Goal: Information Seeking & Learning: Learn about a topic

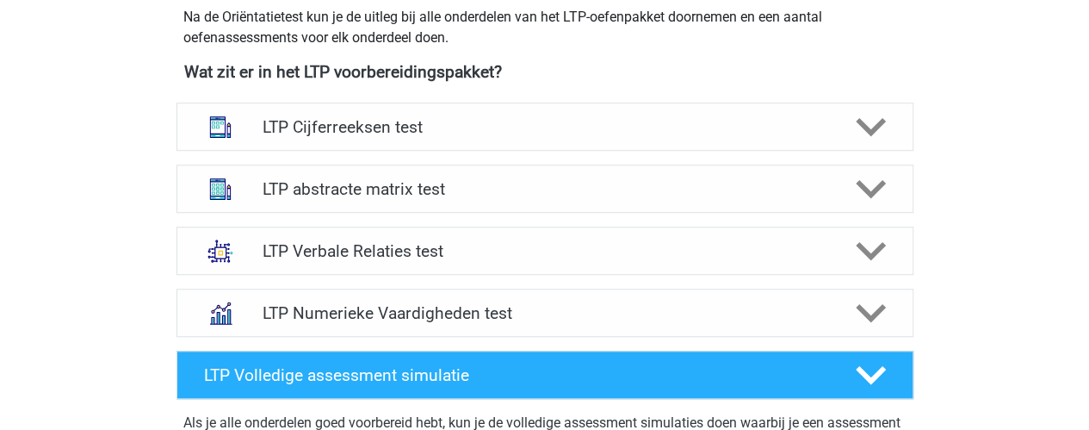
scroll to position [618, 0]
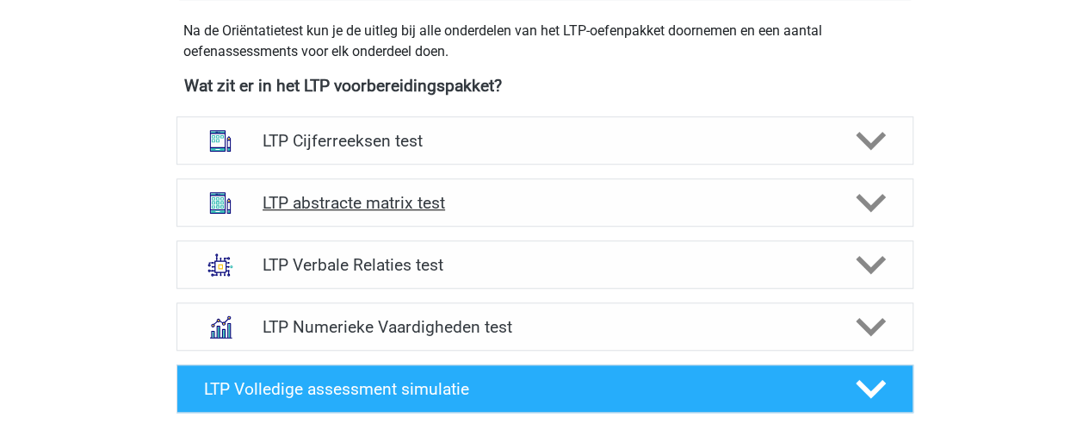
click at [858, 203] on icon at bounding box center [871, 203] width 30 height 30
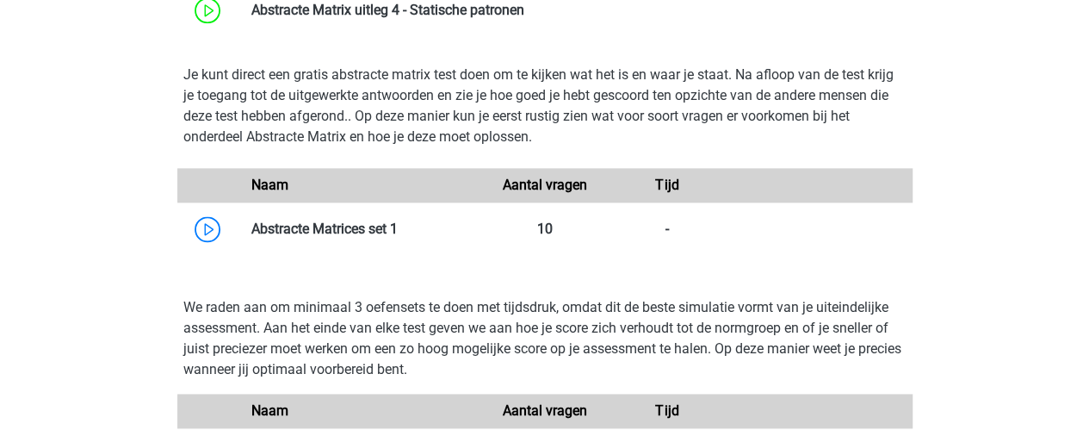
scroll to position [1060, 0]
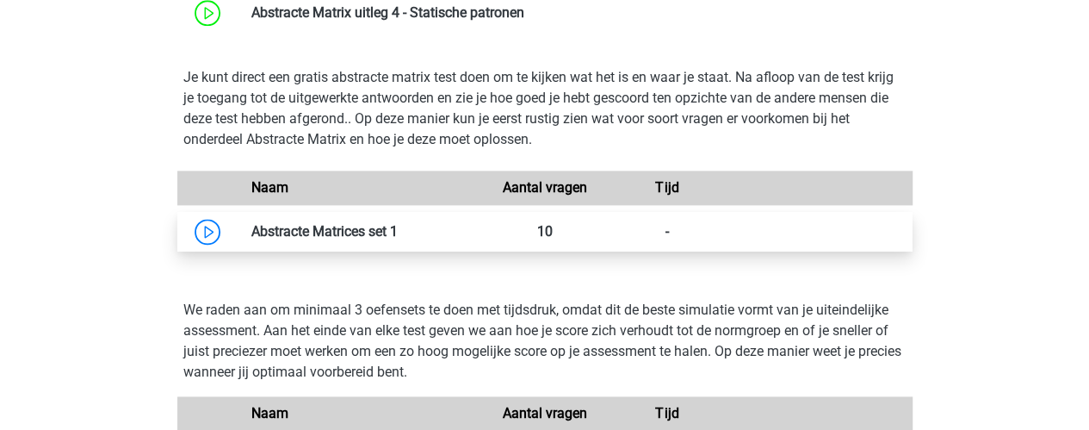
click at [398, 232] on link at bounding box center [398, 231] width 0 height 16
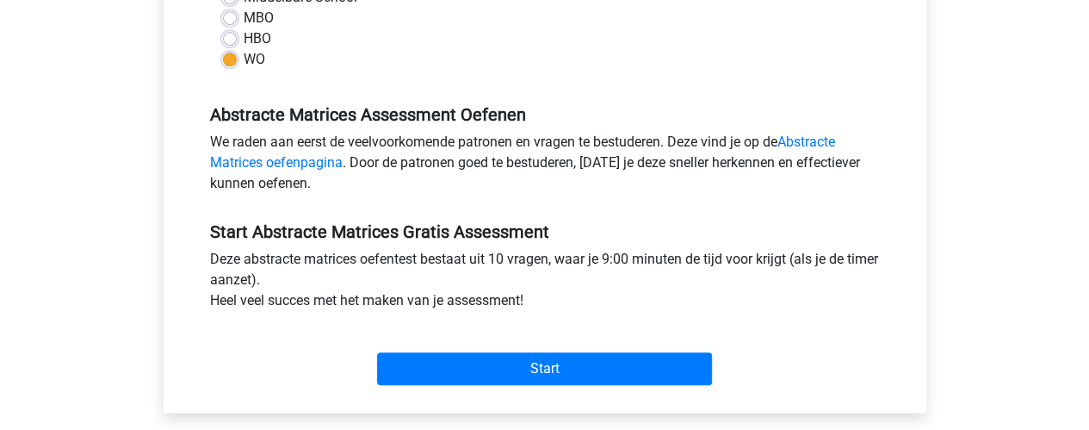
scroll to position [447, 0]
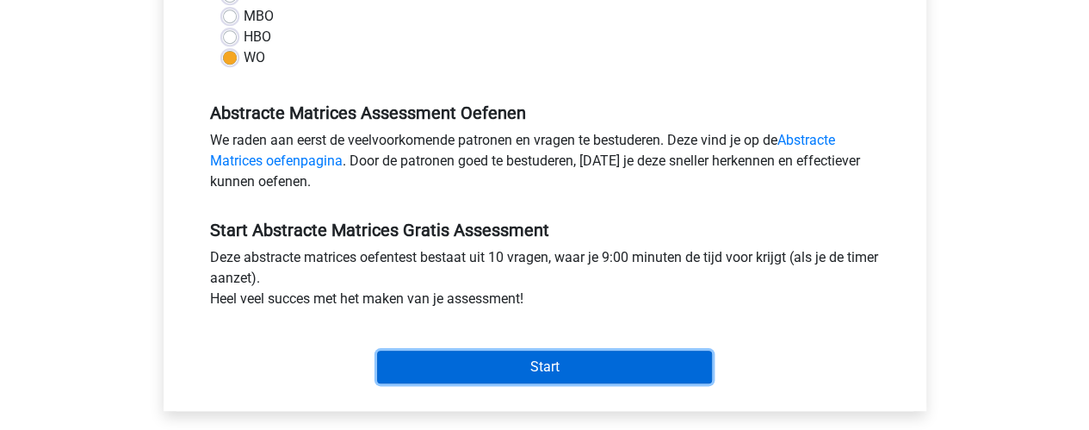
click at [573, 371] on input "Start" at bounding box center [544, 366] width 335 height 33
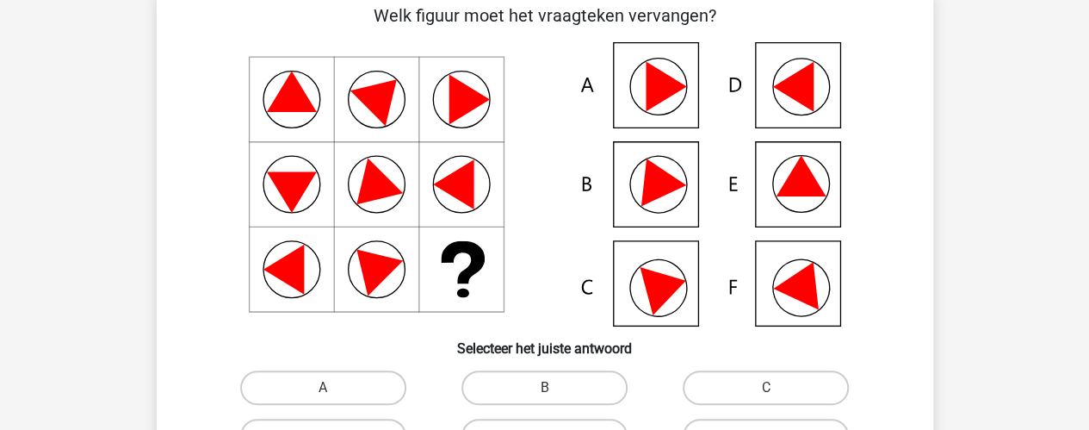
scroll to position [93, 0]
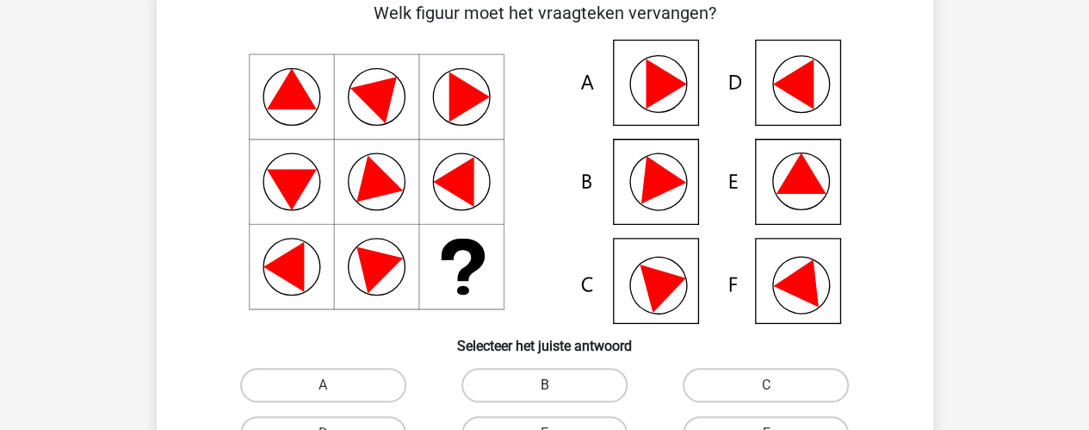
click at [519, 371] on label "B" at bounding box center [545, 385] width 166 height 34
click at [544, 385] on input "B" at bounding box center [549, 390] width 11 height 11
radio input "true"
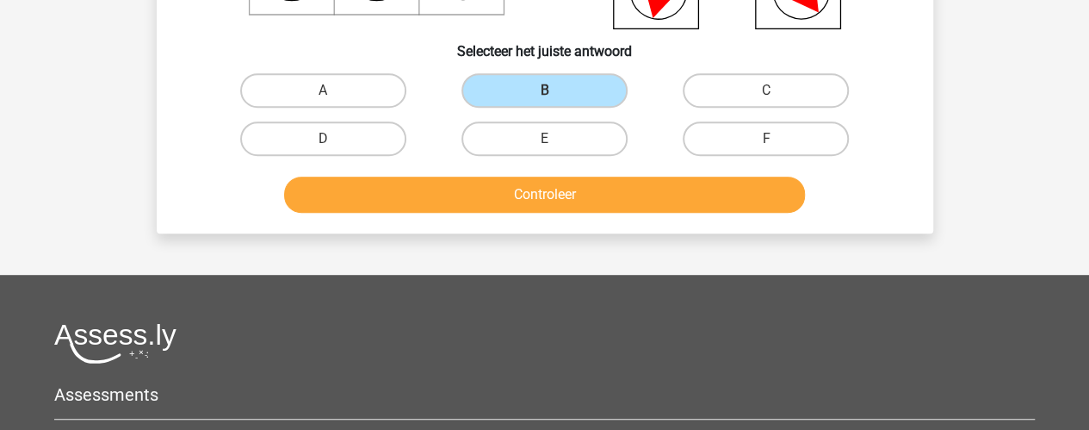
scroll to position [388, 0]
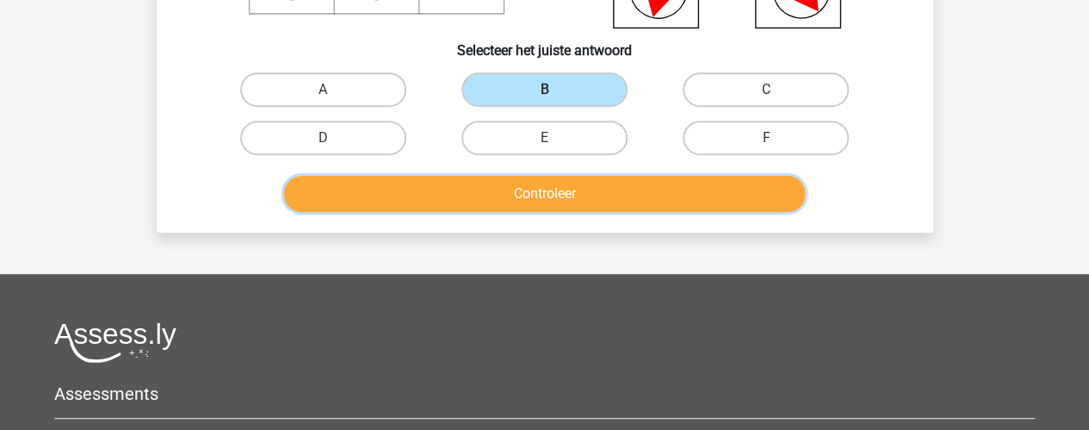
click at [575, 189] on button "Controleer" at bounding box center [544, 194] width 521 height 36
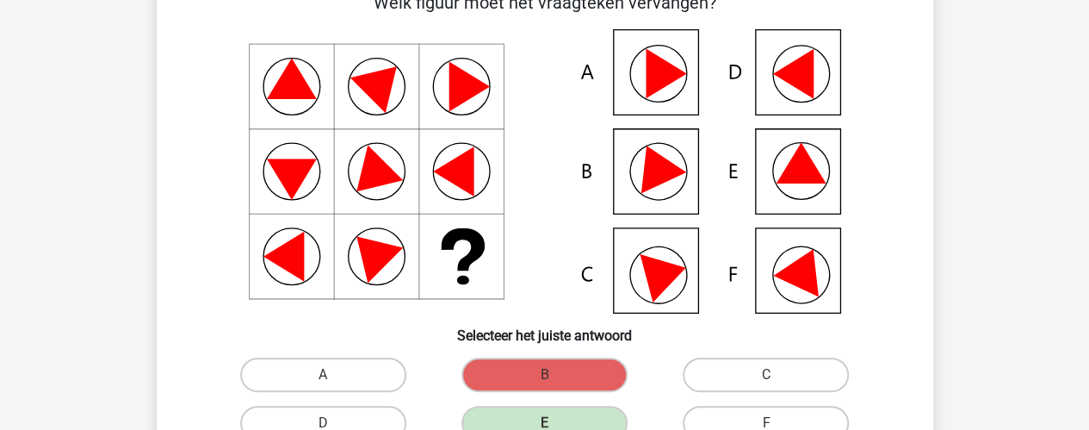
scroll to position [97, 0]
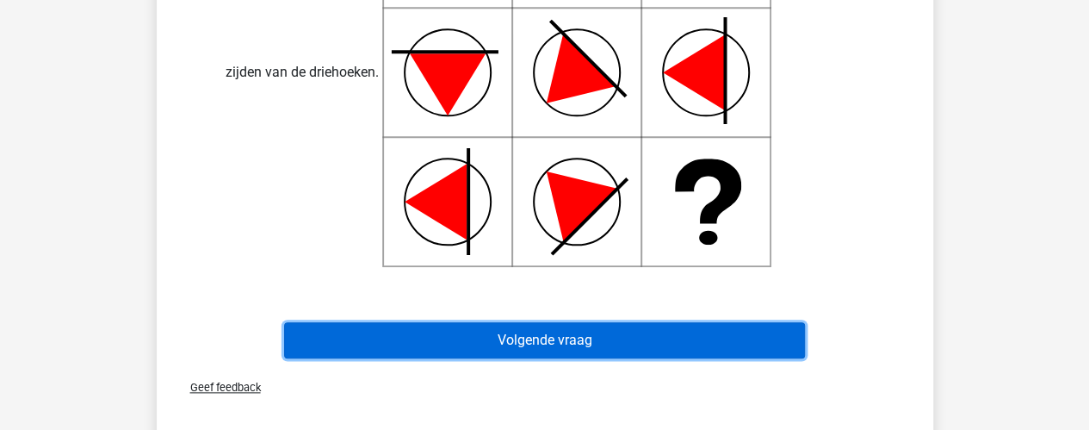
click at [344, 337] on button "Volgende vraag" at bounding box center [544, 340] width 521 height 36
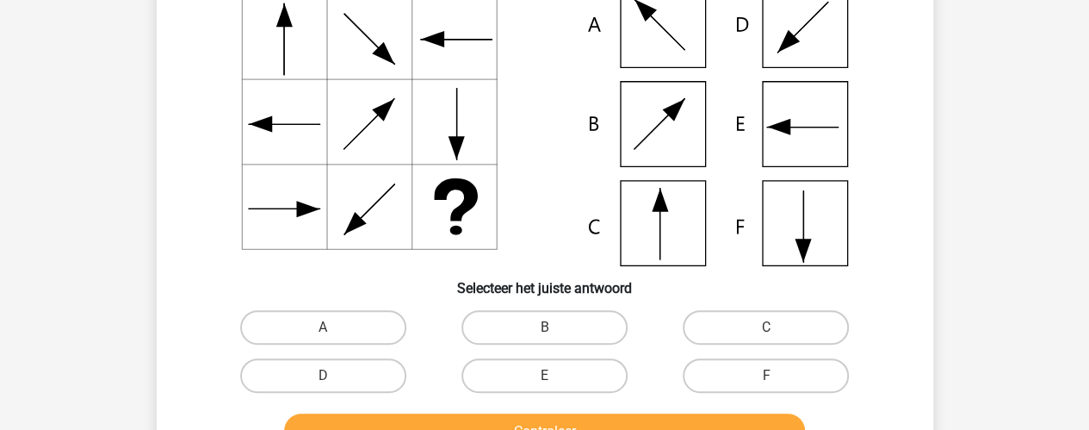
scroll to position [152, 0]
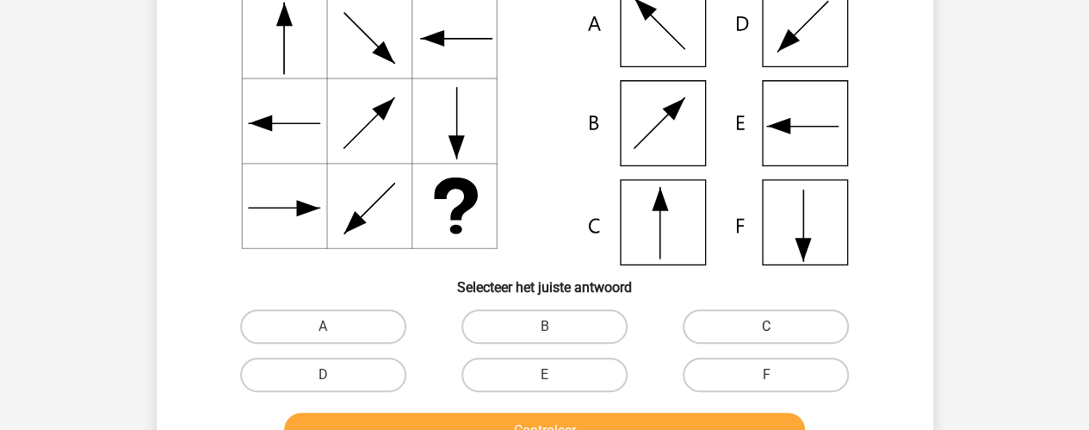
click at [754, 316] on label "C" at bounding box center [766, 326] width 166 height 34
click at [766, 326] on input "C" at bounding box center [771, 331] width 11 height 11
radio input "true"
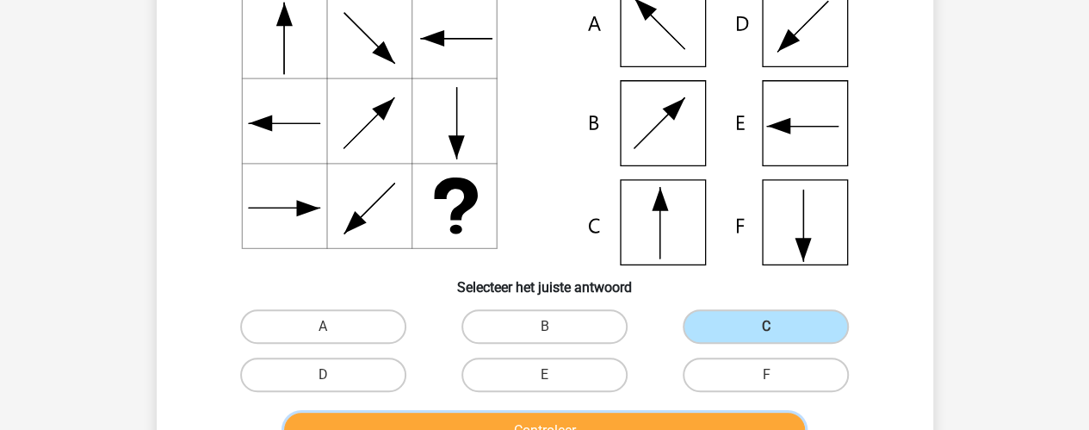
click at [651, 421] on button "Controleer" at bounding box center [544, 430] width 521 height 36
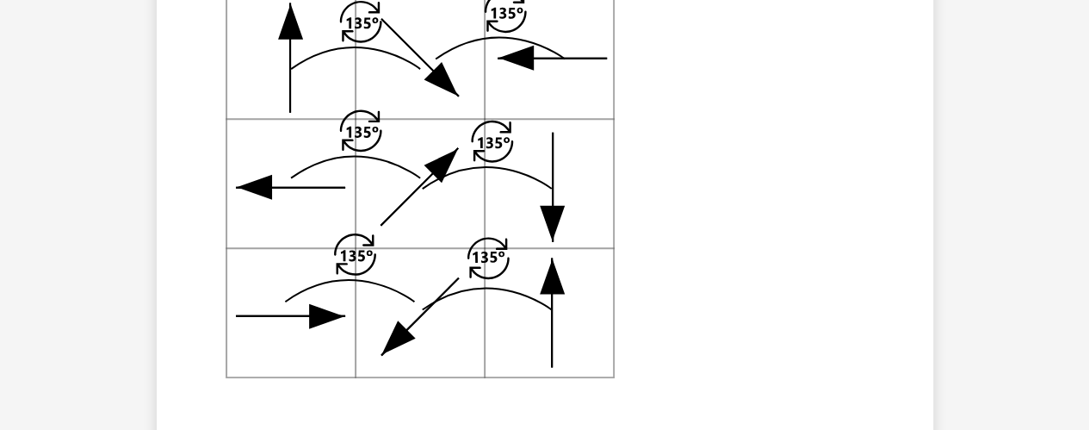
scroll to position [884, 0]
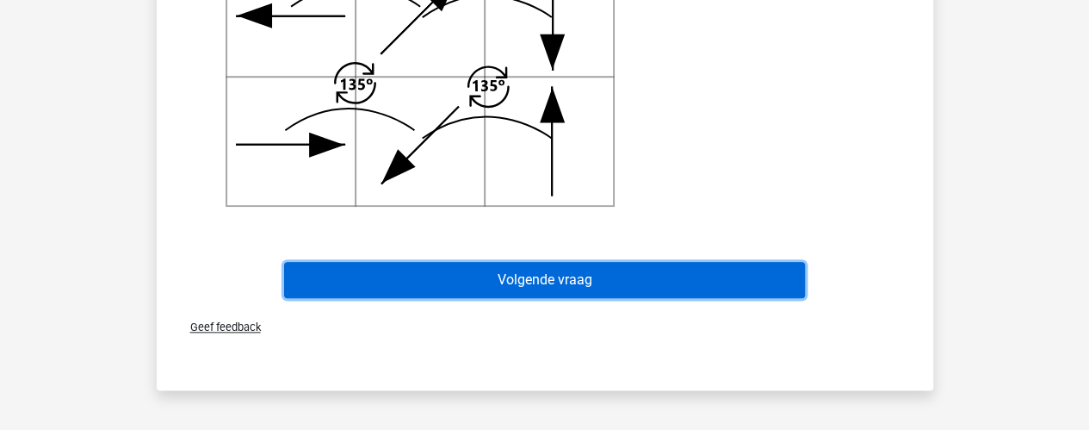
click at [637, 285] on button "Volgende vraag" at bounding box center [544, 280] width 521 height 36
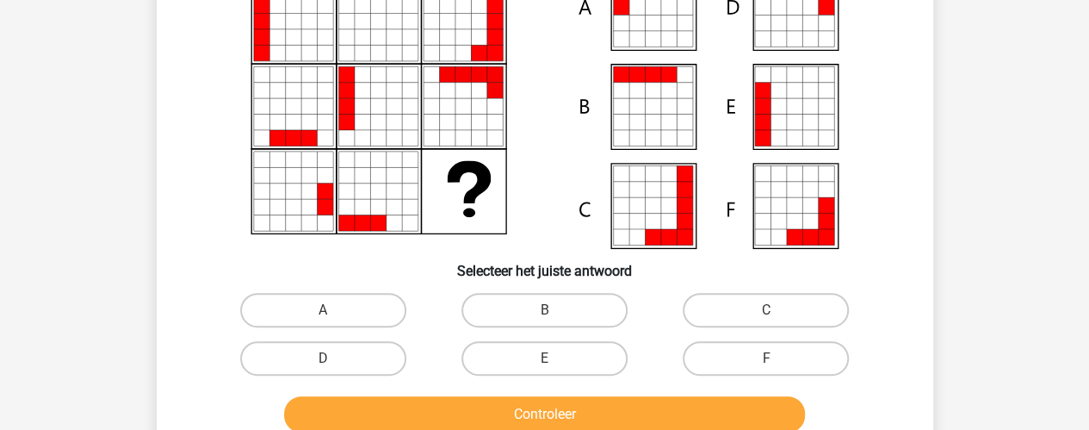
scroll to position [169, 0]
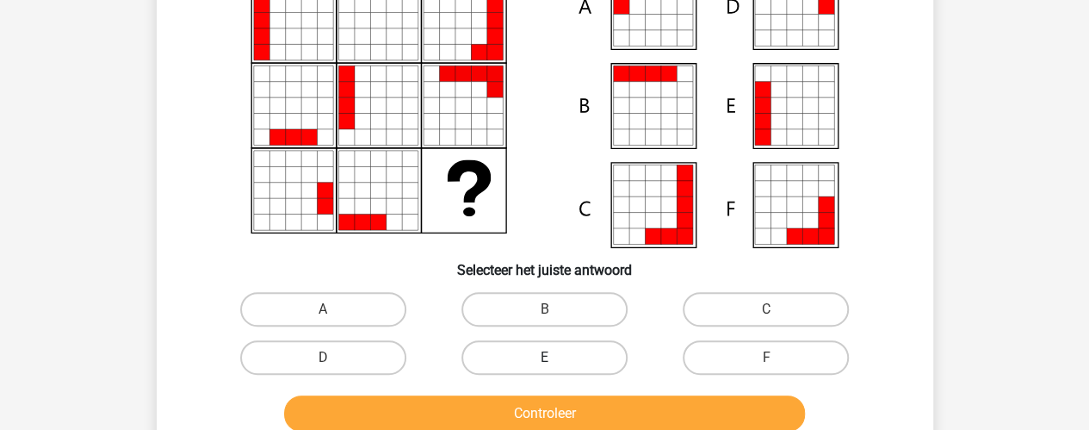
click at [503, 365] on label "E" at bounding box center [545, 357] width 166 height 34
click at [544, 365] on input "E" at bounding box center [549, 362] width 11 height 11
radio input "true"
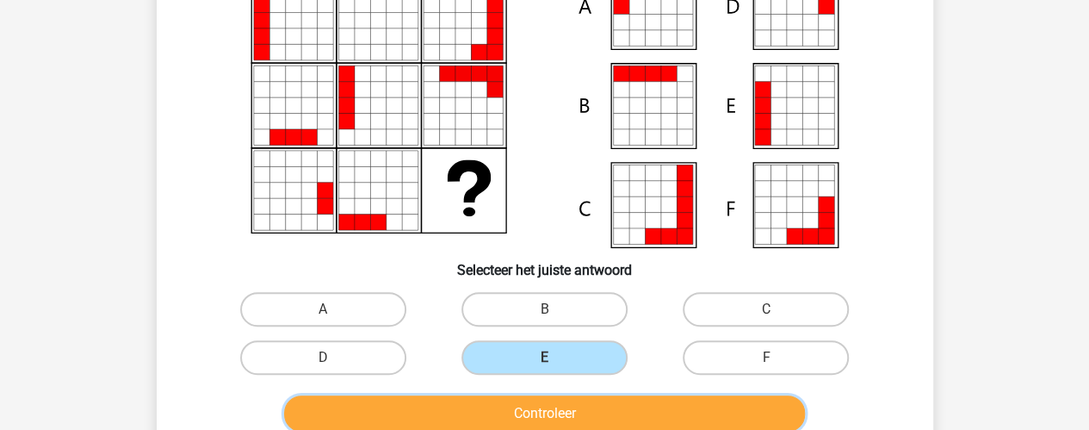
click at [518, 409] on button "Controleer" at bounding box center [544, 413] width 521 height 36
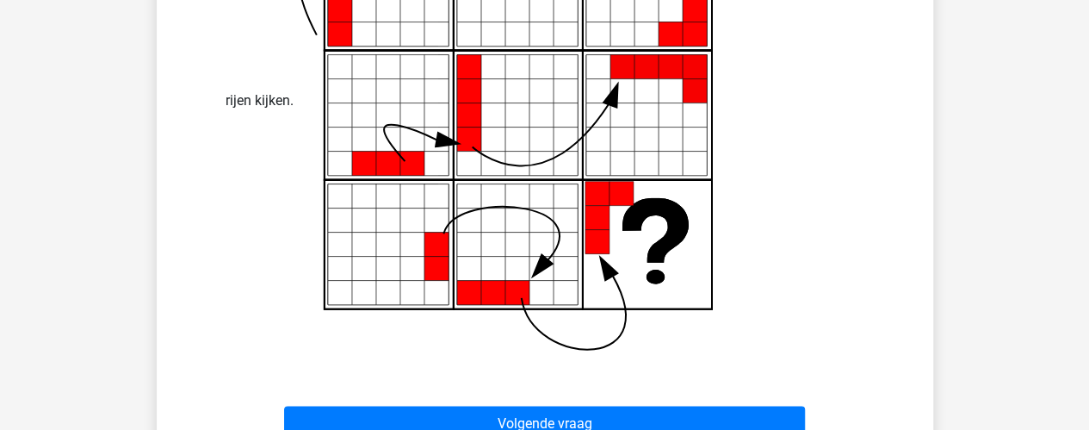
scroll to position [870, 0]
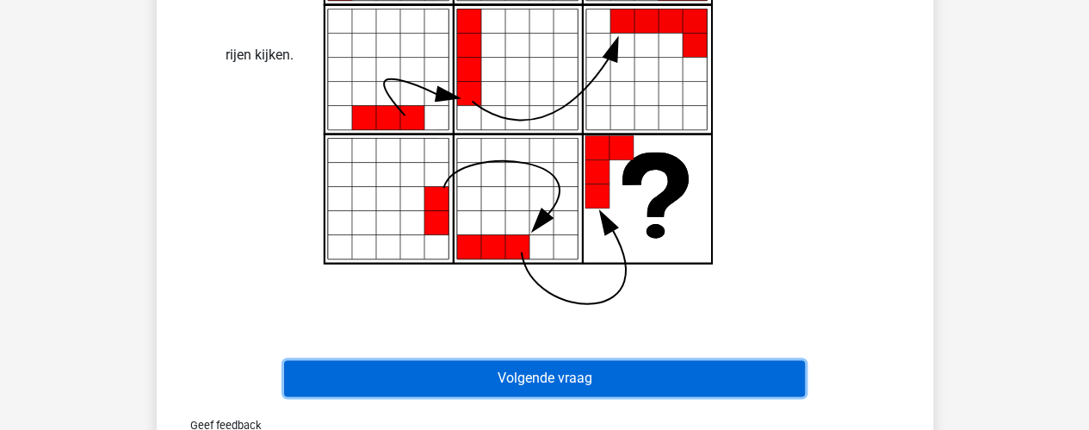
click at [561, 385] on button "Volgende vraag" at bounding box center [544, 378] width 521 height 36
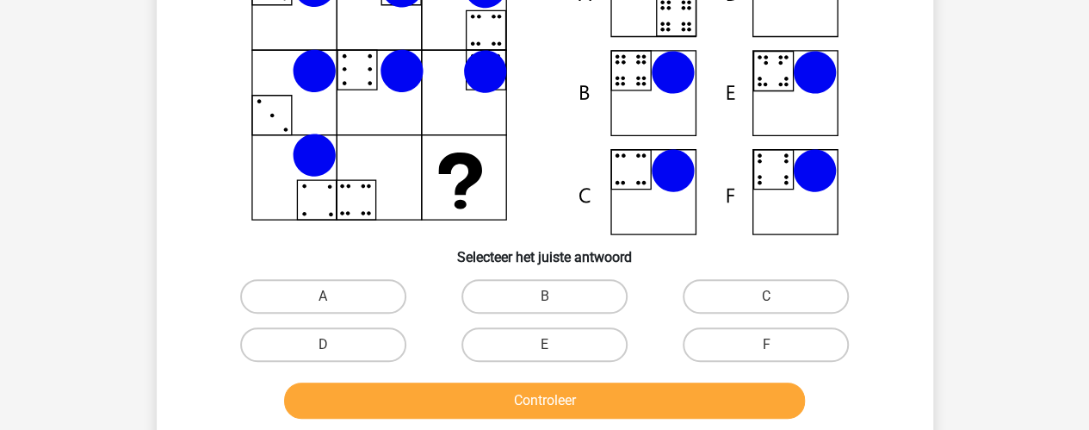
scroll to position [192, 0]
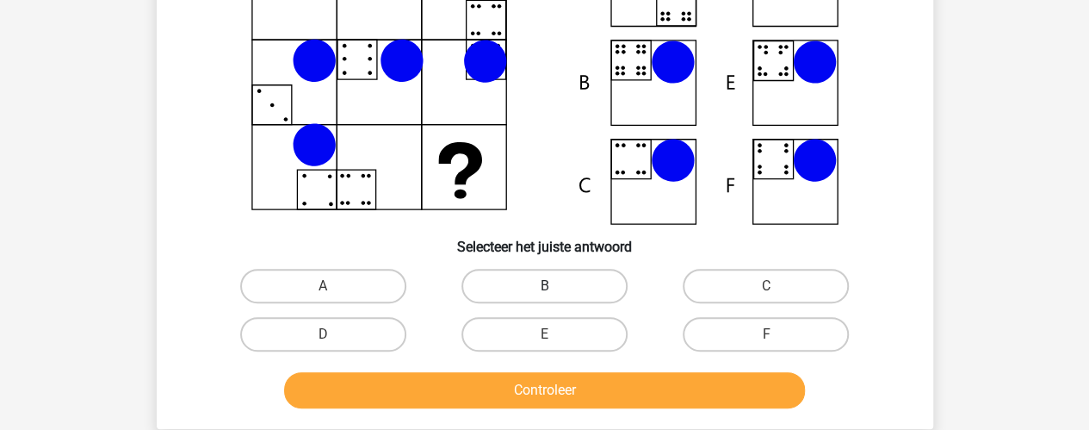
click at [587, 285] on label "B" at bounding box center [545, 286] width 166 height 34
click at [555, 286] on input "B" at bounding box center [549, 291] width 11 height 11
radio input "true"
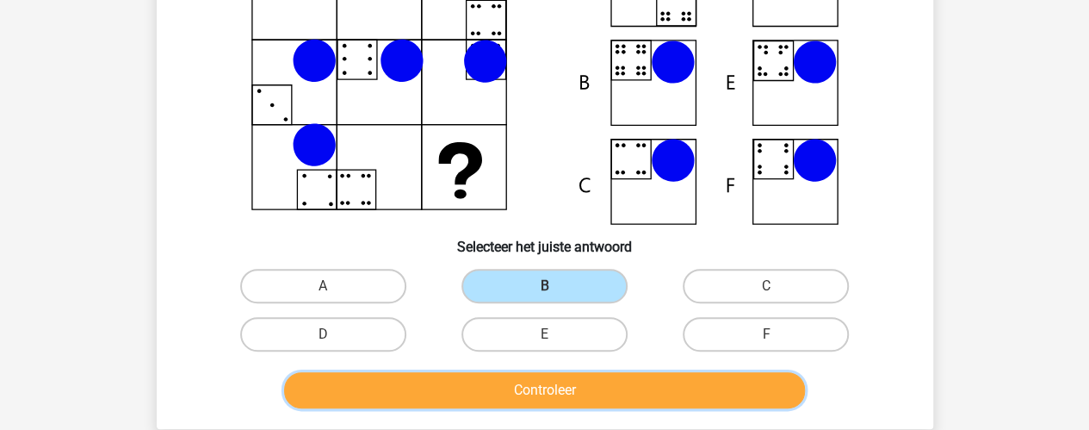
click at [602, 387] on button "Controleer" at bounding box center [544, 390] width 521 height 36
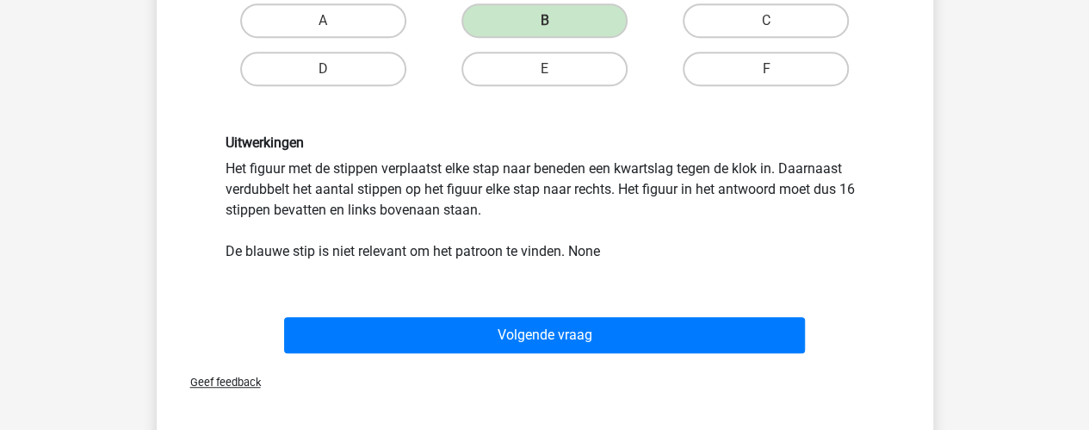
scroll to position [465, 0]
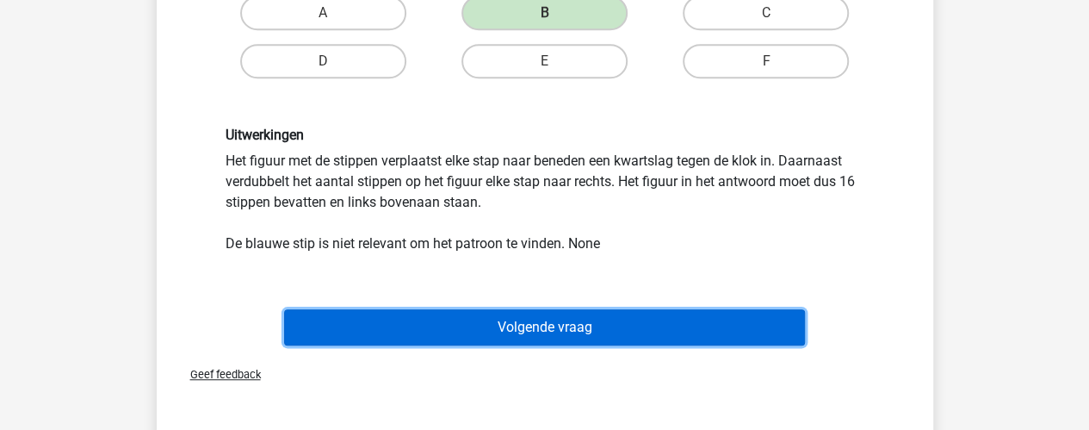
click at [579, 333] on button "Volgende vraag" at bounding box center [544, 327] width 521 height 36
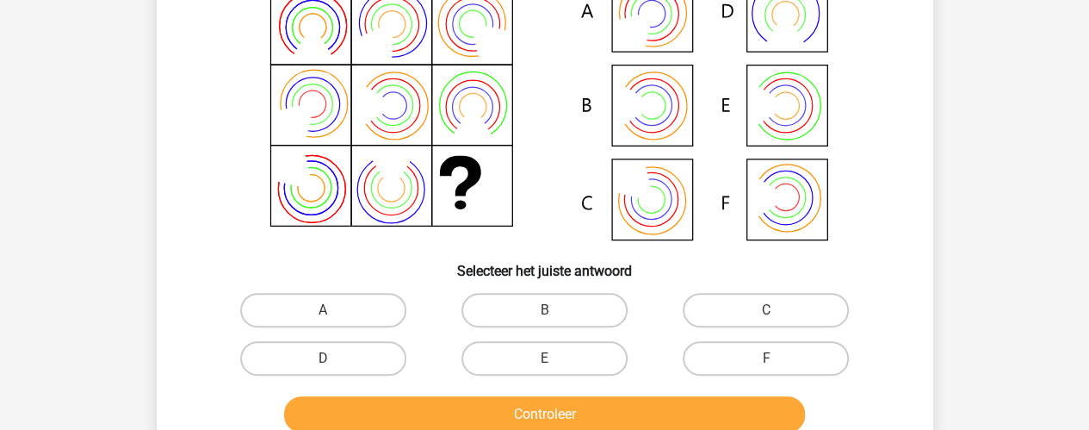
scroll to position [170, 0]
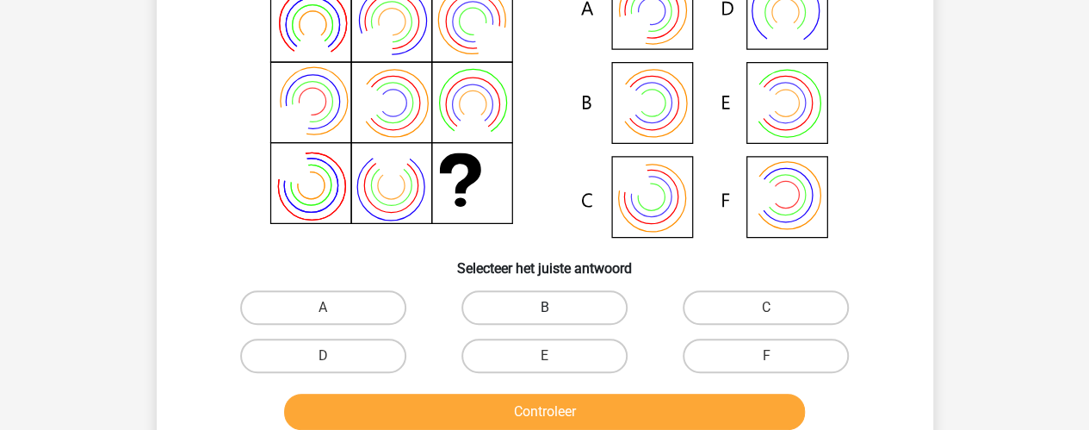
click at [510, 313] on label "B" at bounding box center [545, 307] width 166 height 34
click at [544, 313] on input "B" at bounding box center [549, 312] width 11 height 11
radio input "true"
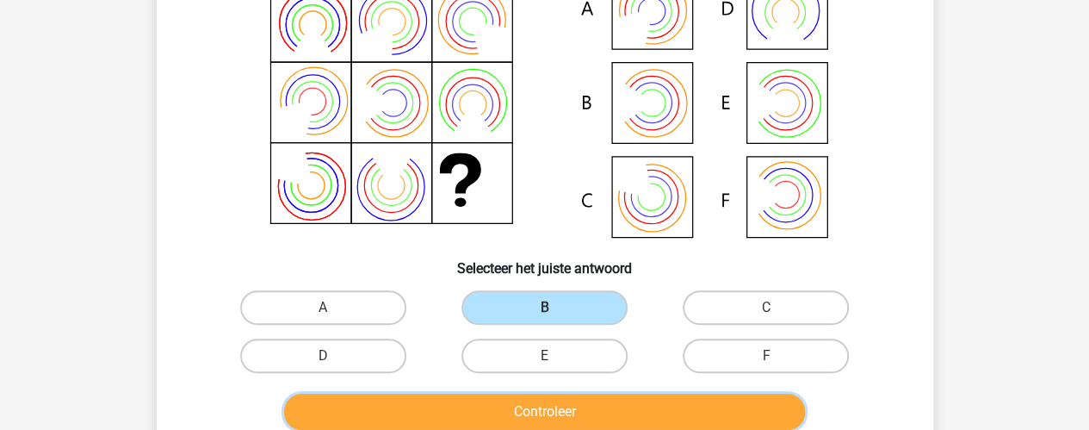
click at [499, 412] on button "Controleer" at bounding box center [544, 411] width 521 height 36
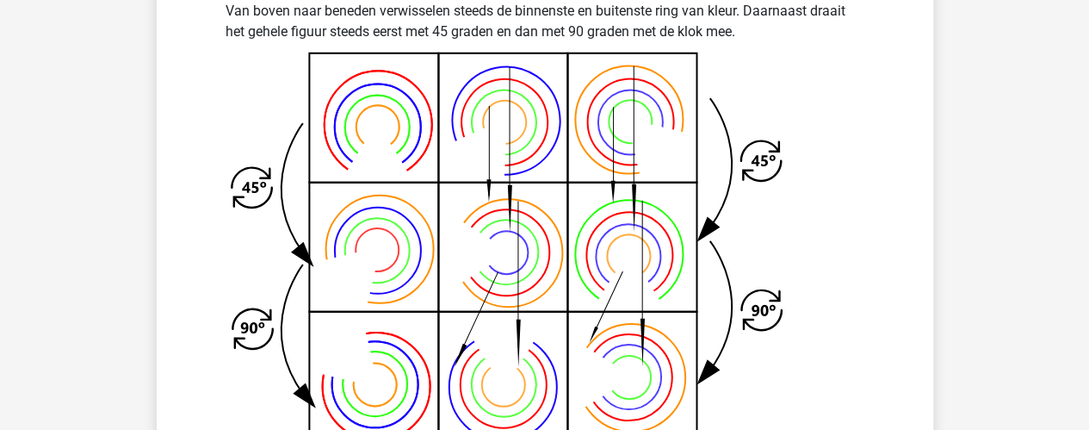
scroll to position [629, 0]
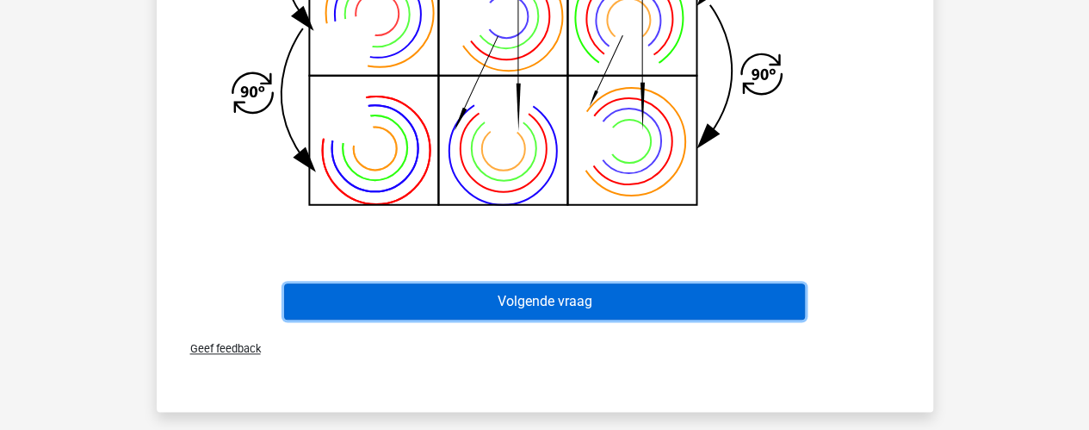
click at [450, 310] on button "Volgende vraag" at bounding box center [544, 301] width 521 height 36
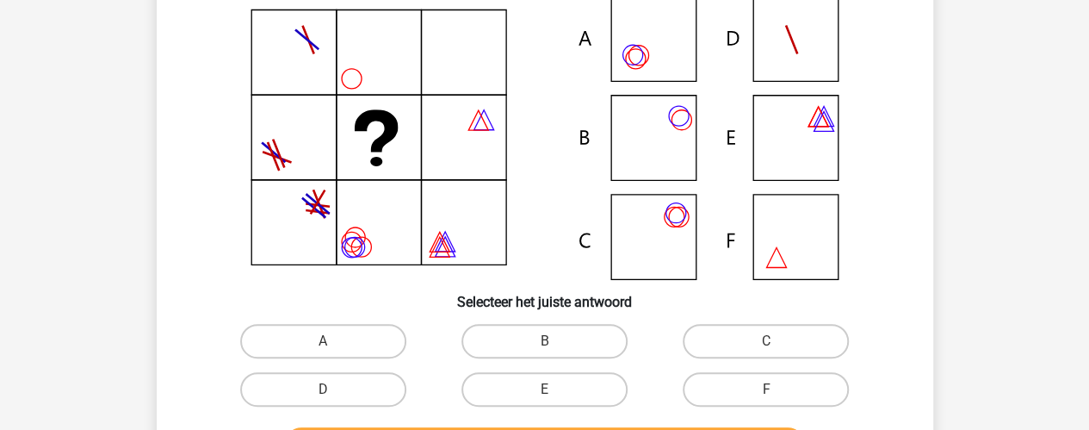
scroll to position [152, 0]
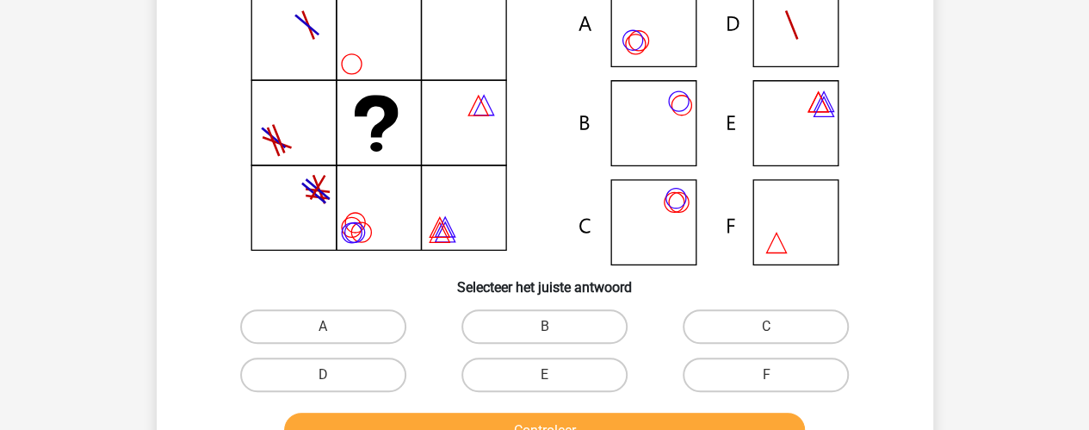
click at [777, 350] on div "C" at bounding box center [765, 326] width 221 height 48
click at [801, 331] on label "C" at bounding box center [766, 326] width 166 height 34
click at [777, 331] on input "C" at bounding box center [771, 331] width 11 height 11
radio input "true"
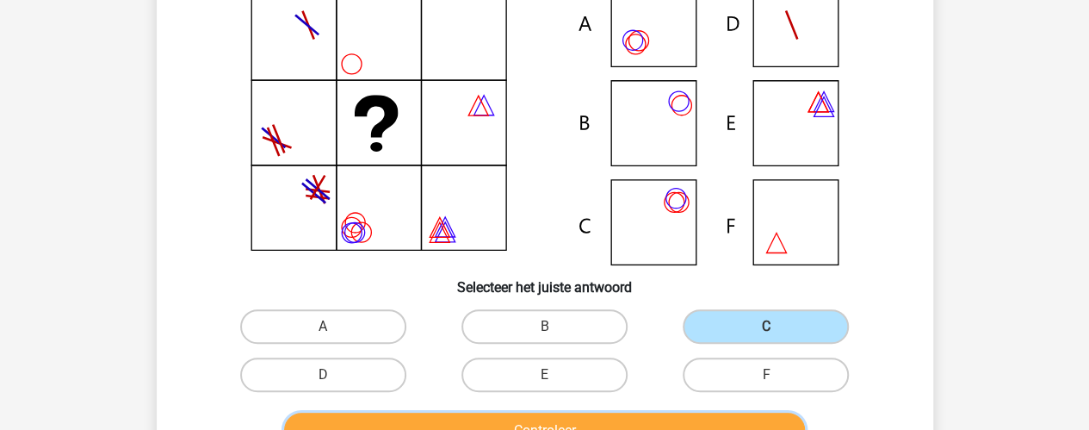
click at [697, 424] on button "Controleer" at bounding box center [544, 430] width 521 height 36
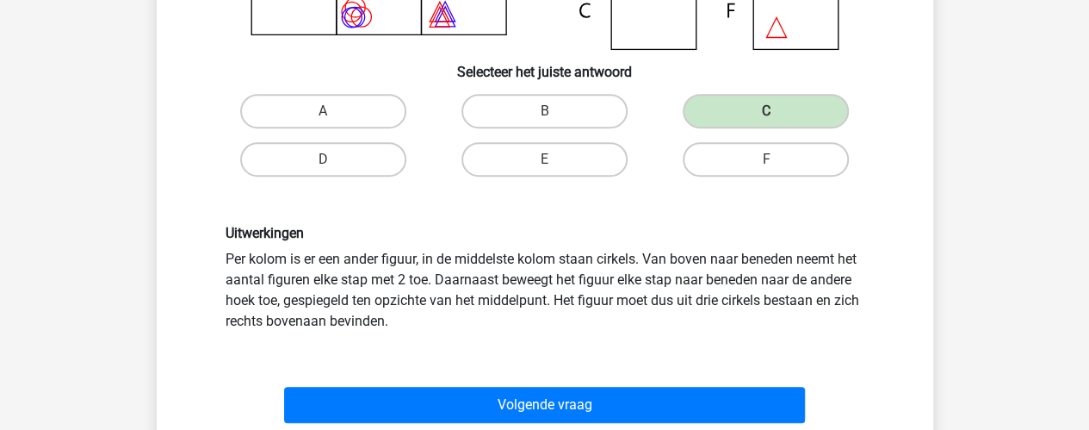
scroll to position [368, 0]
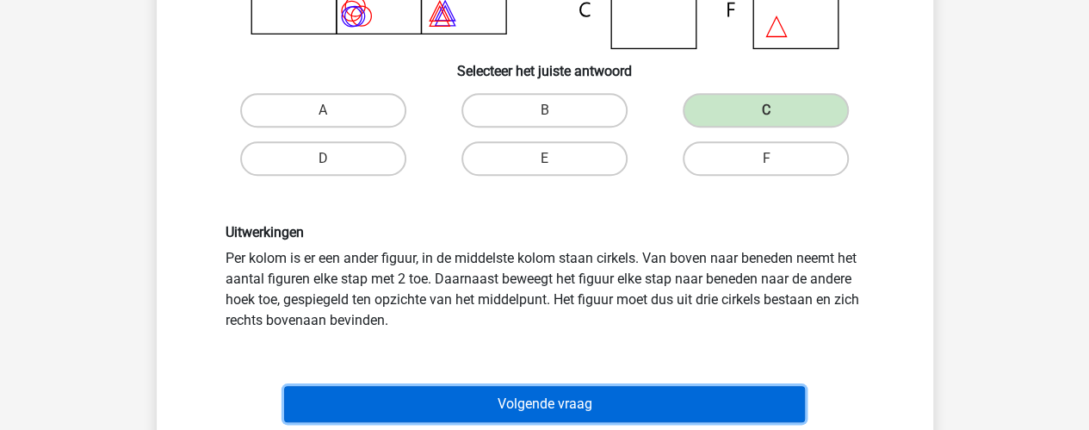
click at [589, 399] on button "Volgende vraag" at bounding box center [544, 404] width 521 height 36
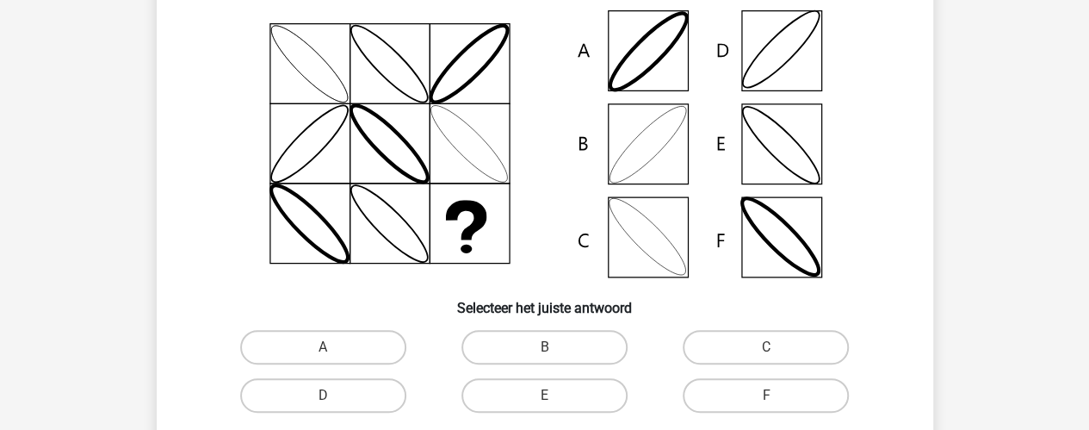
scroll to position [132, 0]
click at [565, 327] on div "B" at bounding box center [544, 346] width 221 height 48
click at [572, 334] on label "B" at bounding box center [545, 346] width 166 height 34
click at [555, 346] on input "B" at bounding box center [549, 351] width 11 height 11
radio input "true"
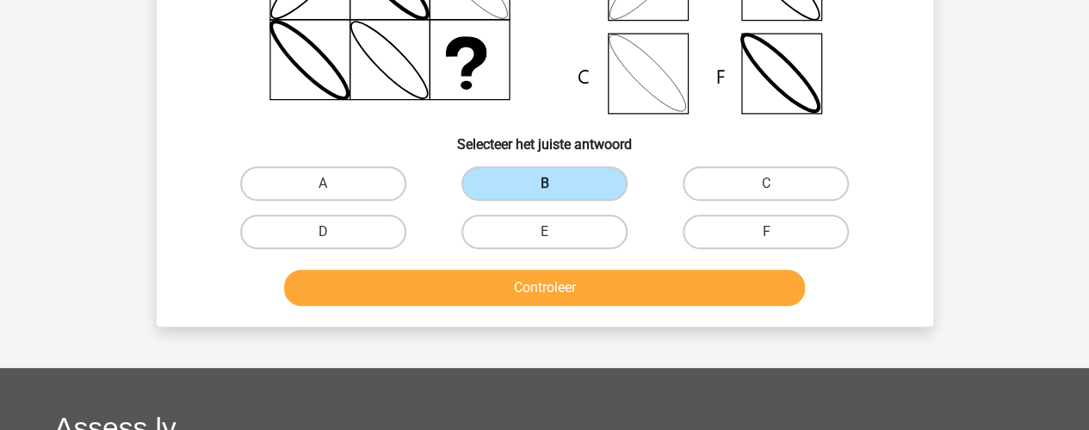
scroll to position [295, 0]
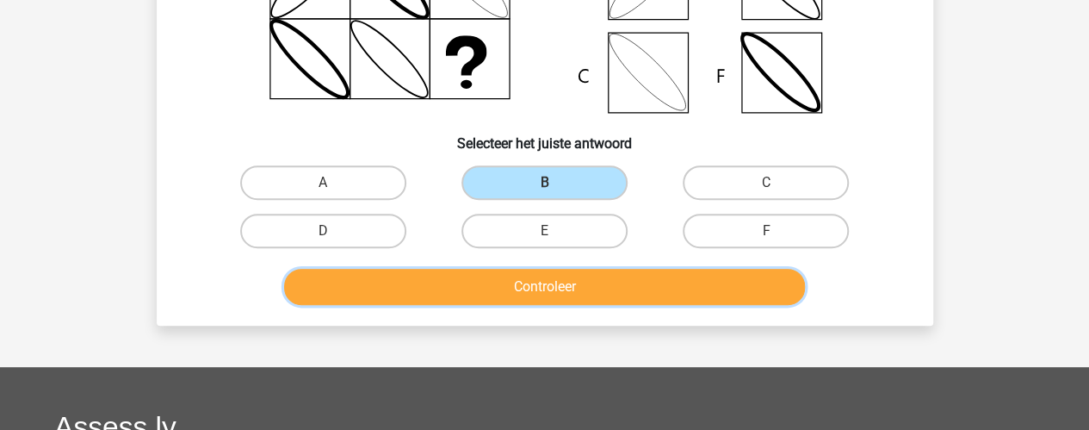
drag, startPoint x: 616, startPoint y: 302, endPoint x: 660, endPoint y: 287, distance: 46.6
click at [660, 287] on button "Controleer" at bounding box center [544, 287] width 521 height 36
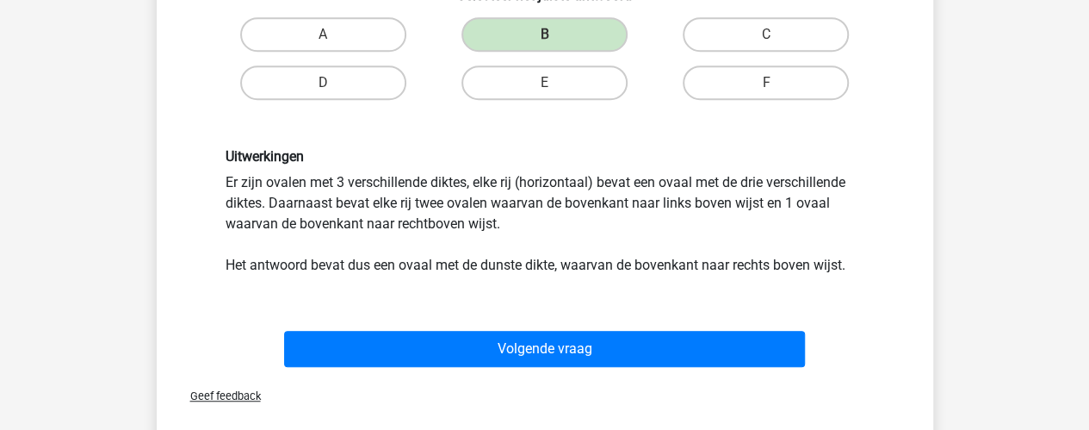
scroll to position [447, 0]
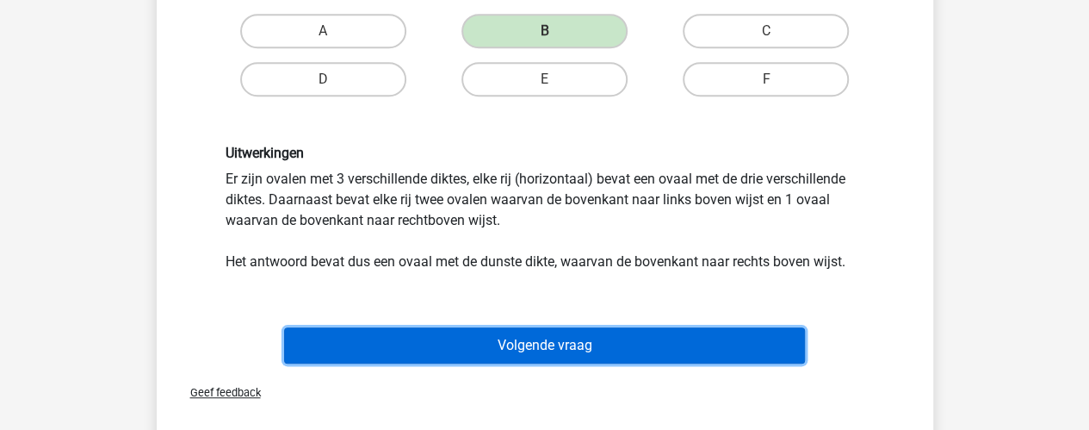
click at [447, 334] on button "Volgende vraag" at bounding box center [544, 345] width 521 height 36
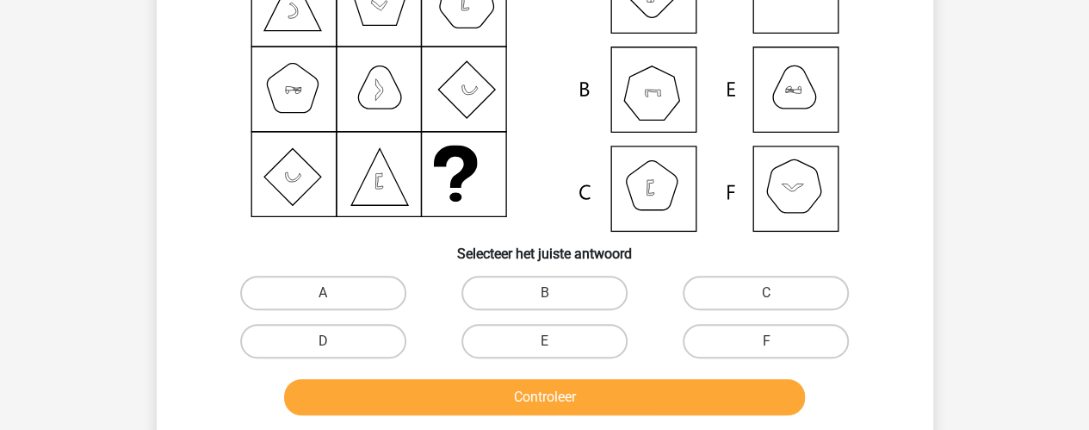
scroll to position [186, 0]
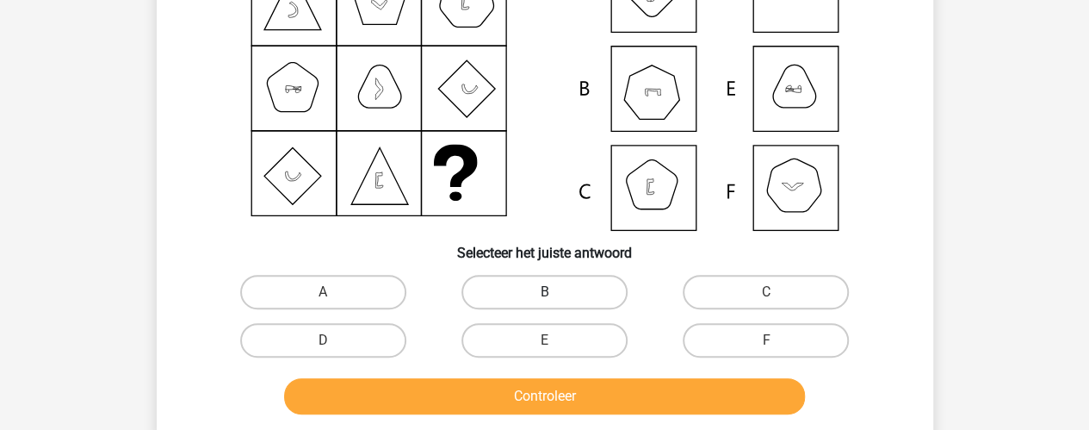
click at [558, 299] on label "B" at bounding box center [545, 292] width 166 height 34
click at [555, 299] on input "B" at bounding box center [549, 297] width 11 height 11
radio input "true"
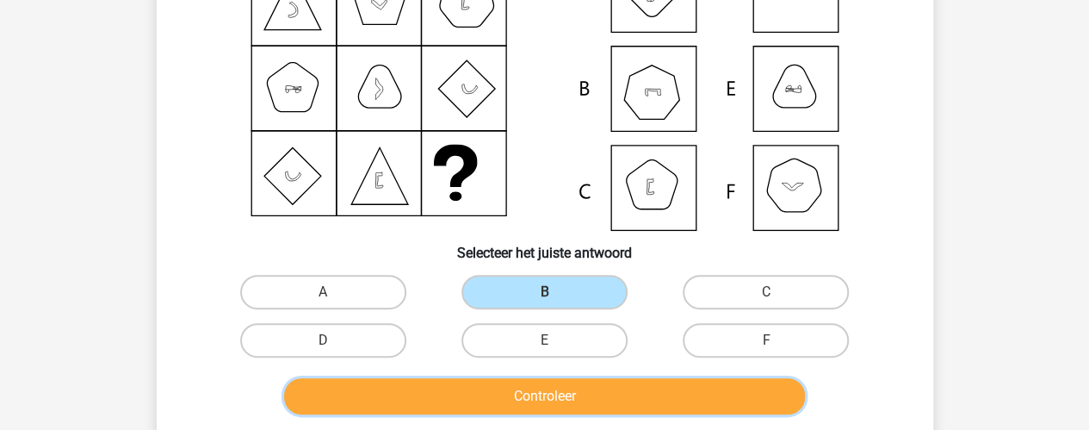
click at [554, 412] on button "Controleer" at bounding box center [544, 396] width 521 height 36
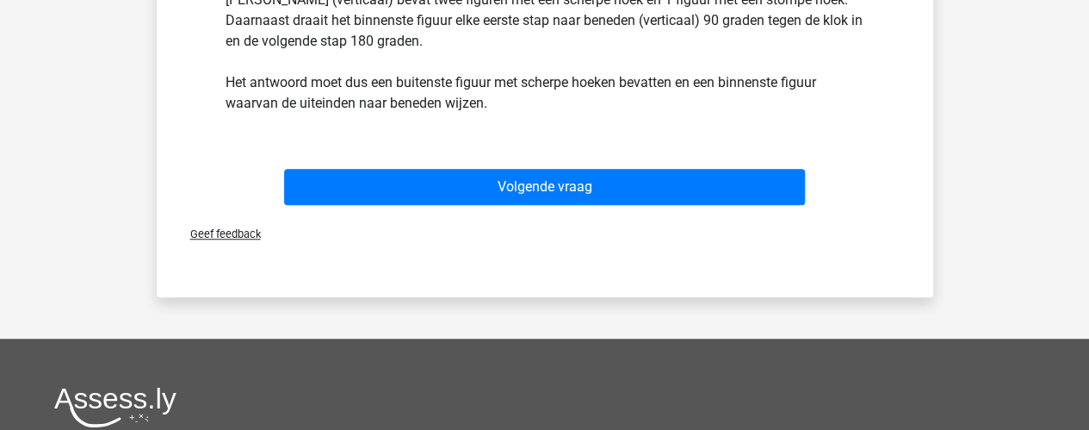
scroll to position [627, 0]
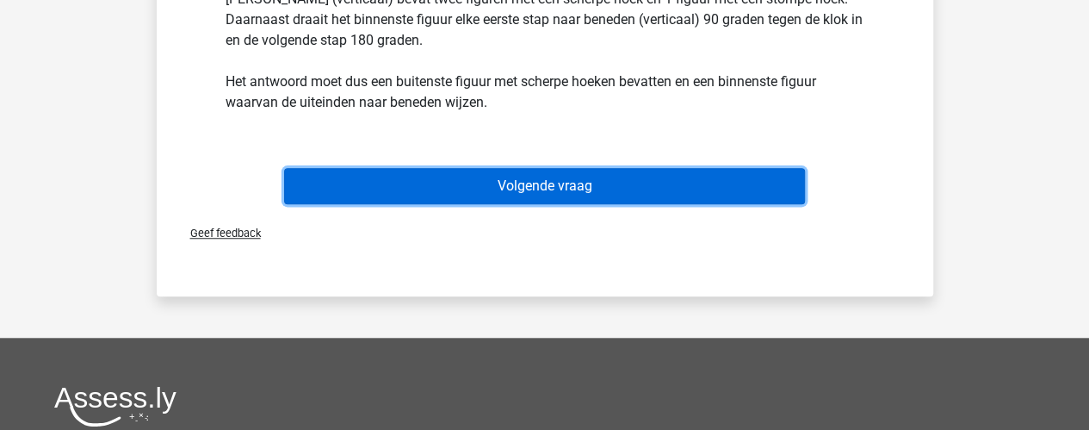
click at [600, 202] on button "Volgende vraag" at bounding box center [544, 186] width 521 height 36
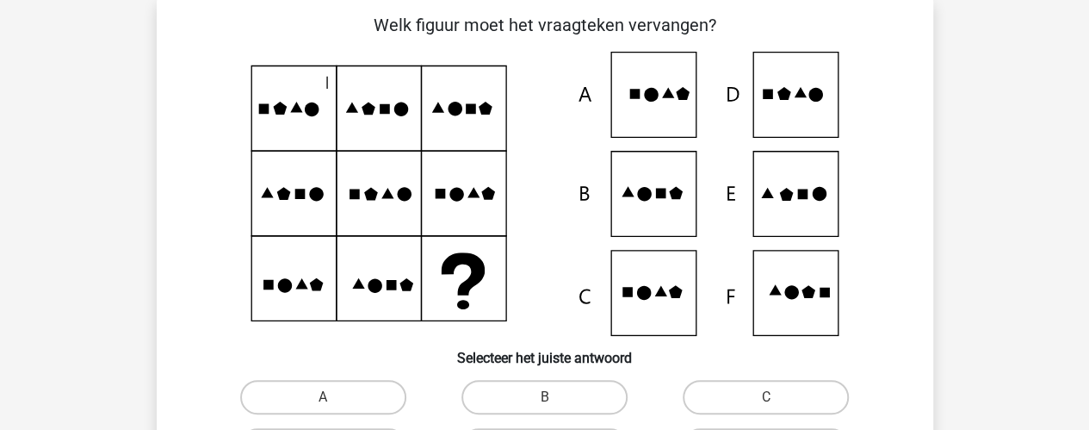
scroll to position [79, 0]
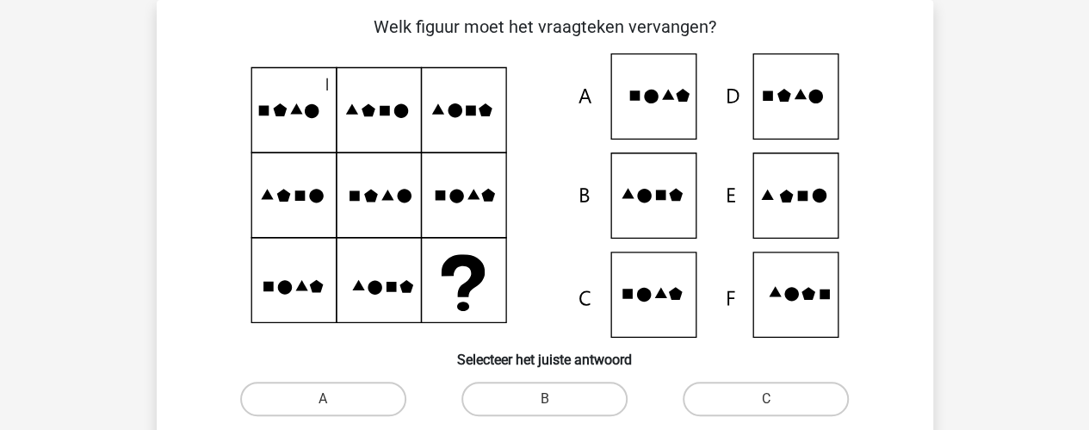
click at [784, 213] on icon at bounding box center [545, 195] width 694 height 284
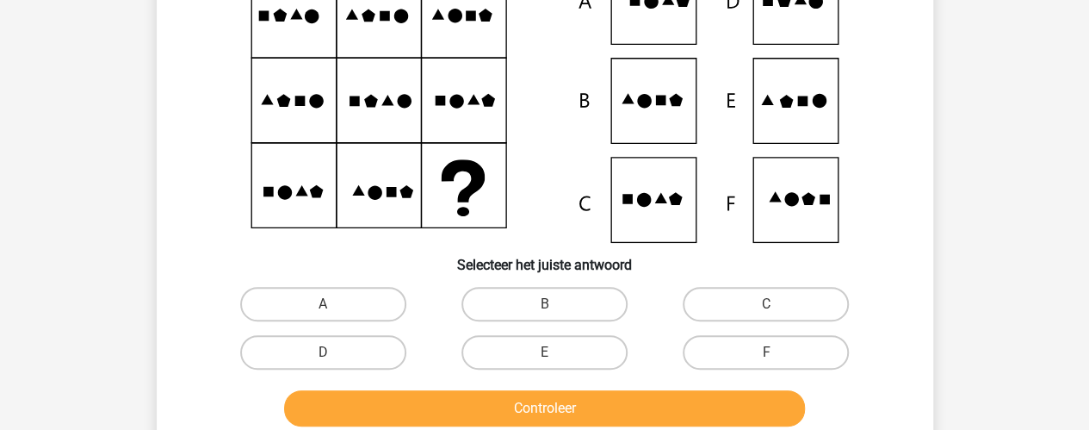
scroll to position [183, 0]
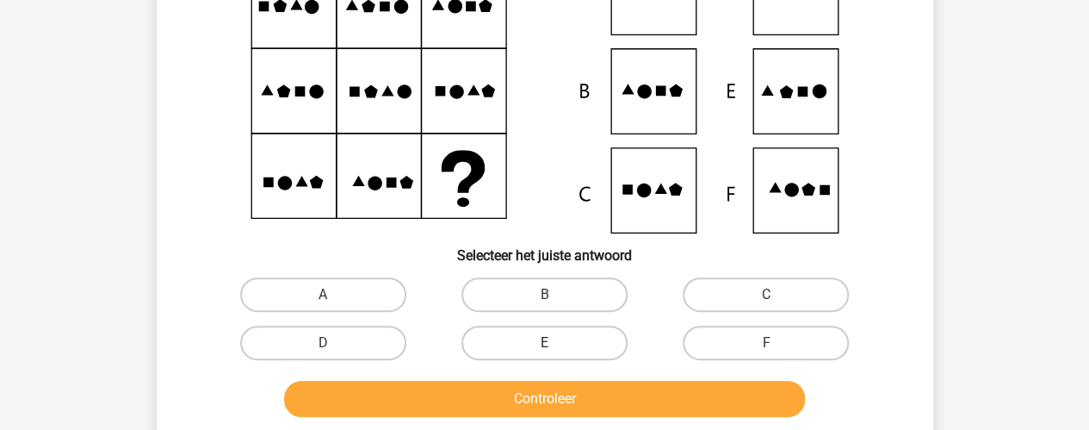
click at [568, 325] on label "E" at bounding box center [545, 342] width 166 height 34
click at [555, 343] on input "E" at bounding box center [549, 348] width 11 height 11
radio input "true"
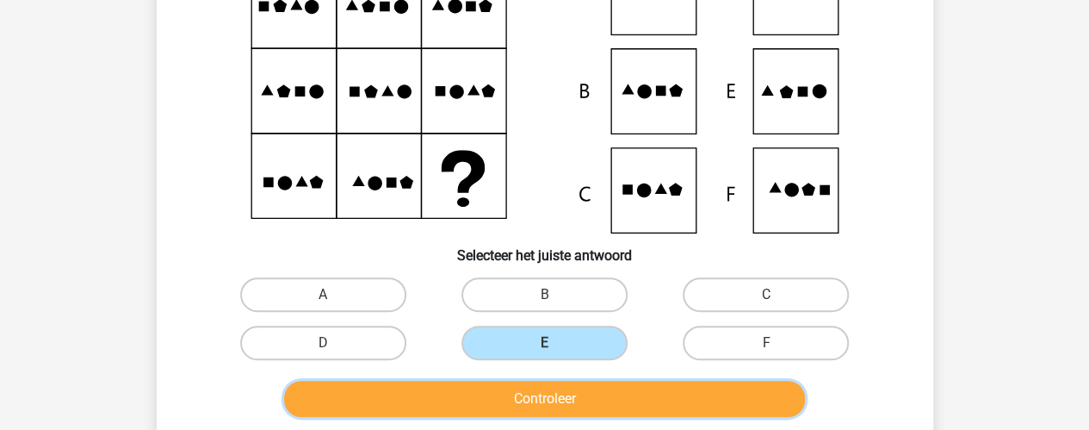
click at [594, 391] on button "Controleer" at bounding box center [544, 399] width 521 height 36
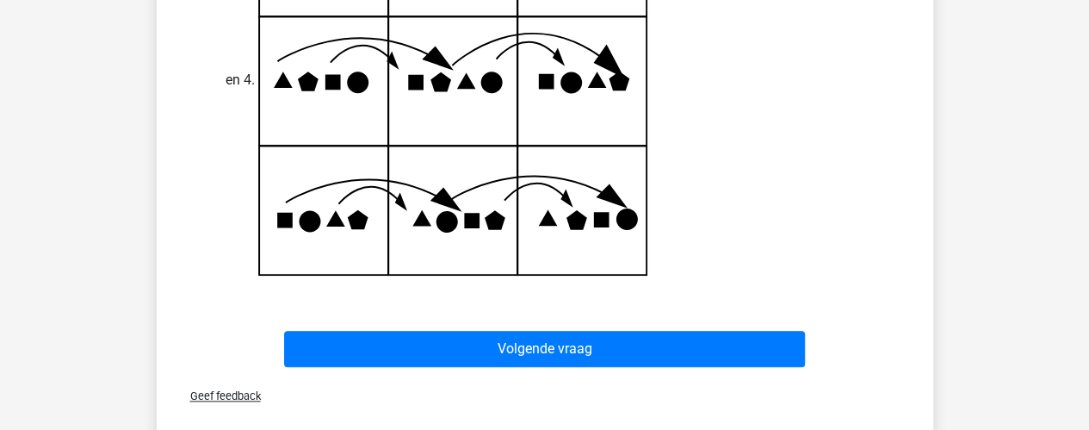
scroll to position [751, 0]
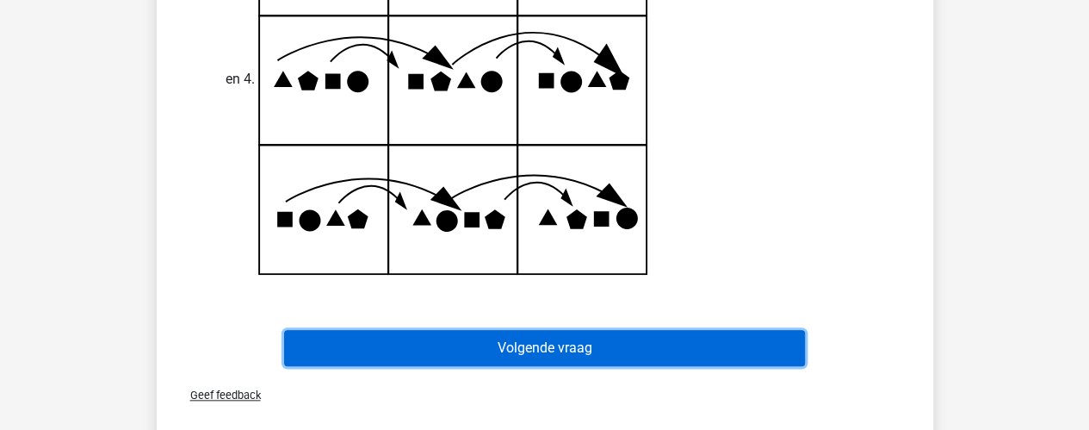
click at [670, 362] on button "Volgende vraag" at bounding box center [544, 348] width 521 height 36
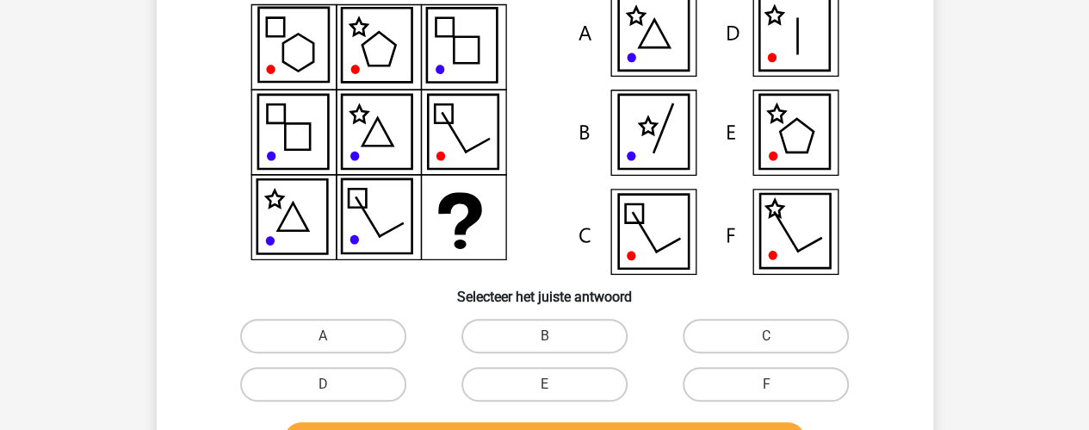
scroll to position [144, 0]
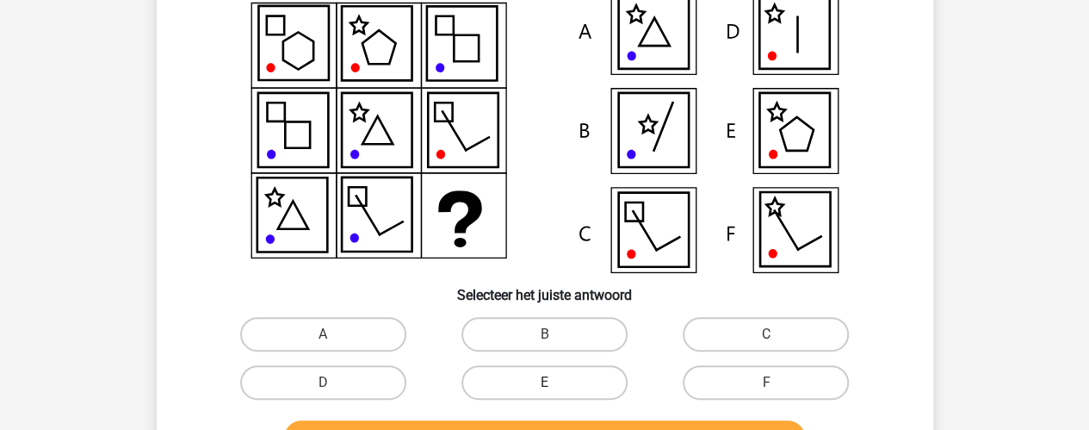
click at [560, 374] on label "E" at bounding box center [545, 382] width 166 height 34
click at [555, 382] on input "E" at bounding box center [549, 387] width 11 height 11
radio input "true"
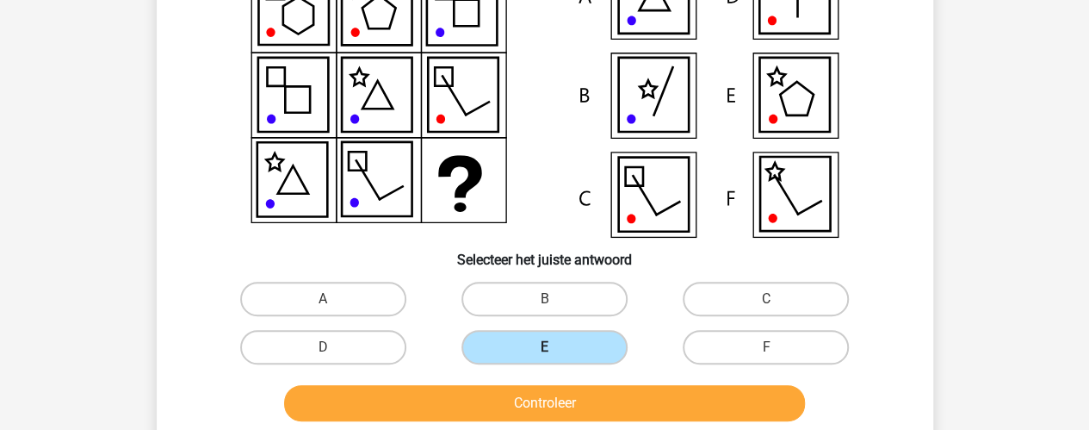
scroll to position [180, 0]
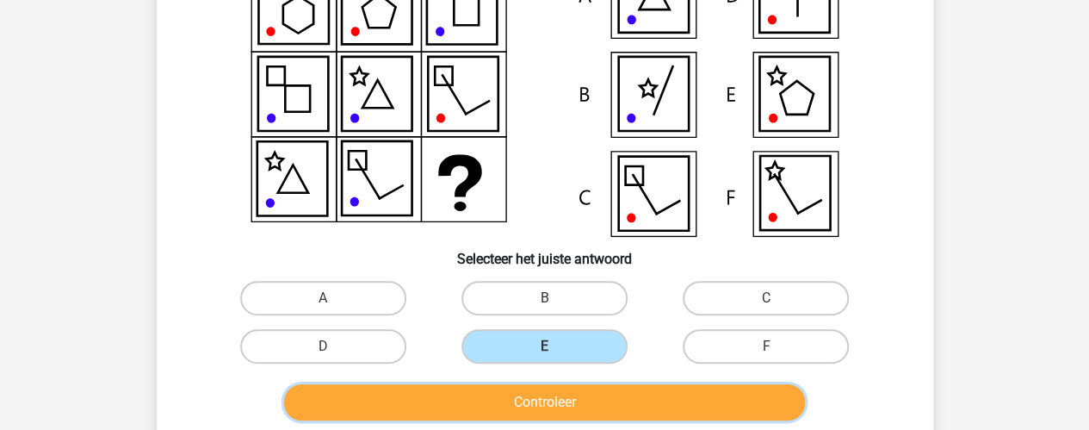
click at [599, 418] on button "Controleer" at bounding box center [544, 402] width 521 height 36
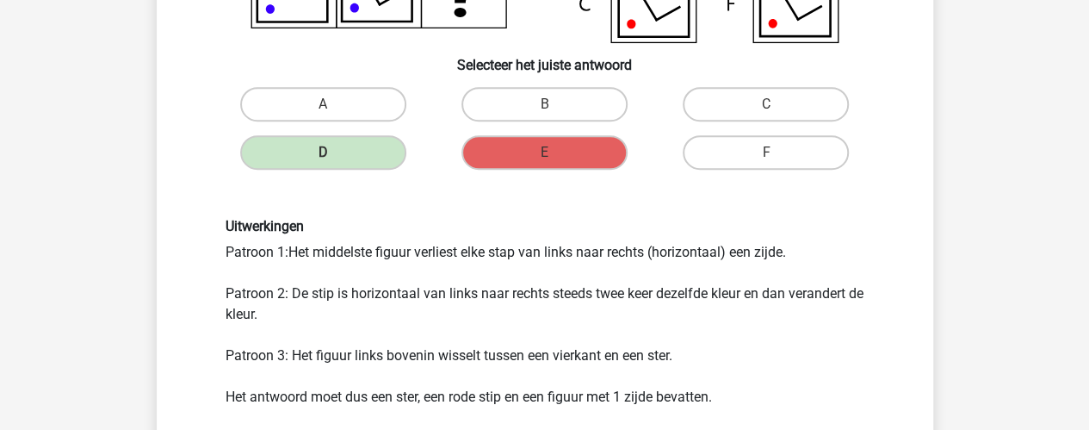
scroll to position [498, 0]
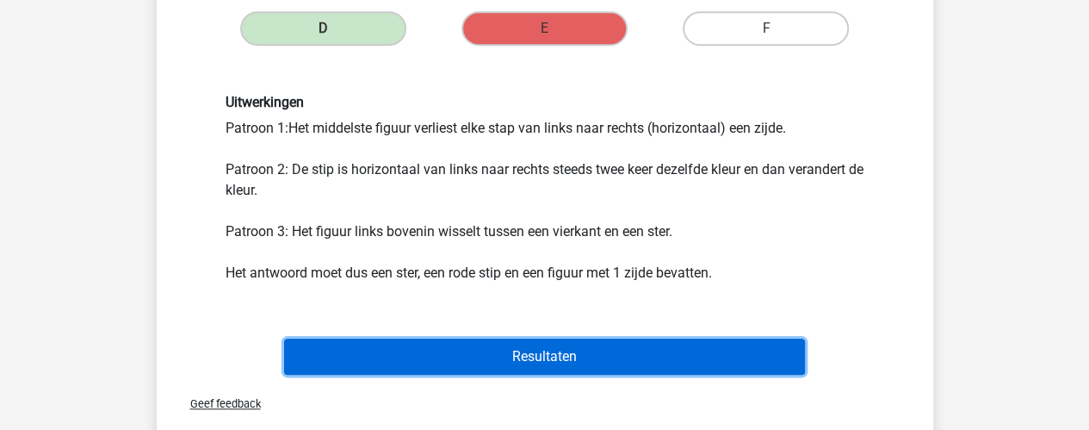
click at [604, 350] on button "Resultaten" at bounding box center [544, 356] width 521 height 36
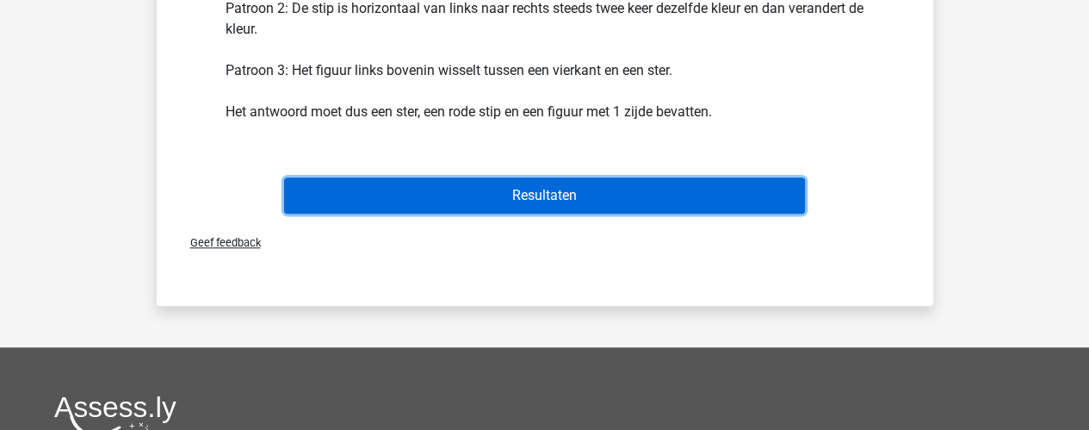
scroll to position [666, 0]
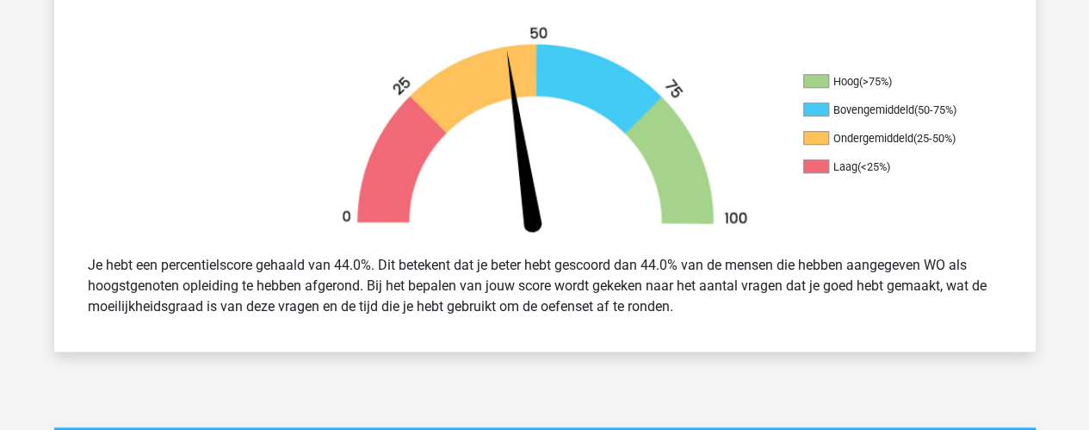
scroll to position [523, 0]
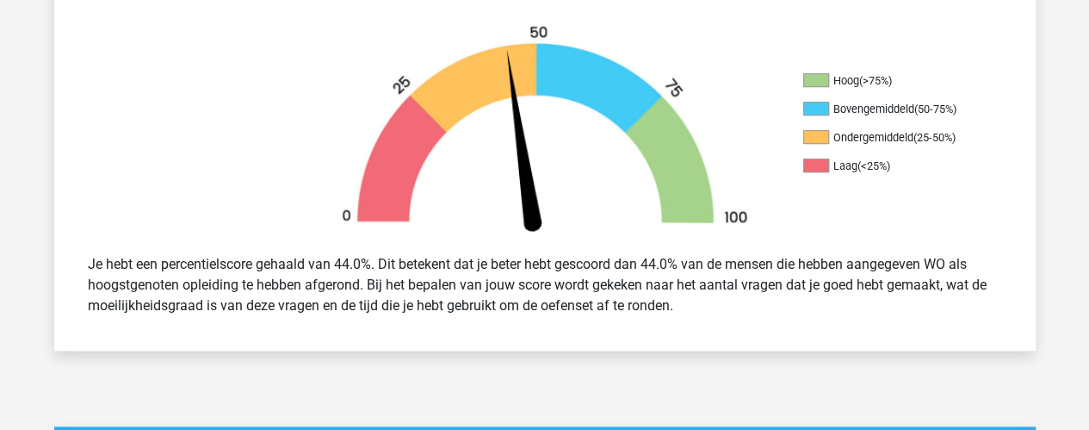
click at [408, 282] on div "Je hebt een percentielscore gehaald van 44.0%. Dit betekent dat je beter hebt g…" at bounding box center [545, 285] width 940 height 76
click at [446, 294] on div "Je hebt een percentielscore gehaald van 44.0%. Dit betekent dat je beter hebt g…" at bounding box center [545, 285] width 940 height 76
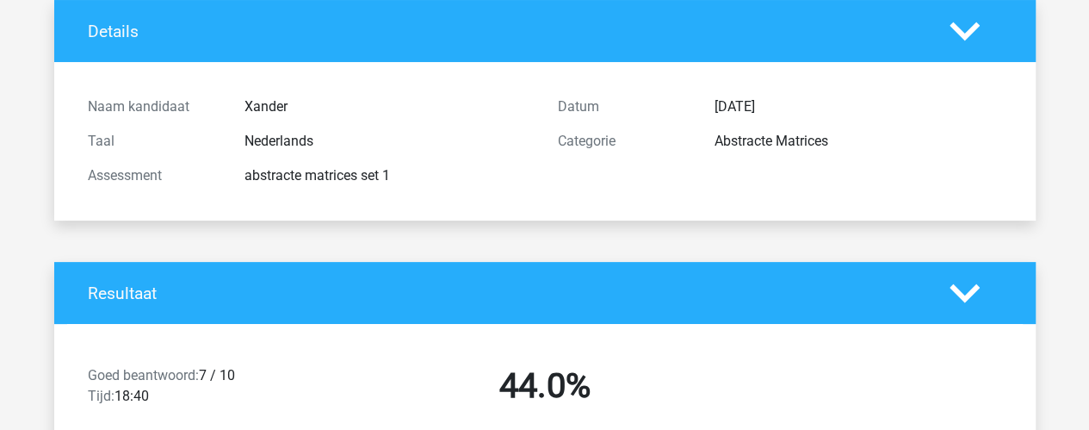
scroll to position [107, 0]
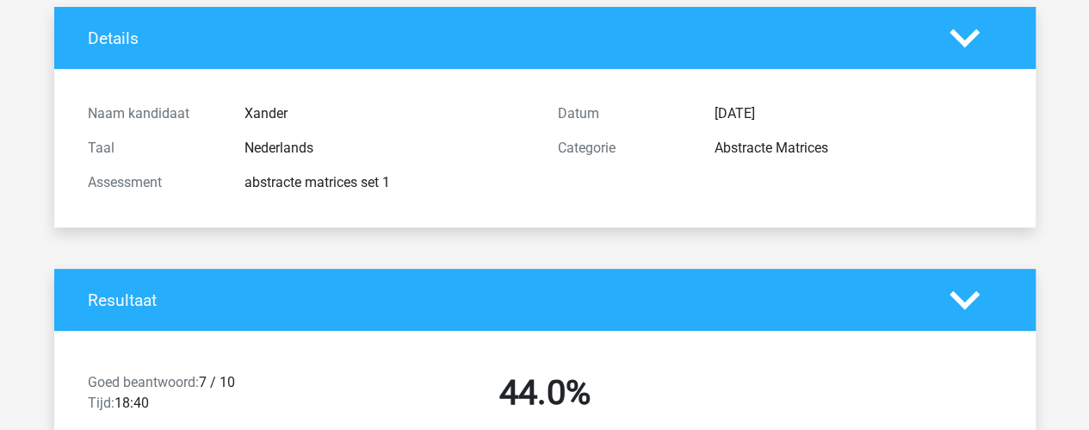
click at [422, 290] on h4 "Resultaat" at bounding box center [506, 300] width 836 height 20
click at [969, 300] on polygon at bounding box center [965, 299] width 30 height 19
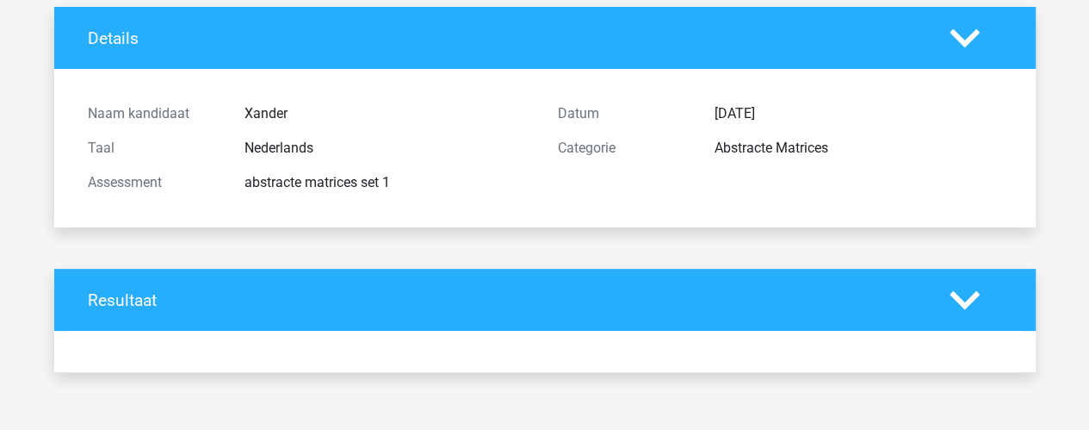
scroll to position [0, 0]
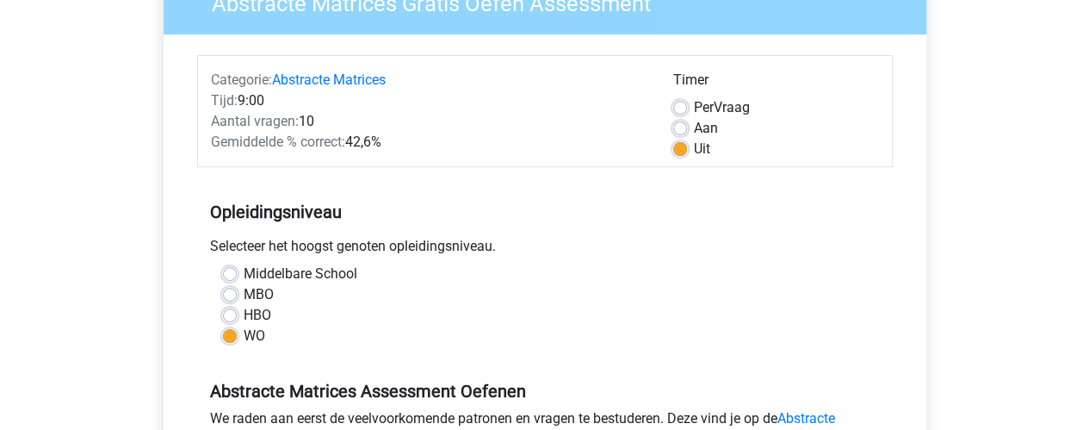
scroll to position [170, 0]
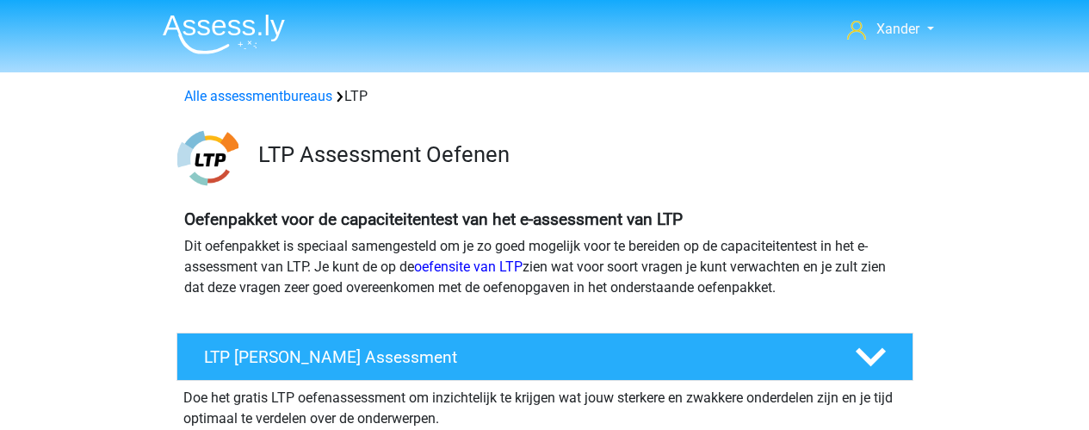
scroll to position [1060, 0]
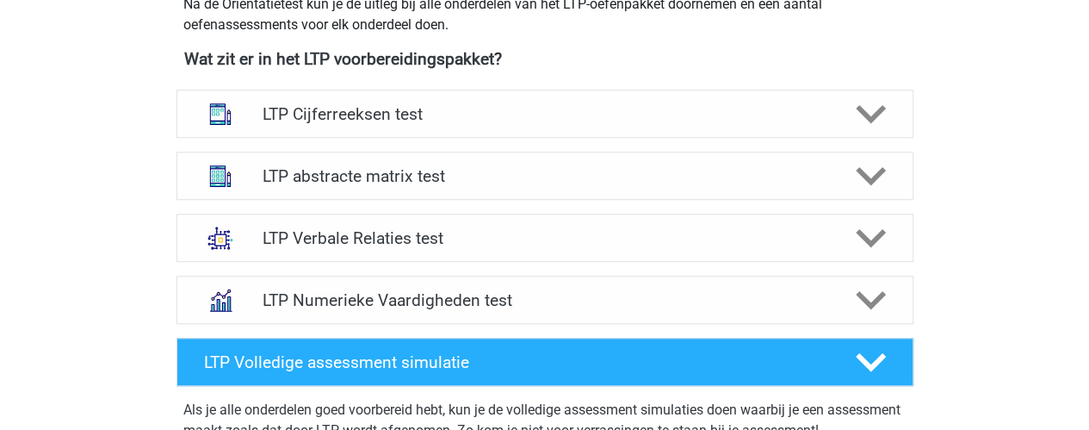
scroll to position [644, 0]
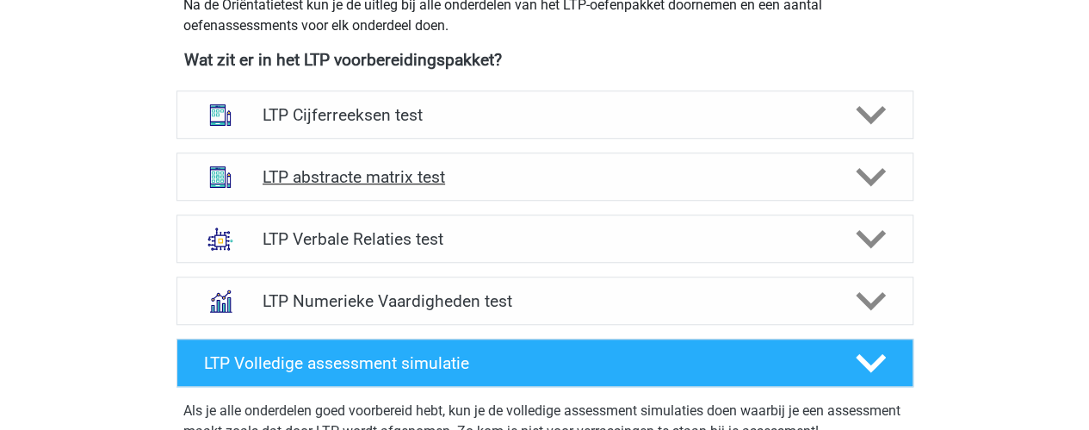
click at [494, 182] on h4 "LTP abstracte matrix test" at bounding box center [545, 177] width 564 height 20
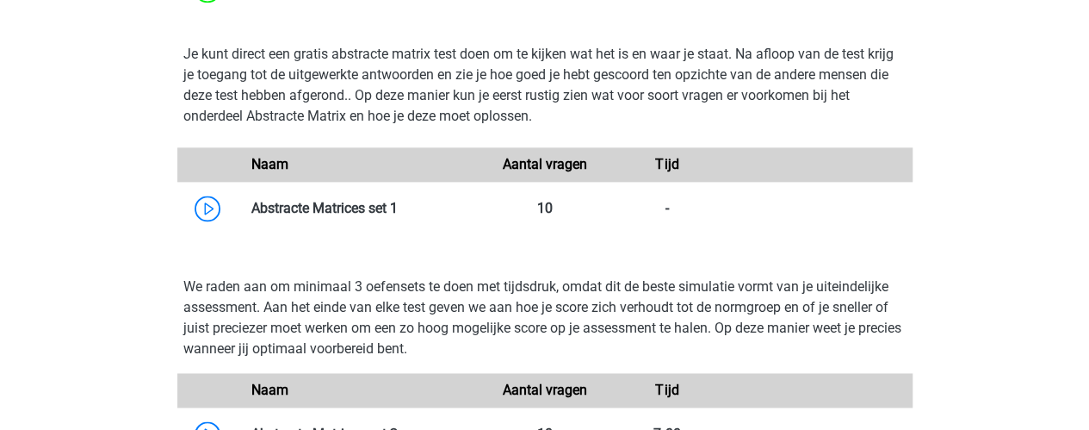
scroll to position [1084, 0]
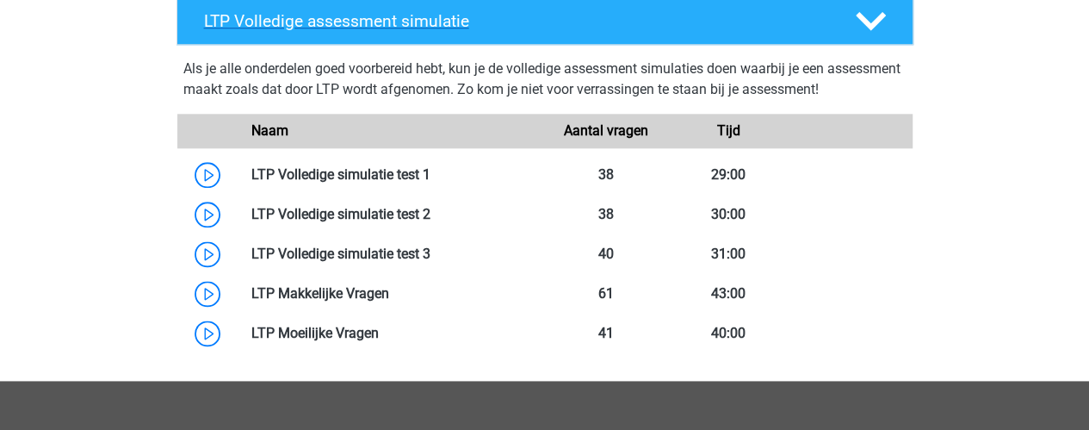
scroll to position [567, 0]
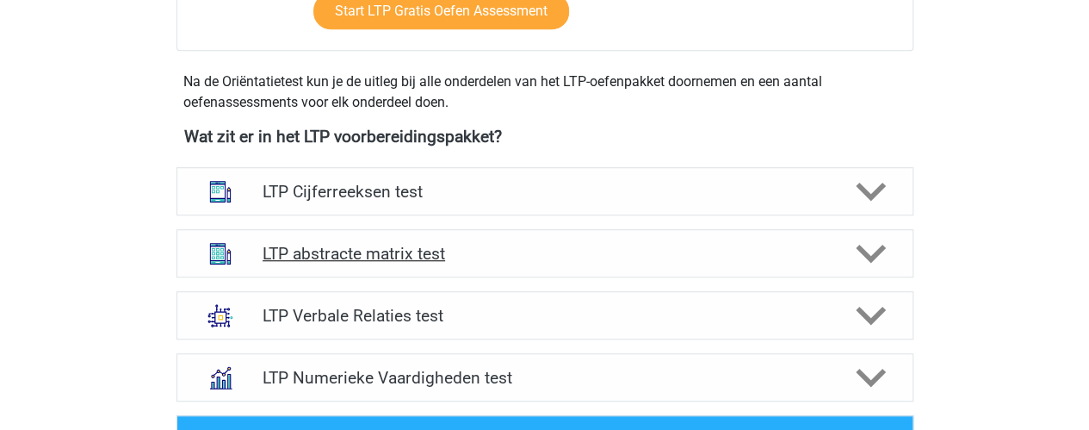
click at [462, 249] on h4 "LTP abstracte matrix test" at bounding box center [545, 254] width 564 height 20
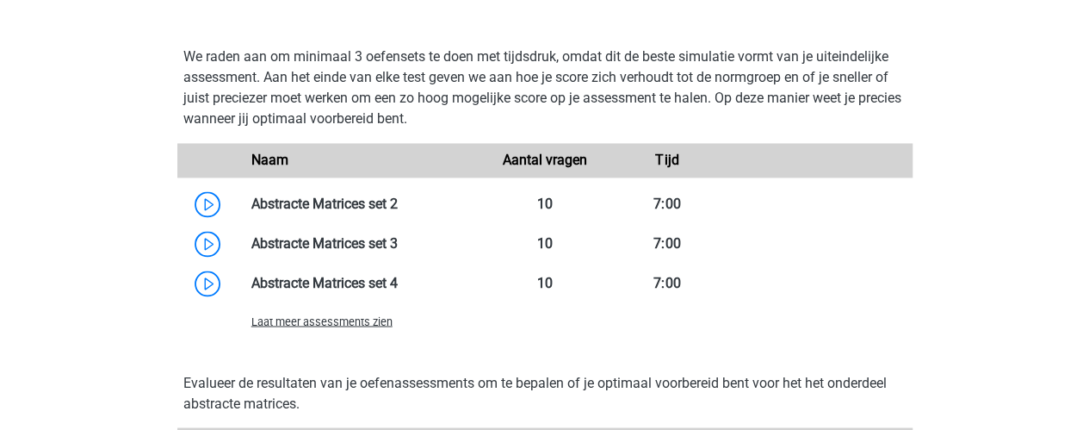
scroll to position [1312, 0]
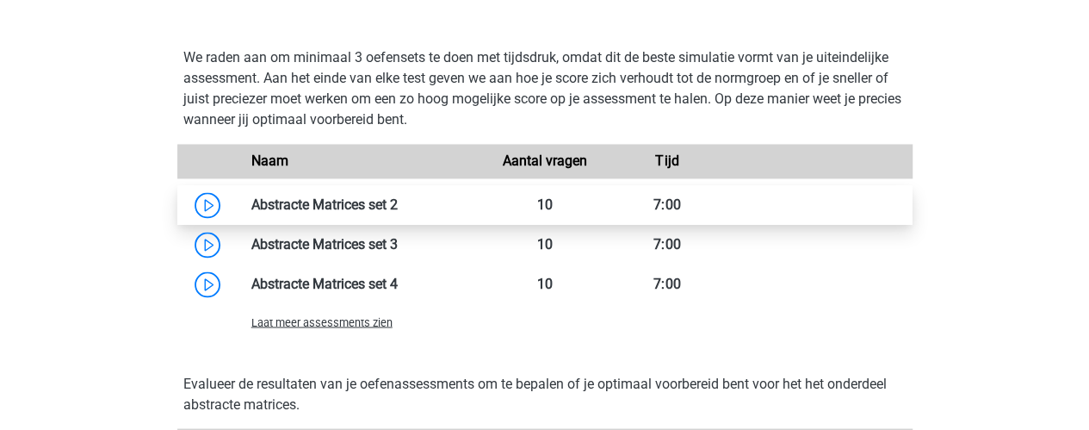
click at [398, 205] on link at bounding box center [398, 204] width 0 height 16
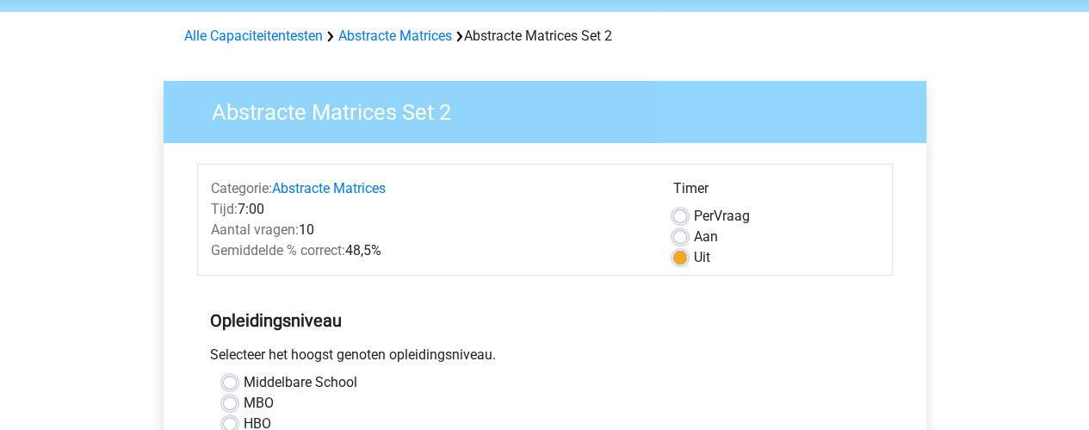
scroll to position [65, 0]
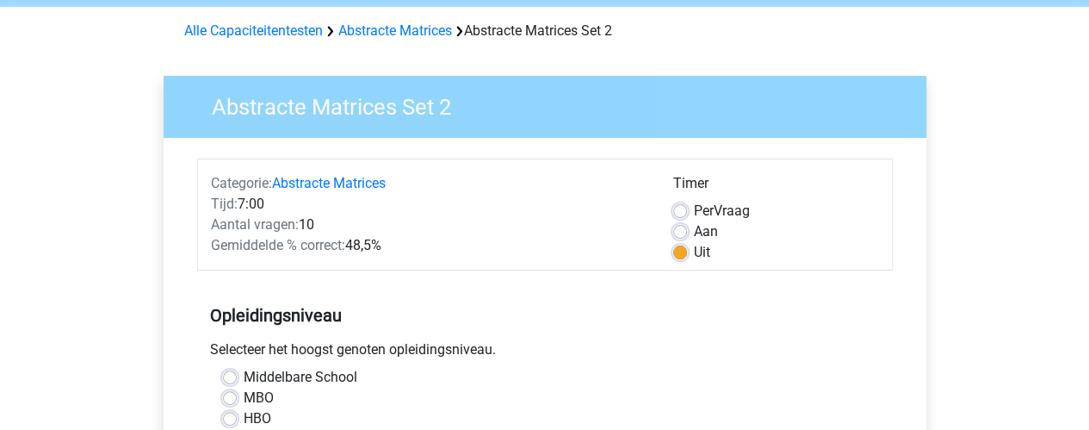
click at [694, 235] on label "Aan" at bounding box center [706, 231] width 24 height 21
click at [684, 235] on input "Aan" at bounding box center [680, 229] width 14 height 17
radio input "true"
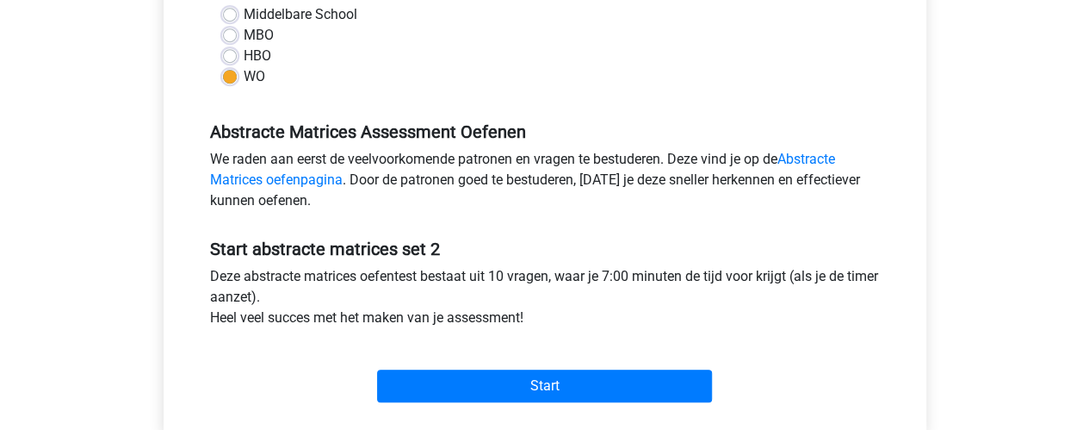
scroll to position [433, 0]
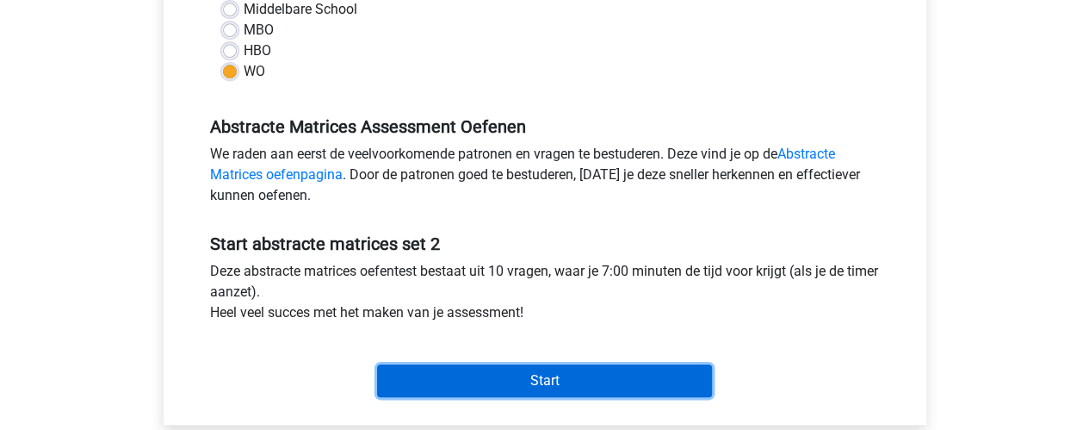
click at [438, 372] on input "Start" at bounding box center [544, 380] width 335 height 33
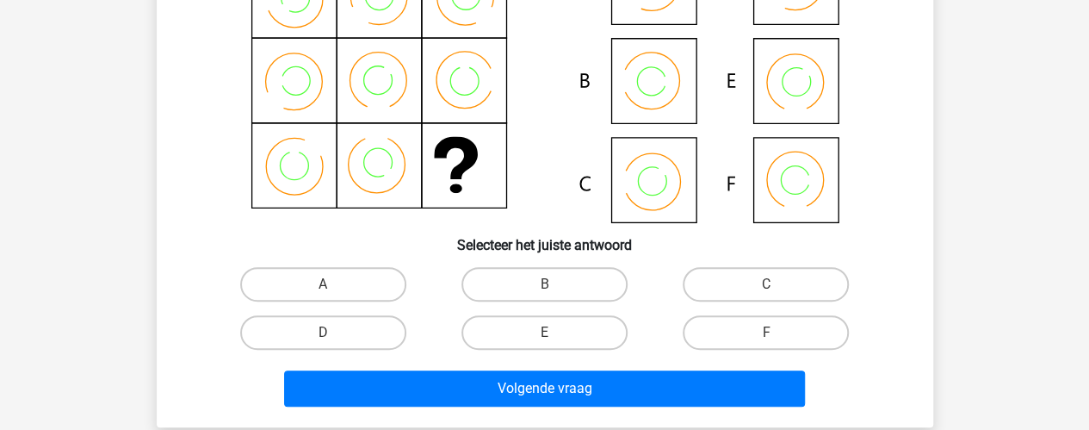
scroll to position [222, 0]
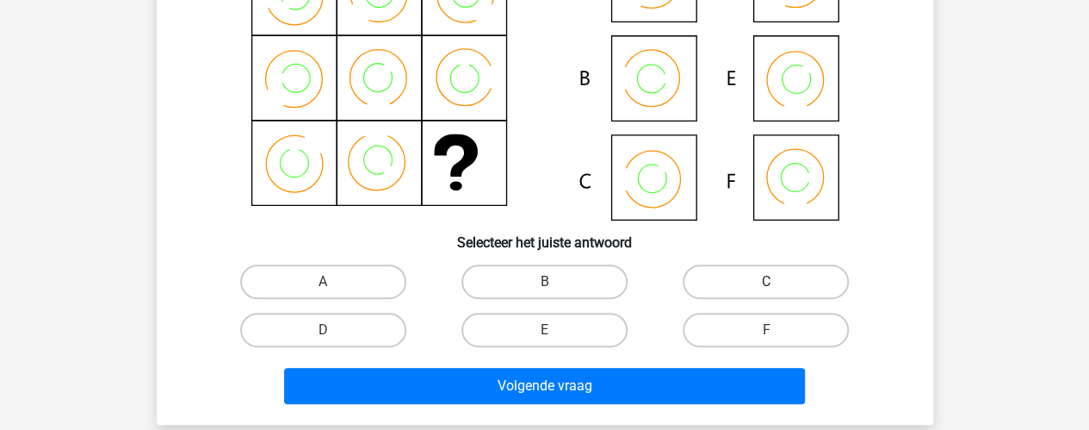
click at [710, 288] on label "C" at bounding box center [766, 281] width 166 height 34
click at [766, 288] on input "C" at bounding box center [771, 287] width 11 height 11
radio input "true"
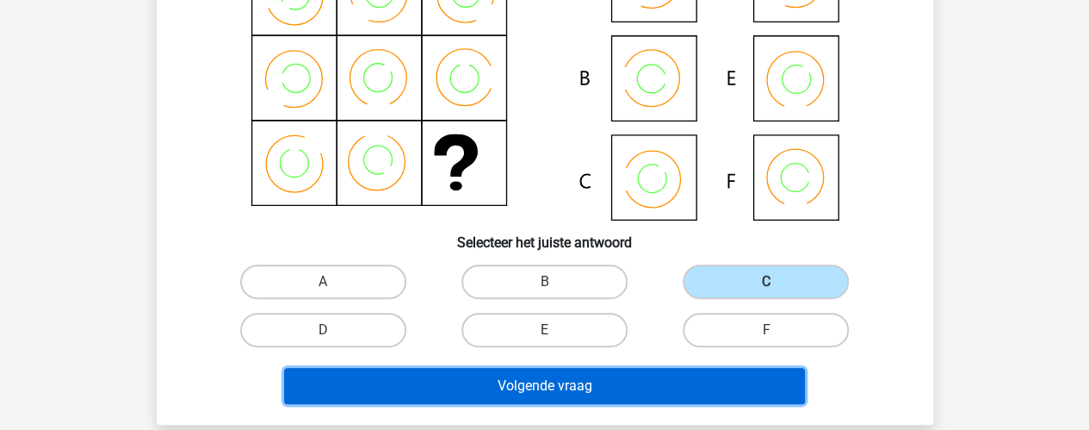
click at [654, 375] on button "Volgende vraag" at bounding box center [544, 386] width 521 height 36
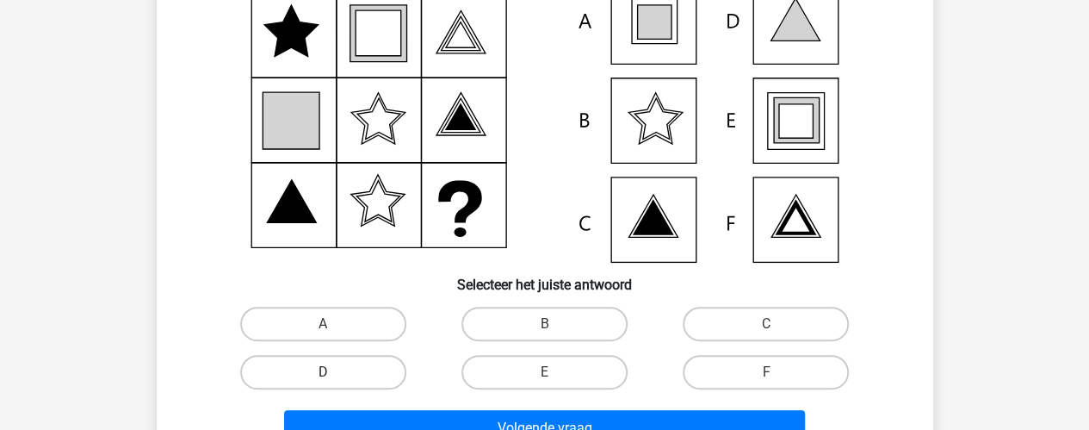
scroll to position [181, 0]
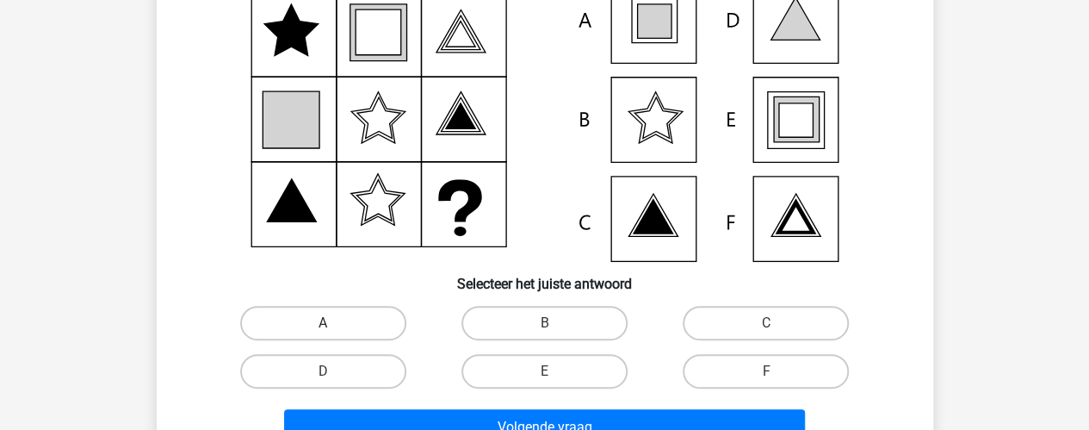
click at [344, 323] on label "A" at bounding box center [323, 323] width 166 height 34
click at [334, 323] on input "A" at bounding box center [328, 328] width 11 height 11
radio input "true"
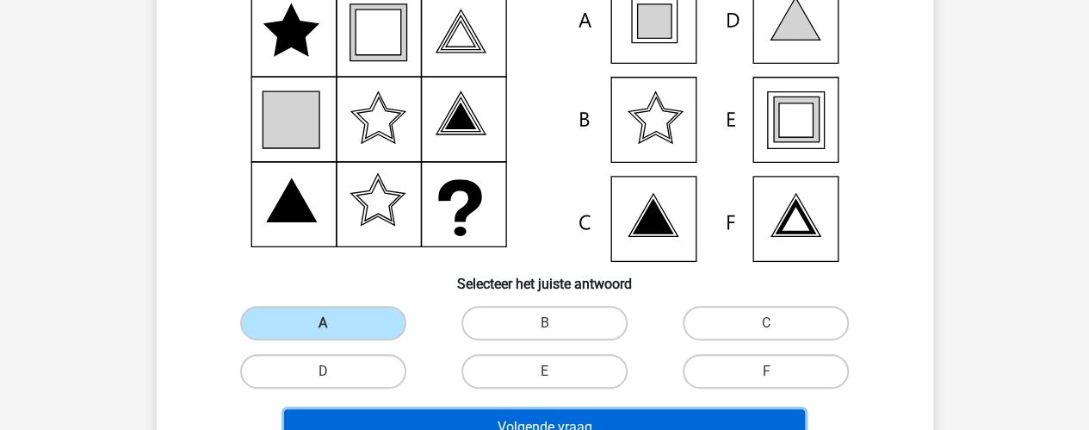
click at [462, 421] on button "Volgende vraag" at bounding box center [544, 427] width 521 height 36
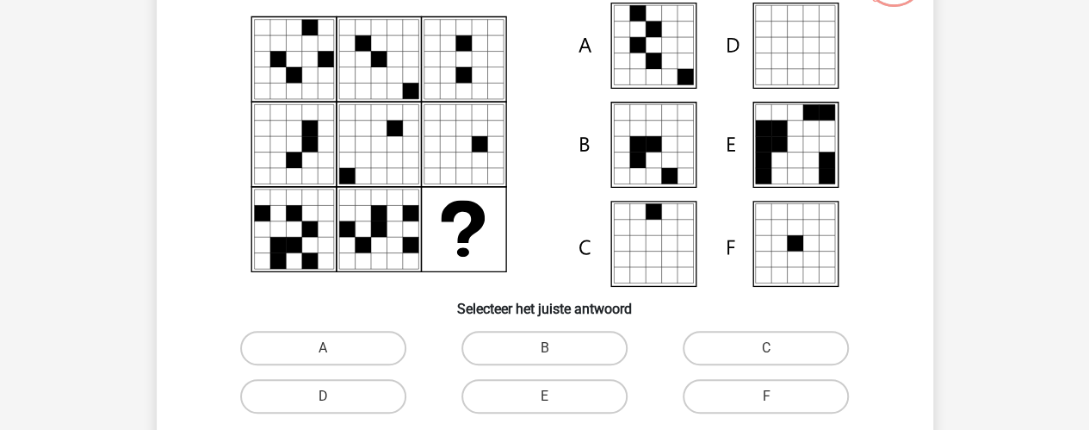
scroll to position [158, 0]
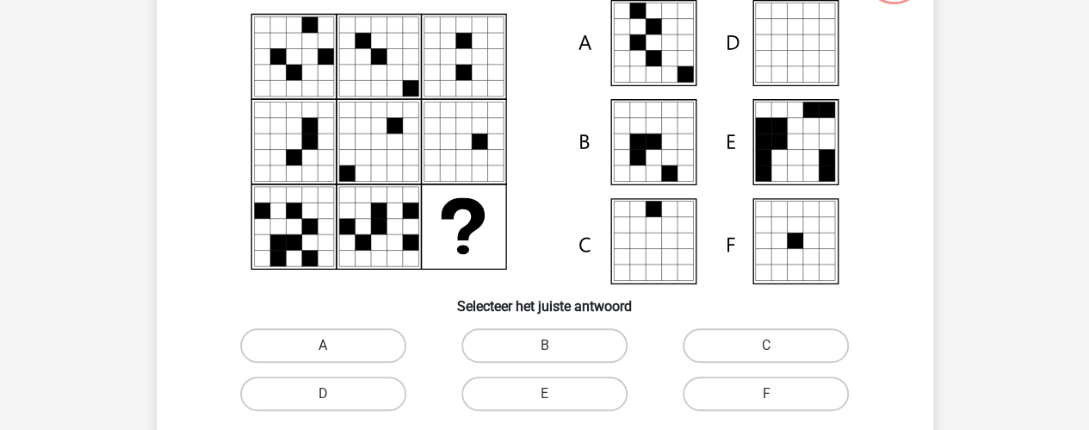
click at [355, 341] on label "A" at bounding box center [323, 345] width 166 height 34
click at [334, 345] on input "A" at bounding box center [328, 350] width 11 height 11
radio input "true"
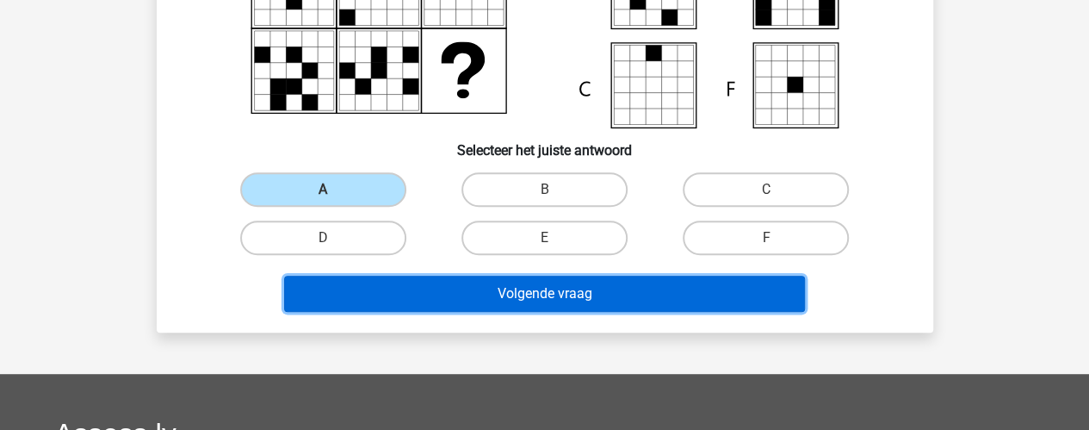
click at [465, 300] on button "Volgende vraag" at bounding box center [544, 294] width 521 height 36
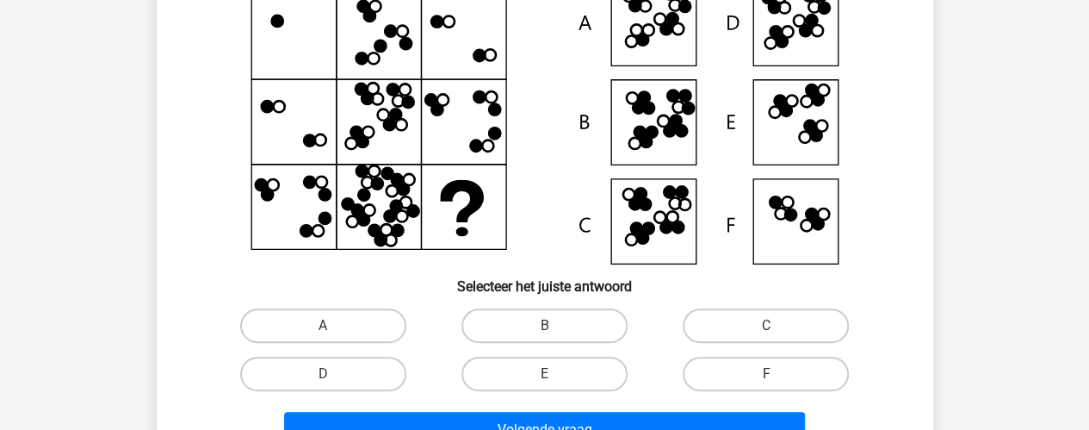
scroll to position [189, 0]
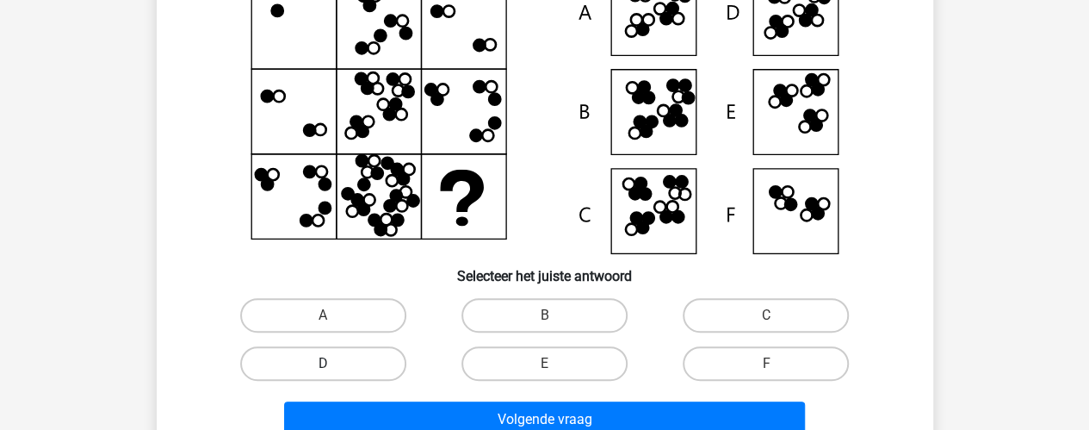
click at [378, 357] on label "D" at bounding box center [323, 363] width 166 height 34
click at [334, 363] on input "D" at bounding box center [328, 368] width 11 height 11
radio input "true"
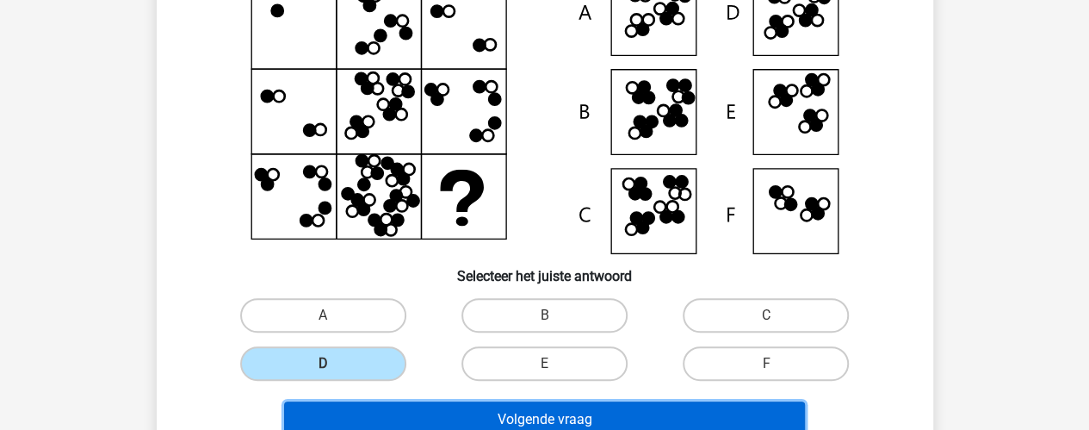
click at [459, 412] on button "Volgende vraag" at bounding box center [544, 419] width 521 height 36
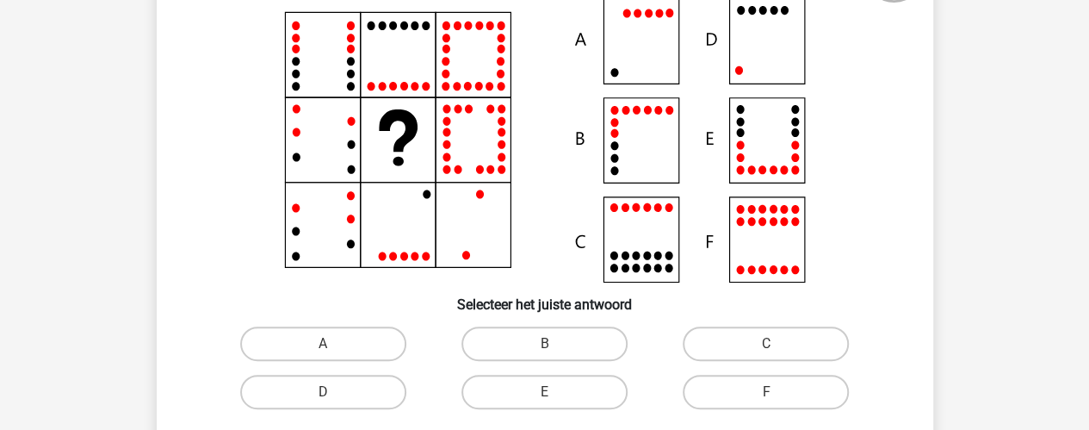
scroll to position [161, 0]
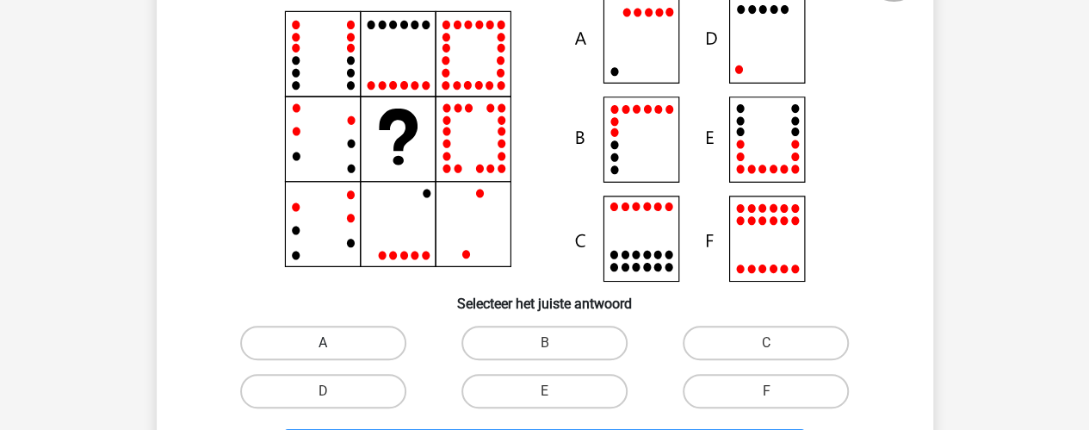
click at [373, 340] on label "A" at bounding box center [323, 342] width 166 height 34
click at [334, 343] on input "A" at bounding box center [328, 348] width 11 height 11
radio input "true"
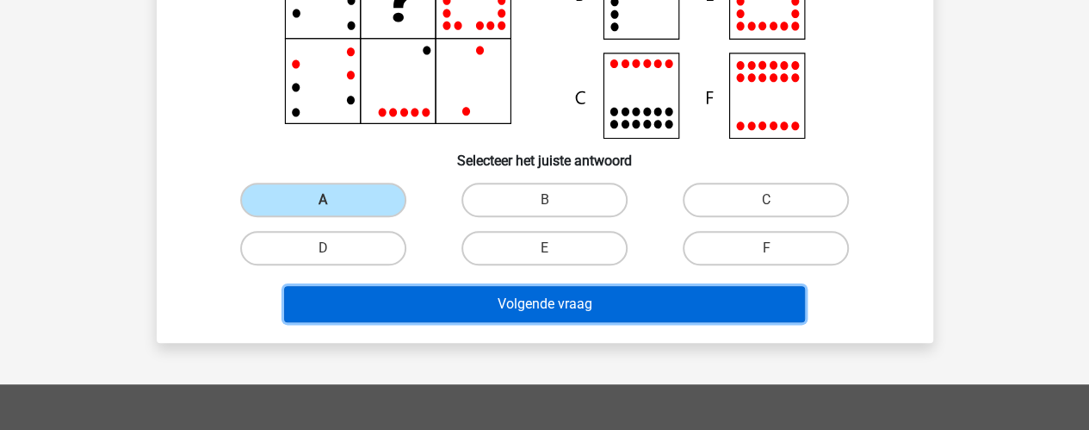
click at [490, 311] on button "Volgende vraag" at bounding box center [544, 304] width 521 height 36
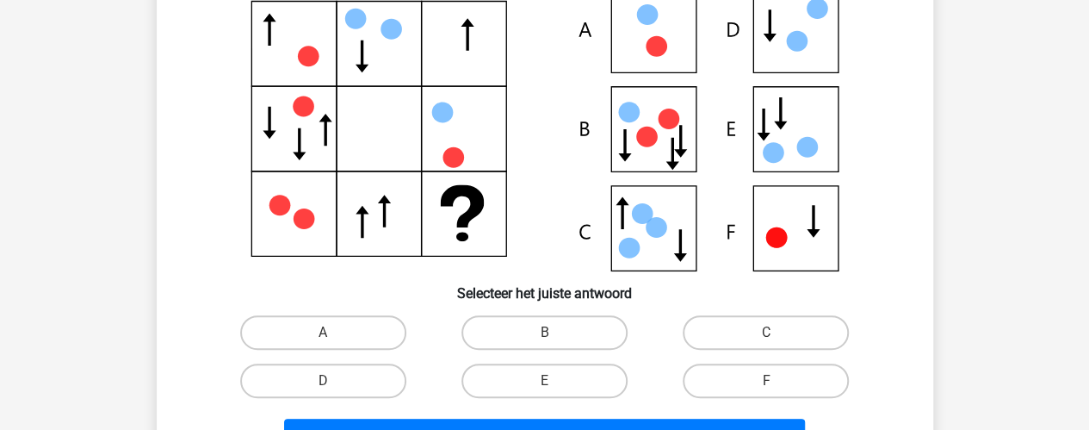
scroll to position [175, 0]
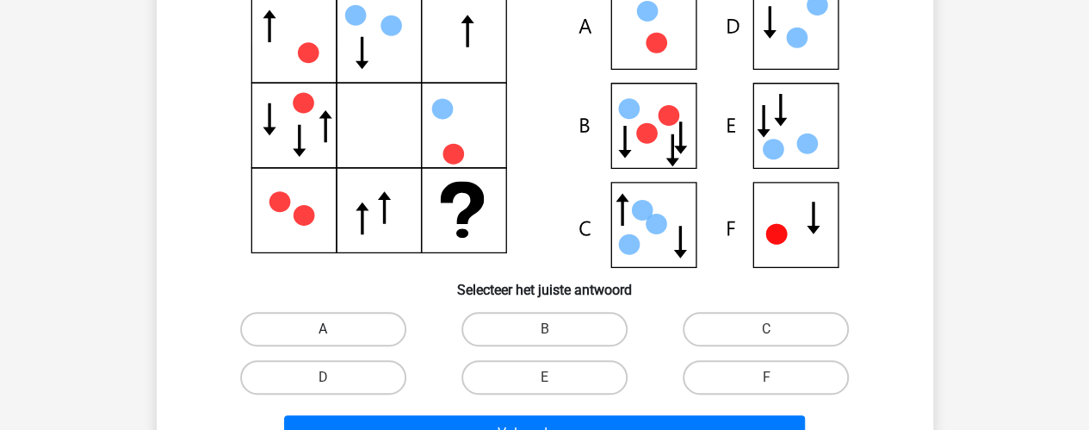
click at [372, 322] on label "A" at bounding box center [323, 329] width 166 height 34
click at [334, 329] on input "A" at bounding box center [328, 334] width 11 height 11
radio input "true"
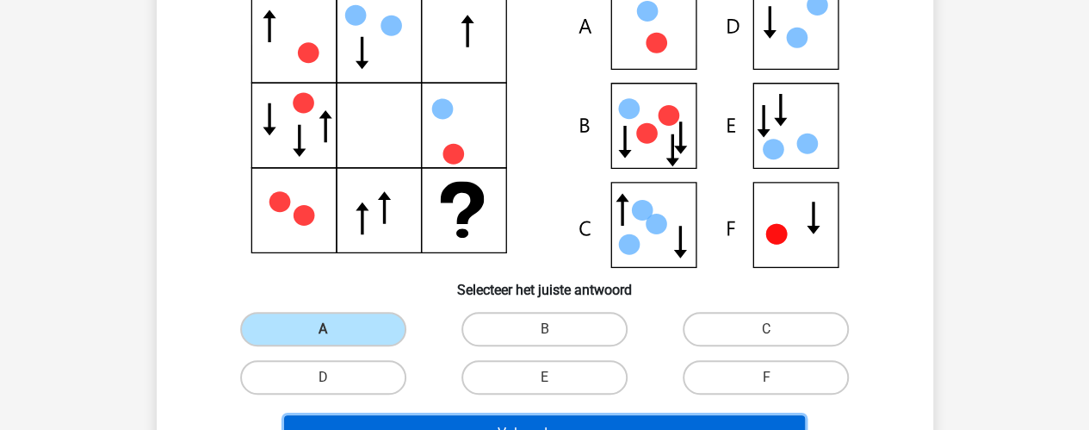
click at [479, 423] on button "Volgende vraag" at bounding box center [544, 433] width 521 height 36
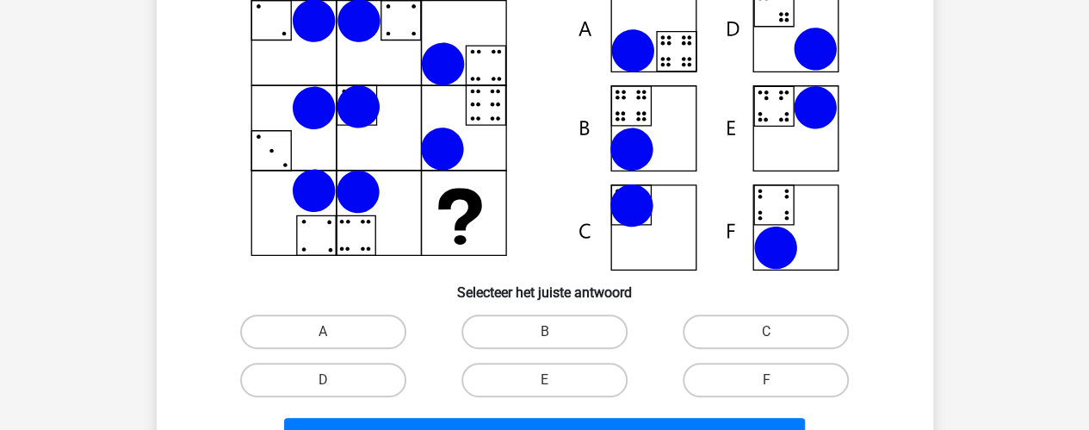
scroll to position [174, 0]
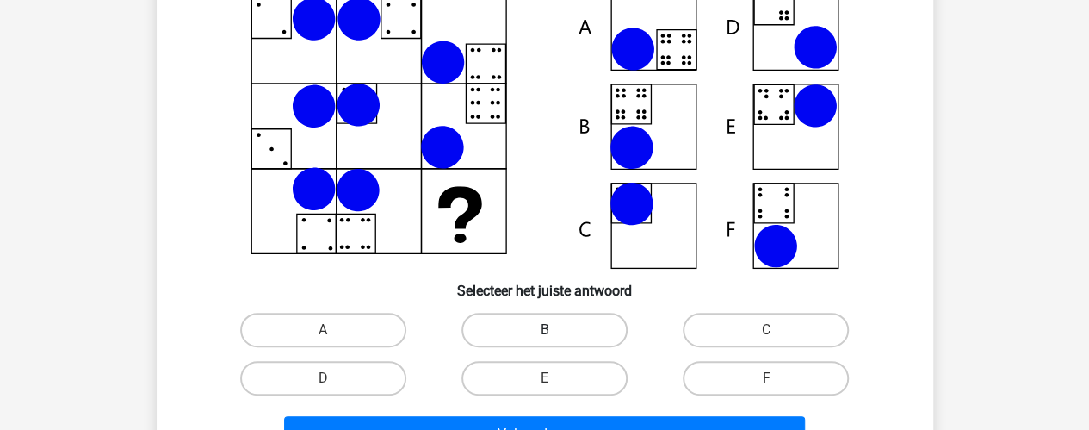
click at [523, 322] on label "B" at bounding box center [545, 330] width 166 height 34
click at [544, 330] on input "B" at bounding box center [549, 335] width 11 height 11
radio input "true"
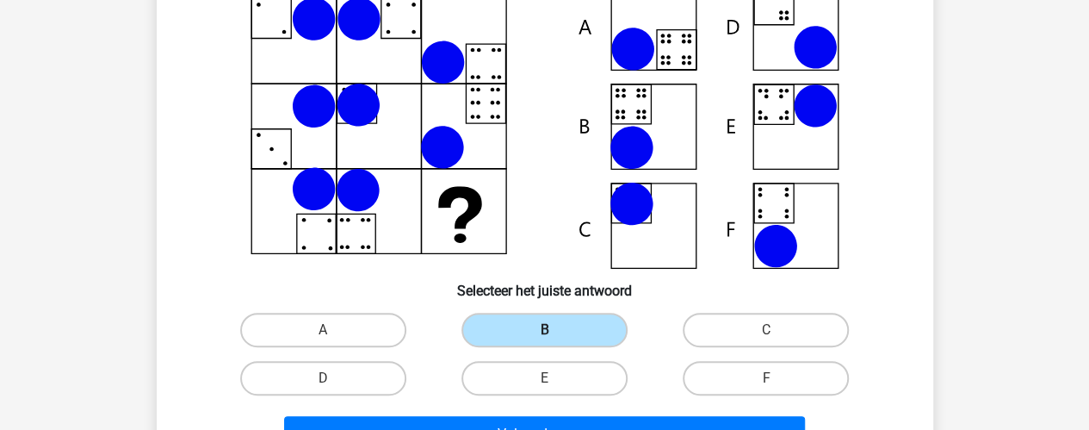
scroll to position [214, 0]
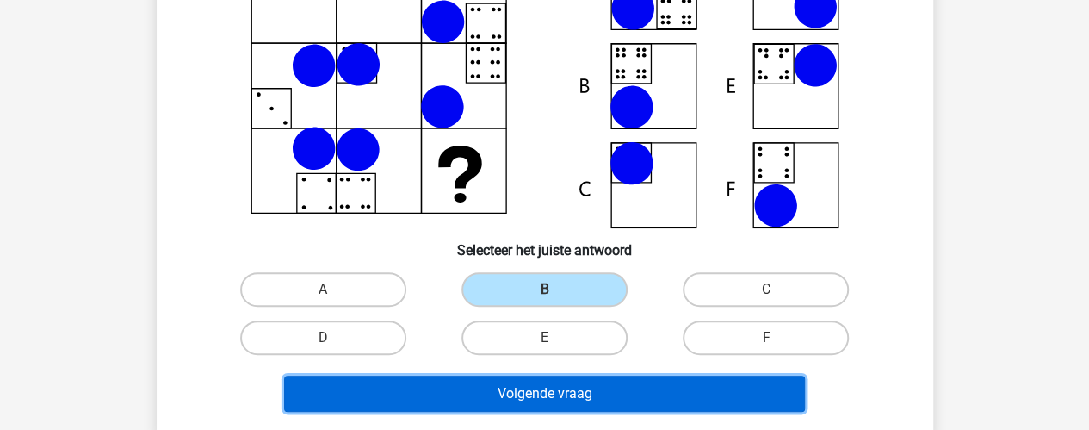
click at [565, 393] on button "Volgende vraag" at bounding box center [544, 393] width 521 height 36
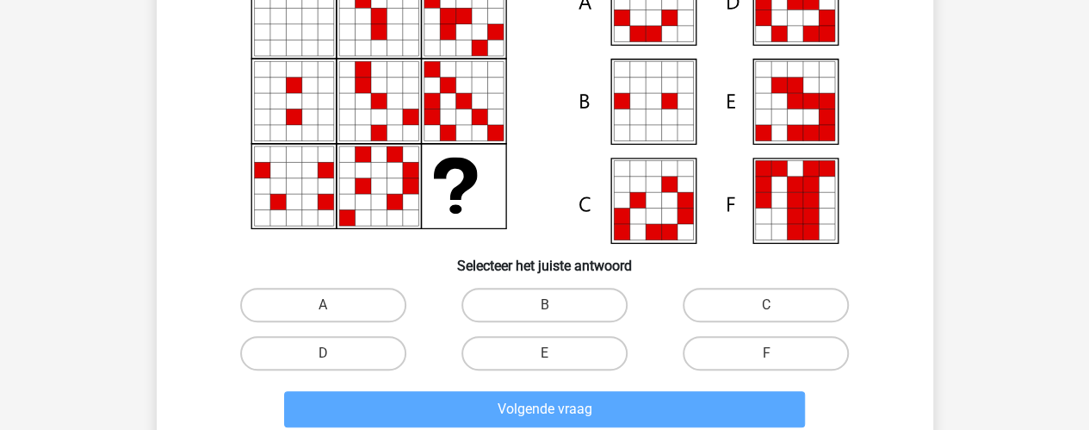
scroll to position [200, 0]
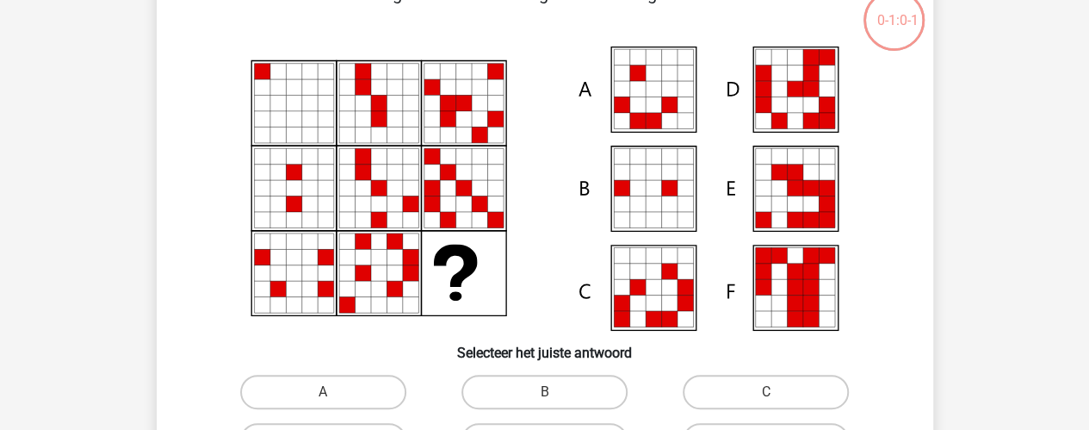
scroll to position [115, 0]
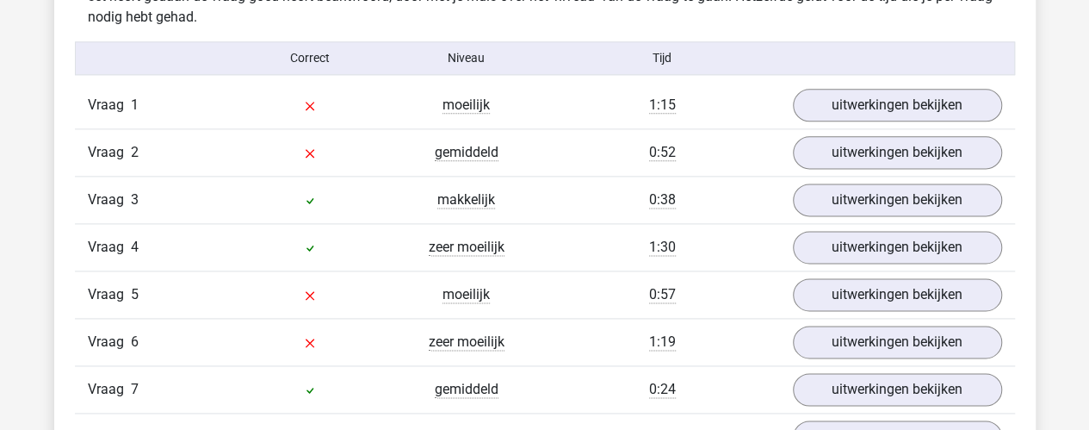
scroll to position [1011, 0]
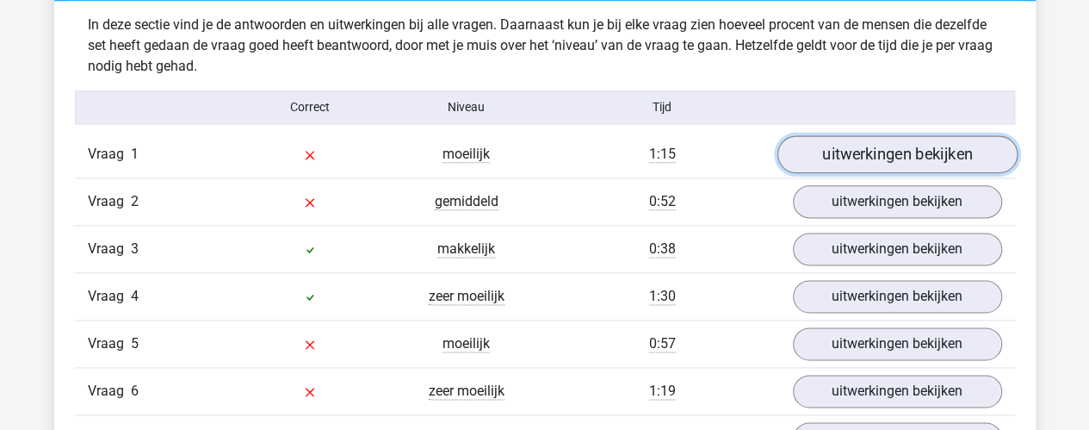
click at [823, 146] on link "uitwerkingen bekijken" at bounding box center [897, 154] width 240 height 38
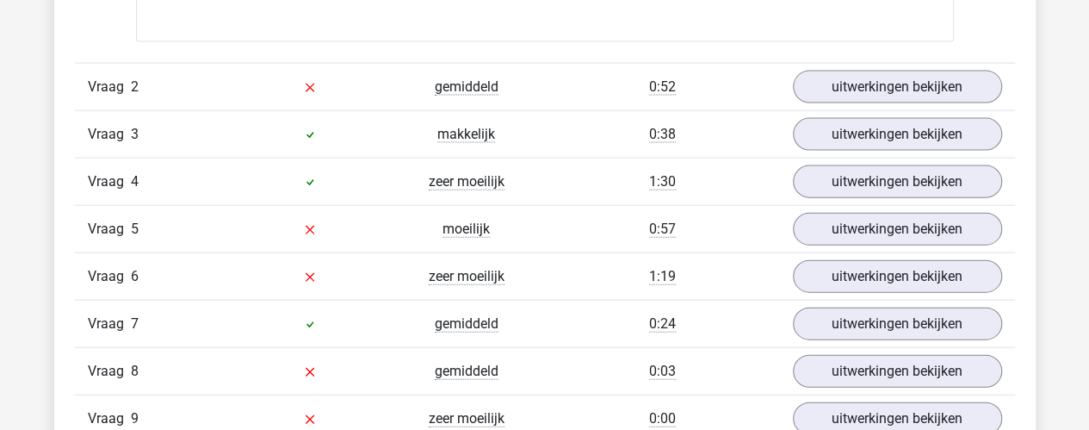
scroll to position [1877, 0]
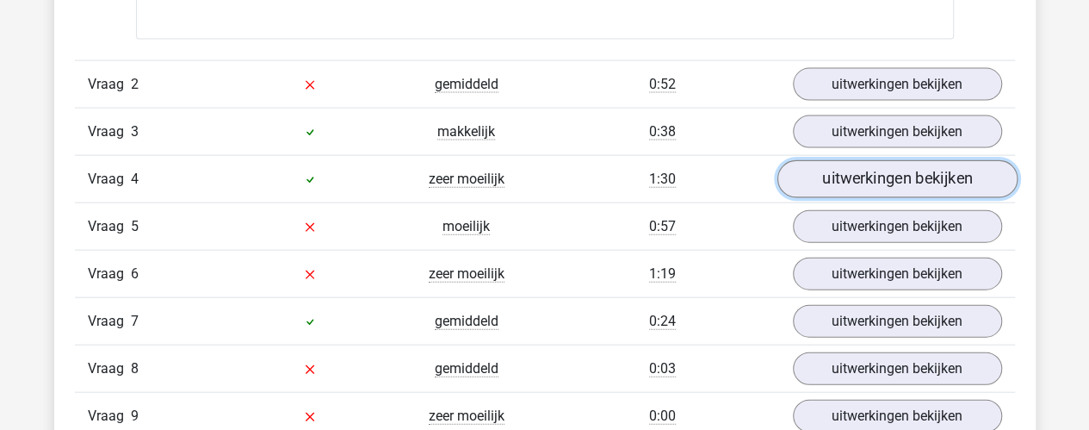
click at [866, 184] on link "uitwerkingen bekijken" at bounding box center [897, 179] width 240 height 38
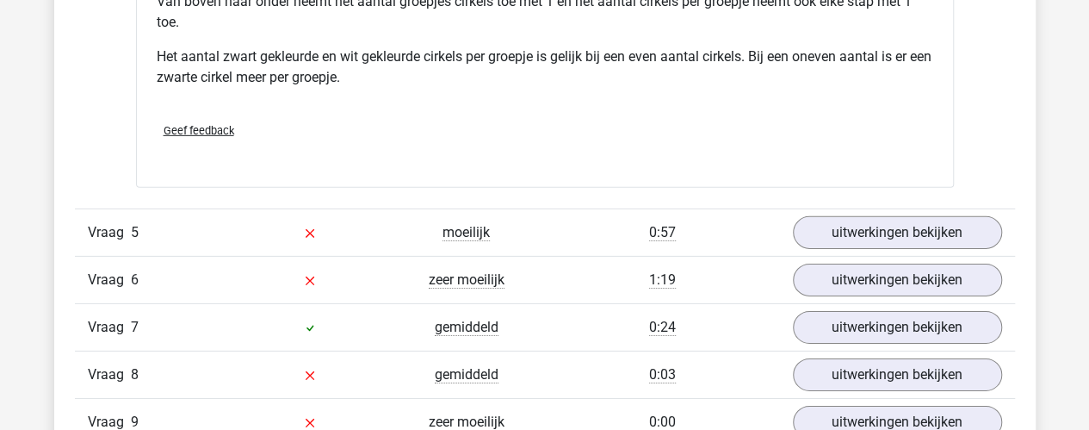
scroll to position [2621, 0]
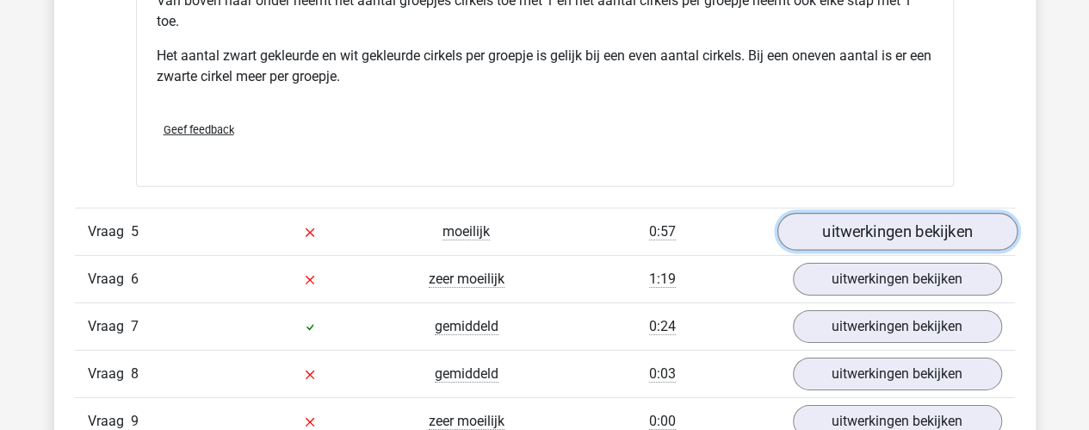
click at [858, 226] on link "uitwerkingen bekijken" at bounding box center [897, 232] width 240 height 38
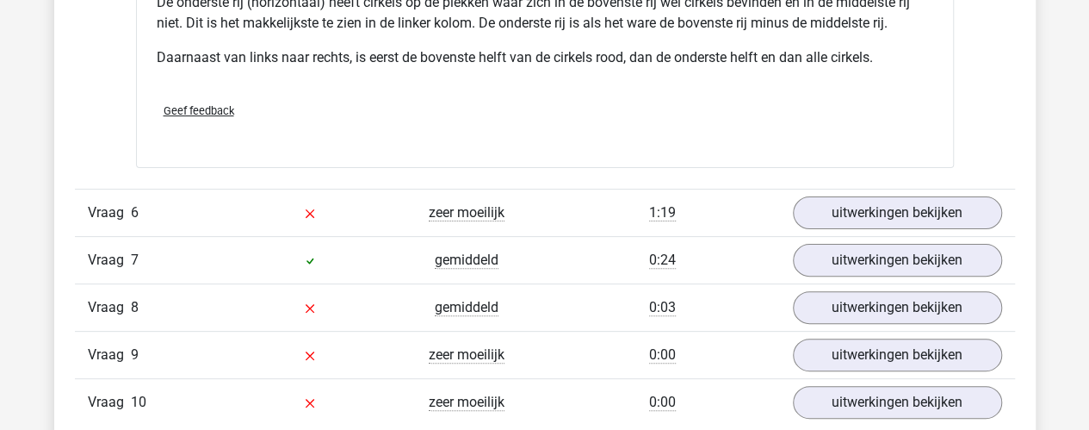
scroll to position [3409, 0]
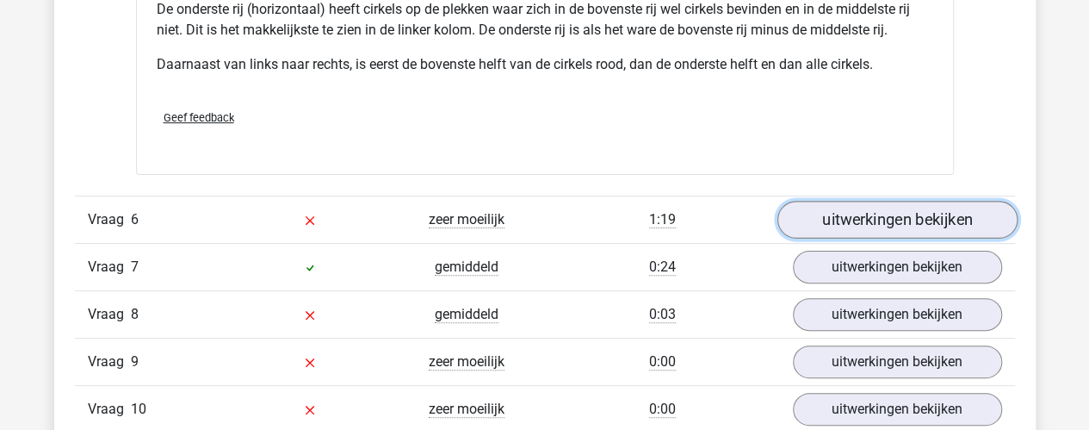
click at [904, 220] on link "uitwerkingen bekijken" at bounding box center [897, 220] width 240 height 38
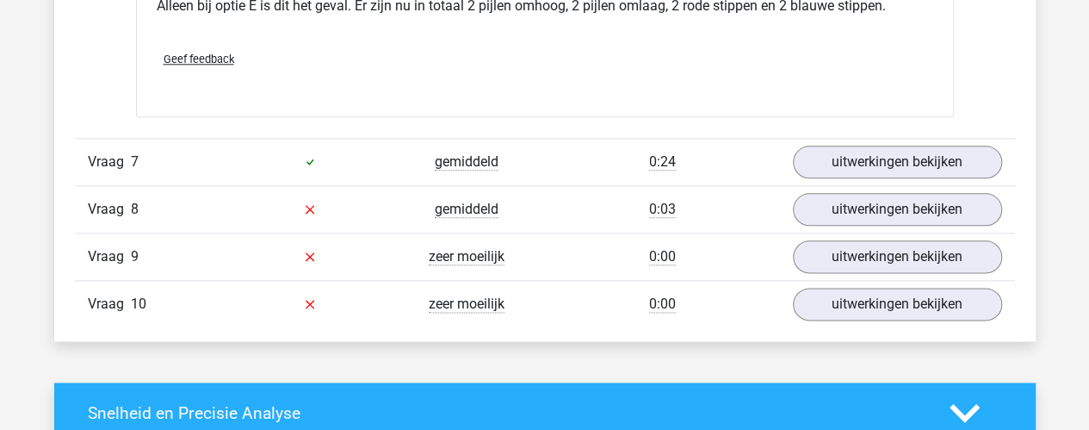
scroll to position [4208, 0]
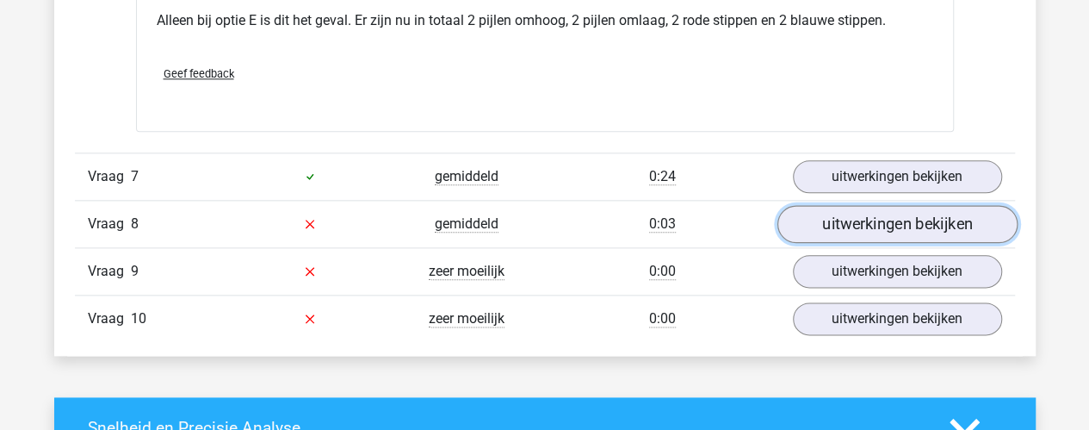
click at [830, 209] on link "uitwerkingen bekijken" at bounding box center [897, 224] width 240 height 38
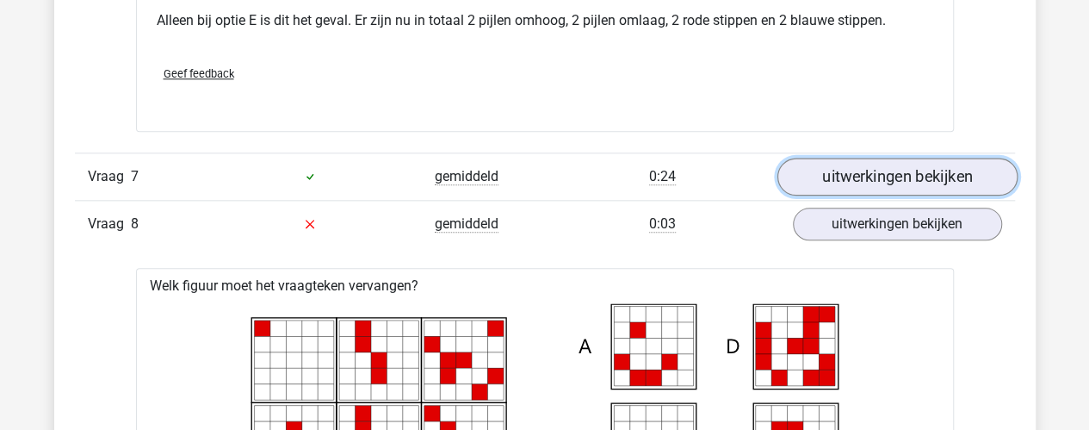
click at [836, 177] on link "uitwerkingen bekijken" at bounding box center [897, 177] width 240 height 38
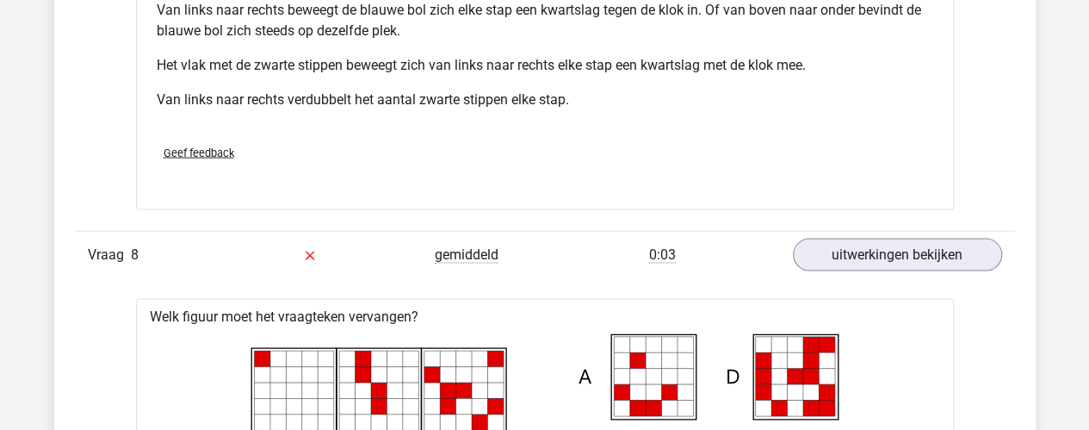
scroll to position [4940, 0]
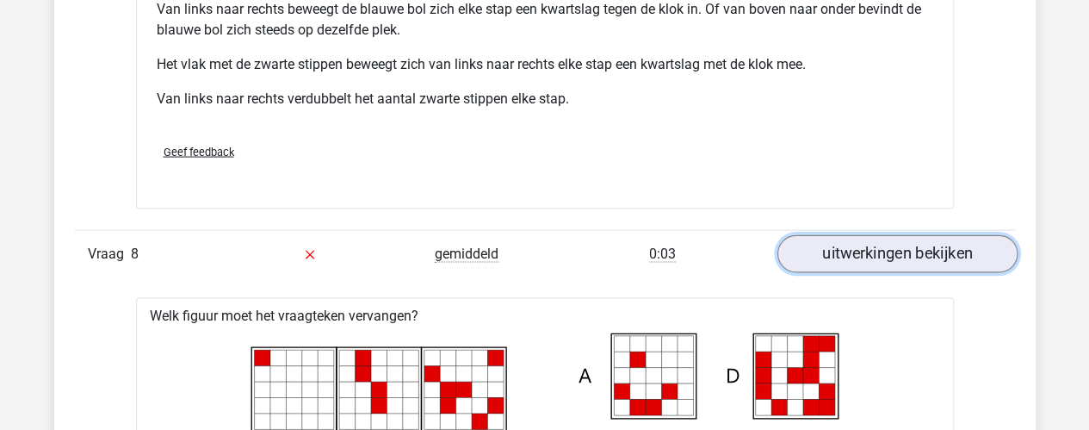
click at [888, 241] on link "uitwerkingen bekijken" at bounding box center [897, 254] width 240 height 38
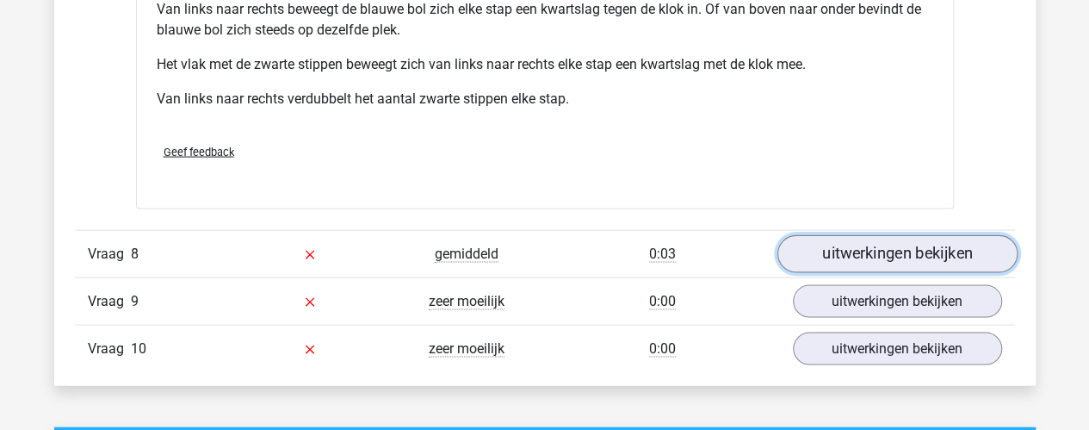
click at [841, 249] on link "uitwerkingen bekijken" at bounding box center [897, 254] width 240 height 38
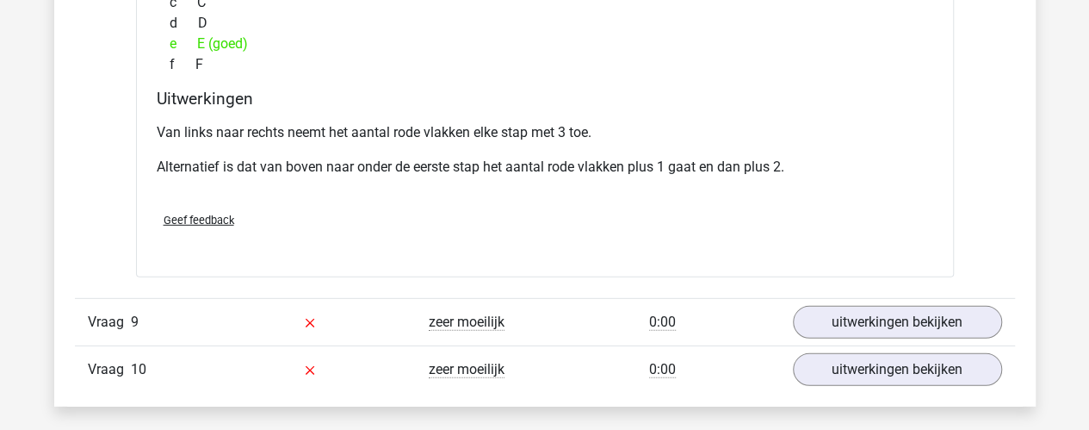
scroll to position [5628, 0]
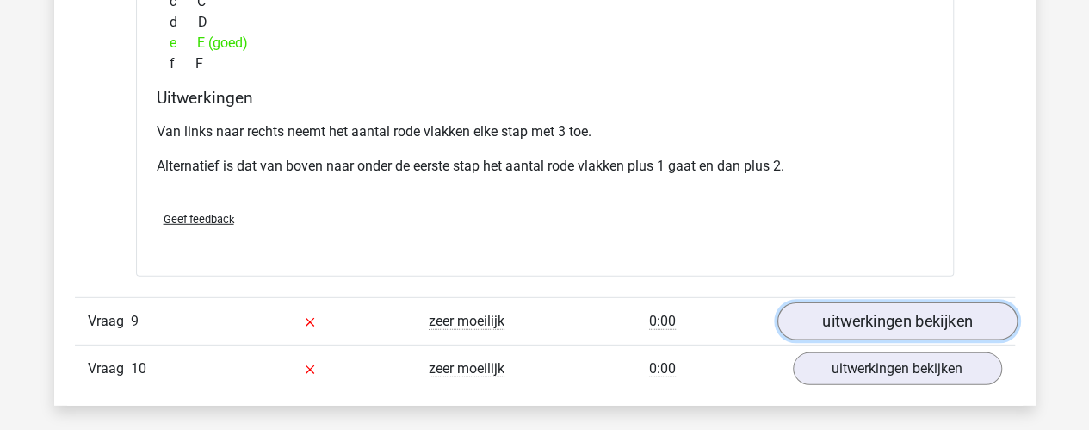
click at [871, 313] on link "uitwerkingen bekijken" at bounding box center [897, 321] width 240 height 38
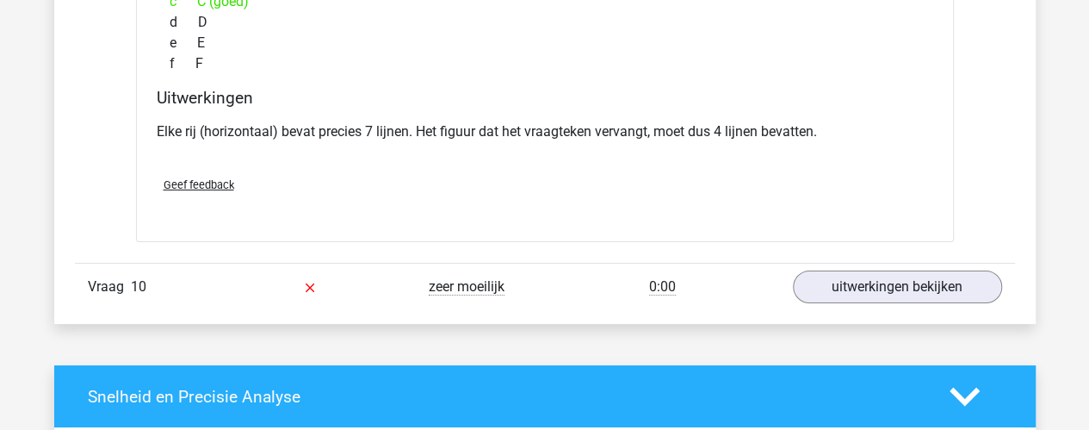
scroll to position [6392, 0]
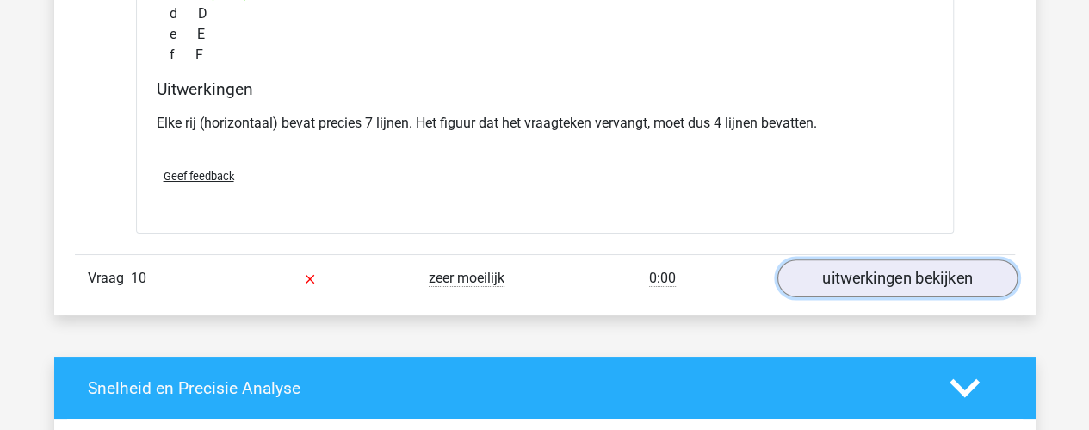
click at [961, 259] on link "uitwerkingen bekijken" at bounding box center [897, 278] width 240 height 38
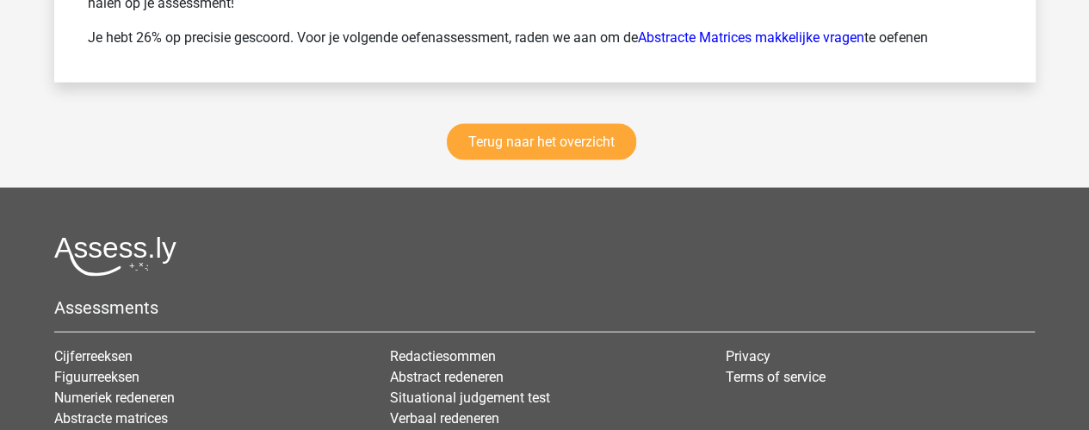
scroll to position [8280, 0]
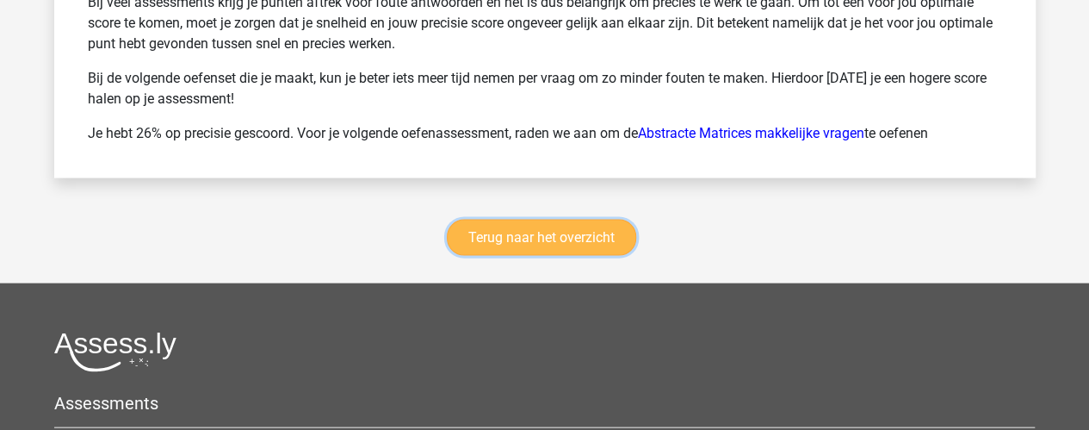
click at [552, 232] on link "Terug naar het overzicht" at bounding box center [541, 238] width 189 height 36
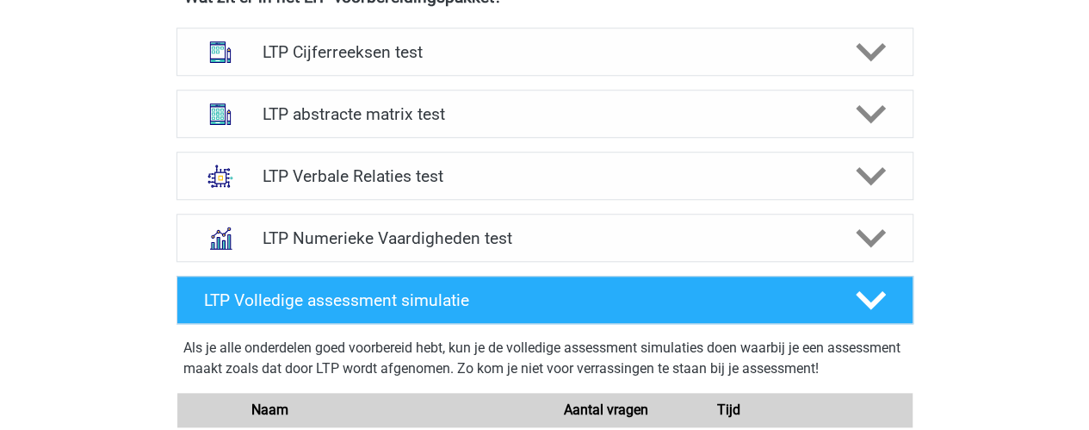
scroll to position [708, 0]
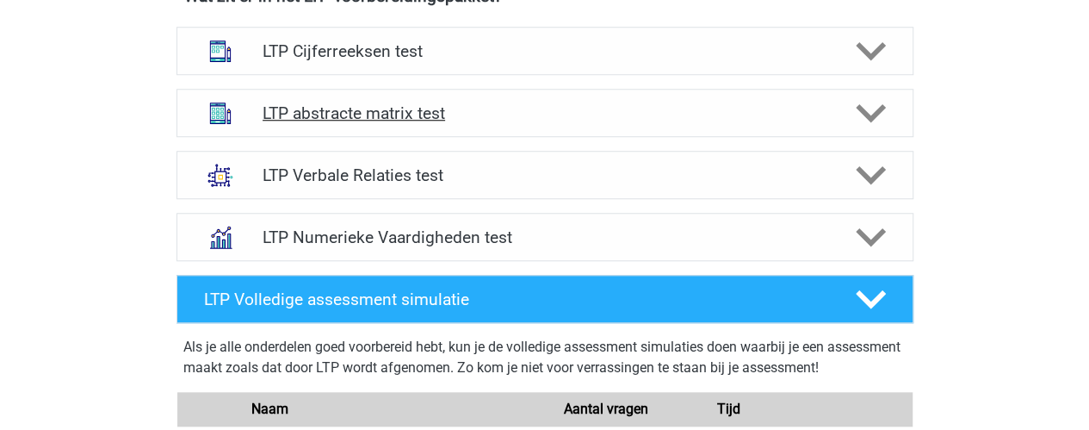
click at [866, 108] on icon at bounding box center [871, 113] width 30 height 30
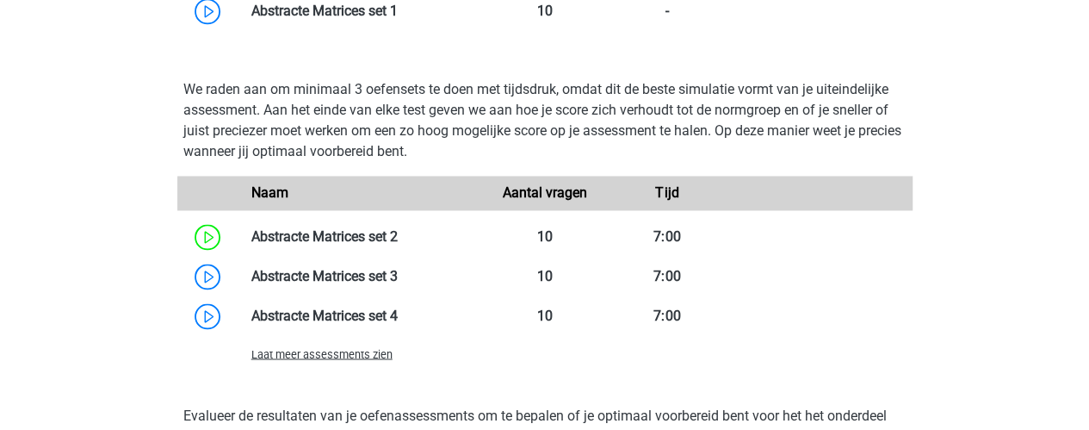
scroll to position [1303, 0]
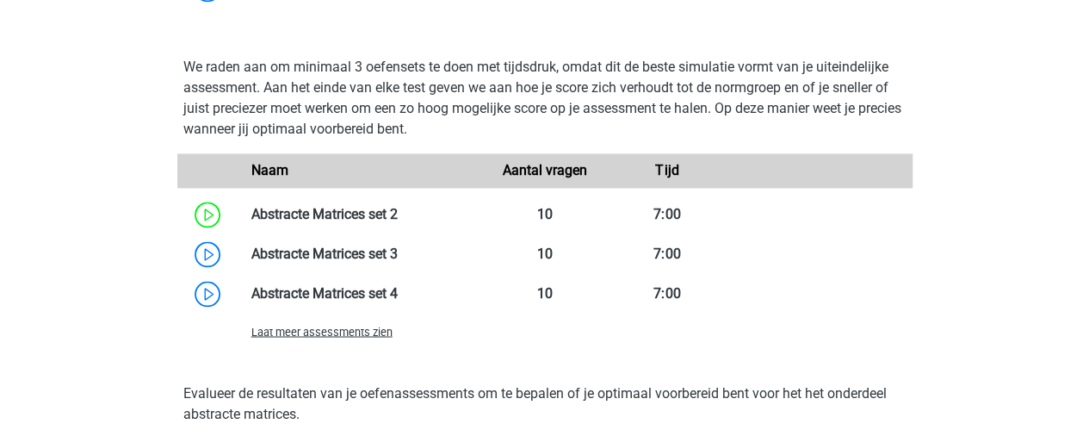
click at [352, 332] on span "Laat meer assessments zien" at bounding box center [321, 331] width 141 height 13
click at [0, 0] on link at bounding box center [0, 0] width 0 height 0
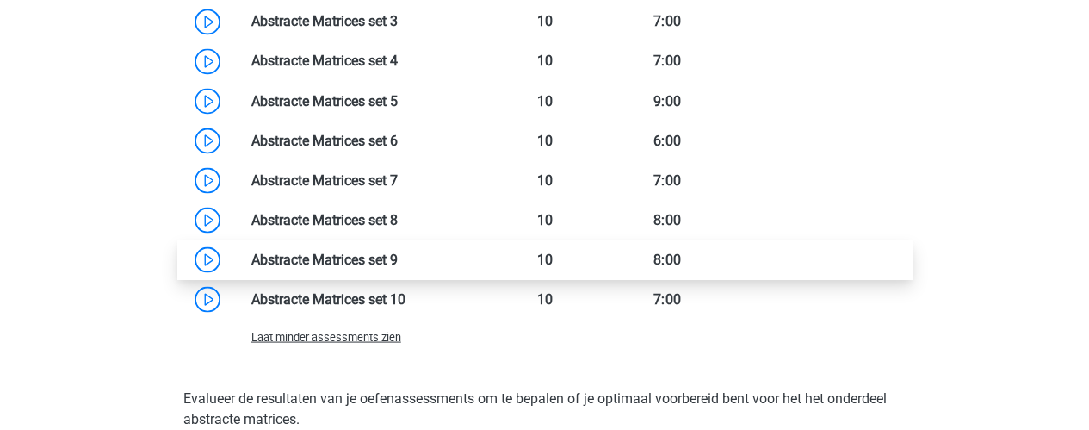
scroll to position [1331, 0]
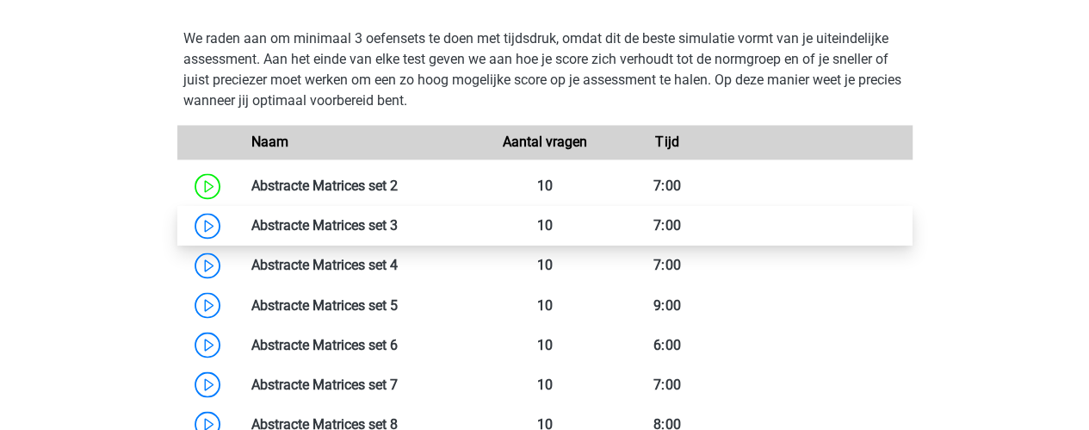
click at [398, 230] on link at bounding box center [398, 225] width 0 height 16
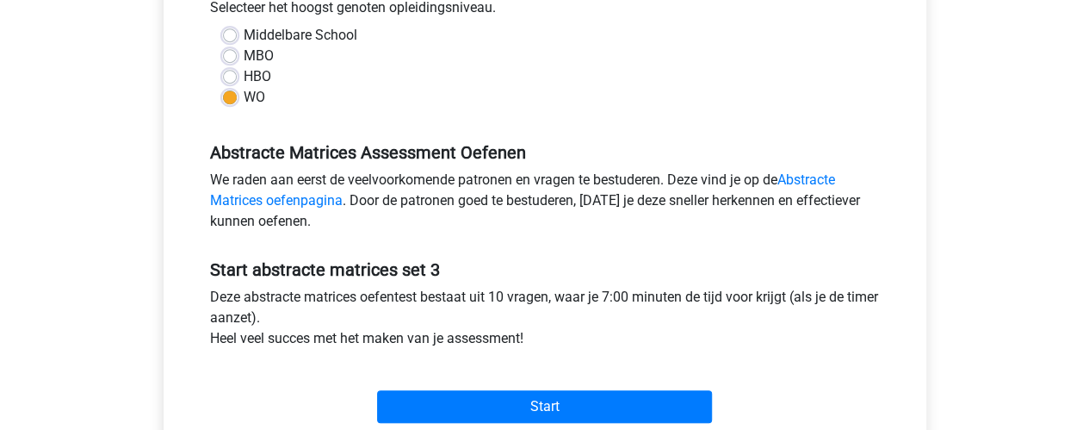
scroll to position [488, 0]
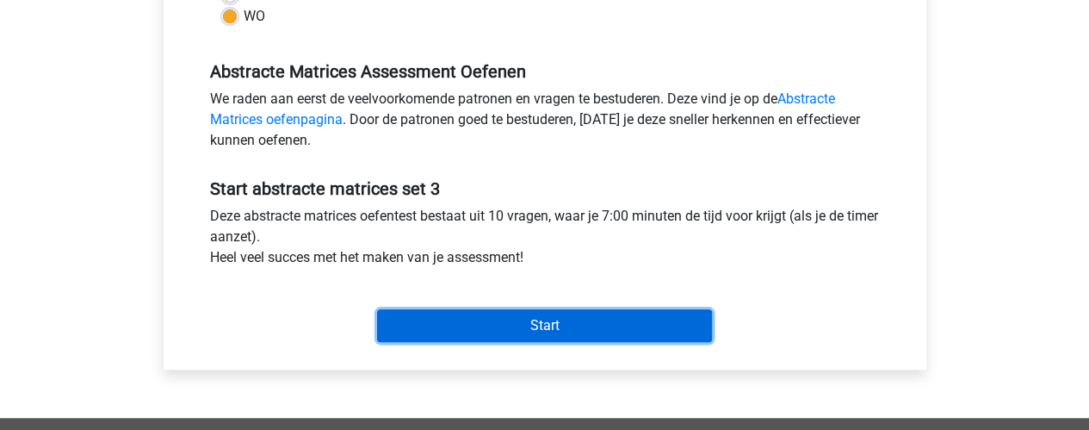
click at [559, 321] on input "Start" at bounding box center [544, 325] width 335 height 33
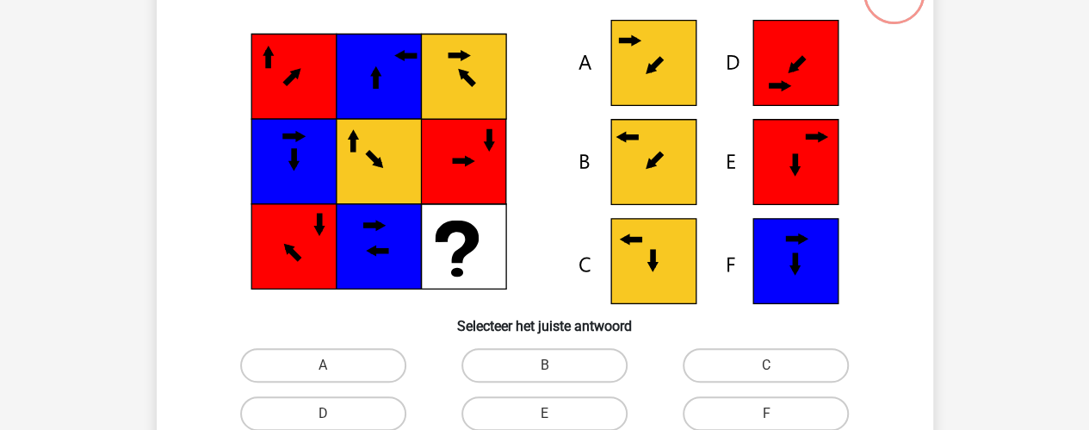
scroll to position [145, 0]
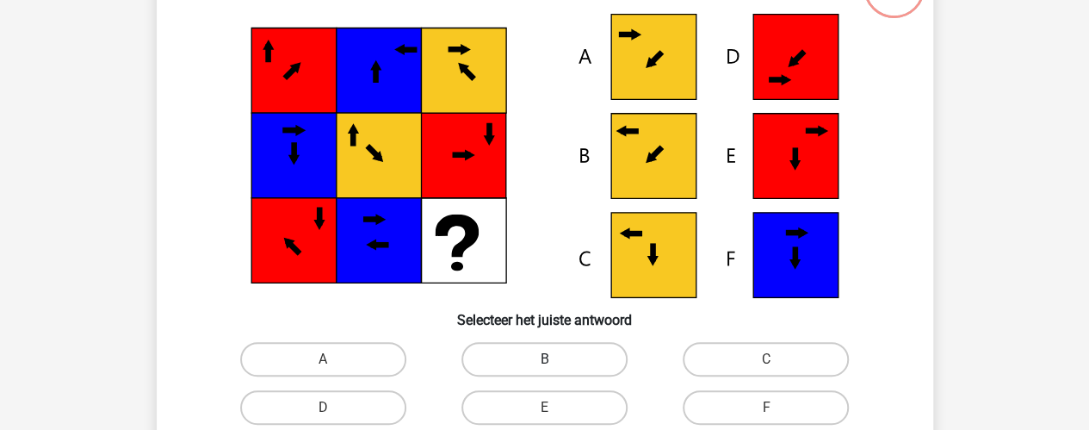
click at [505, 351] on label "B" at bounding box center [545, 359] width 166 height 34
click at [544, 359] on input "B" at bounding box center [549, 364] width 11 height 11
radio input "true"
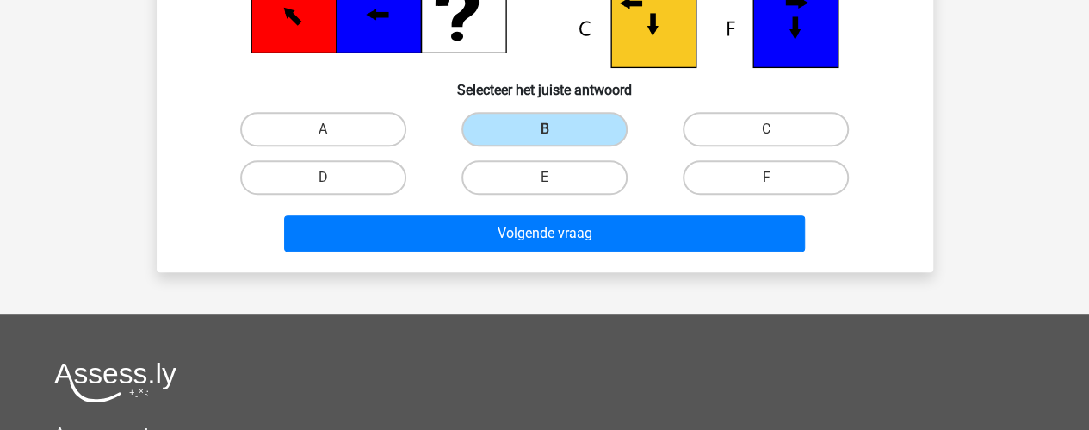
scroll to position [381, 0]
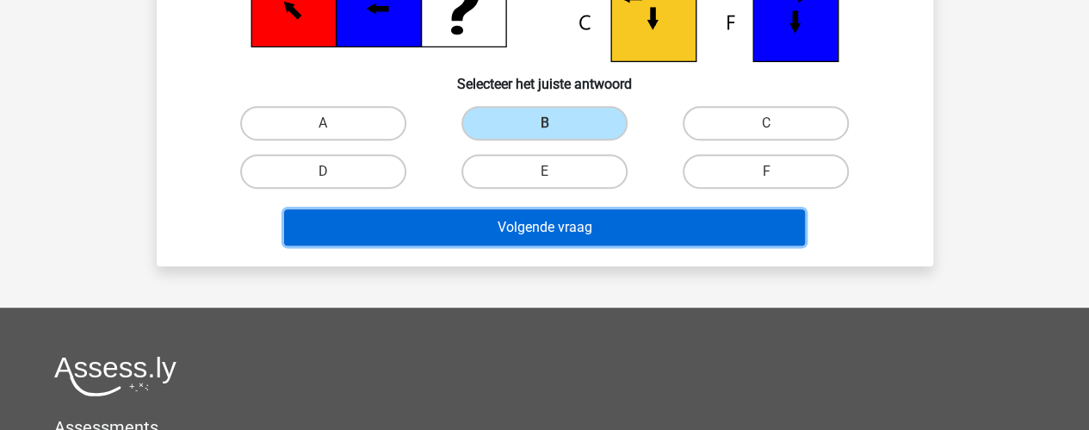
click at [615, 237] on button "Volgende vraag" at bounding box center [544, 227] width 521 height 36
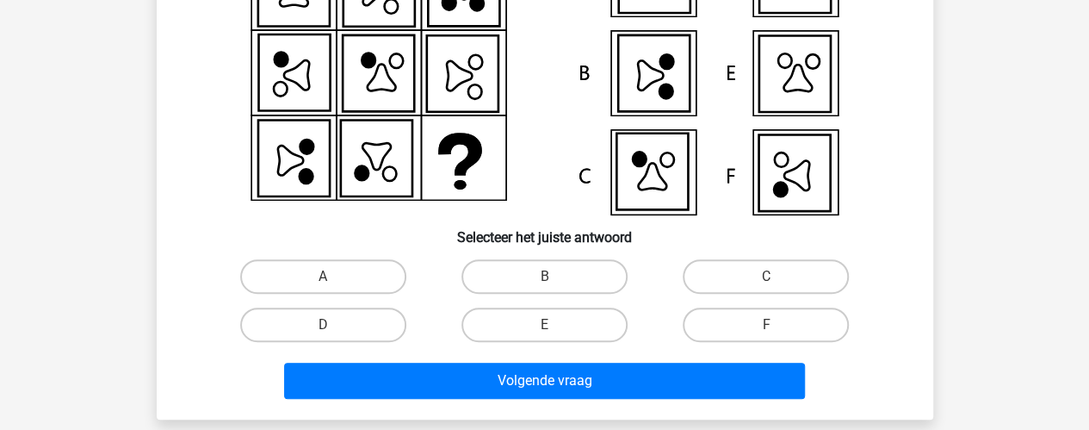
scroll to position [241, 0]
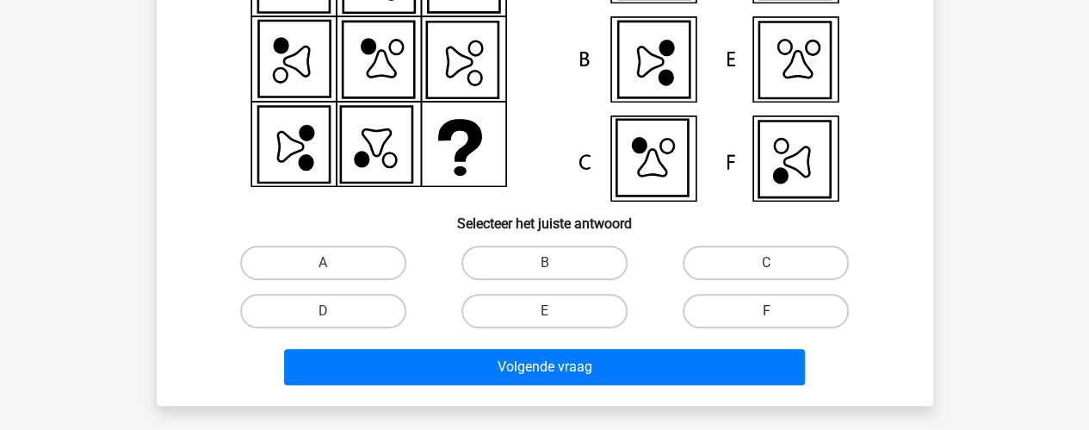
click at [740, 321] on label "F" at bounding box center [766, 311] width 166 height 34
click at [766, 321] on input "F" at bounding box center [771, 316] width 11 height 11
radio input "true"
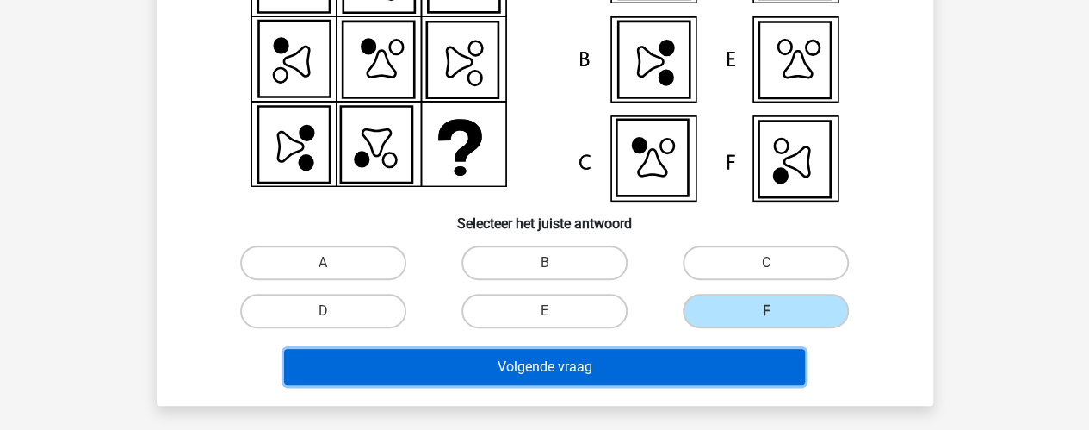
click at [753, 373] on button "Volgende vraag" at bounding box center [544, 367] width 521 height 36
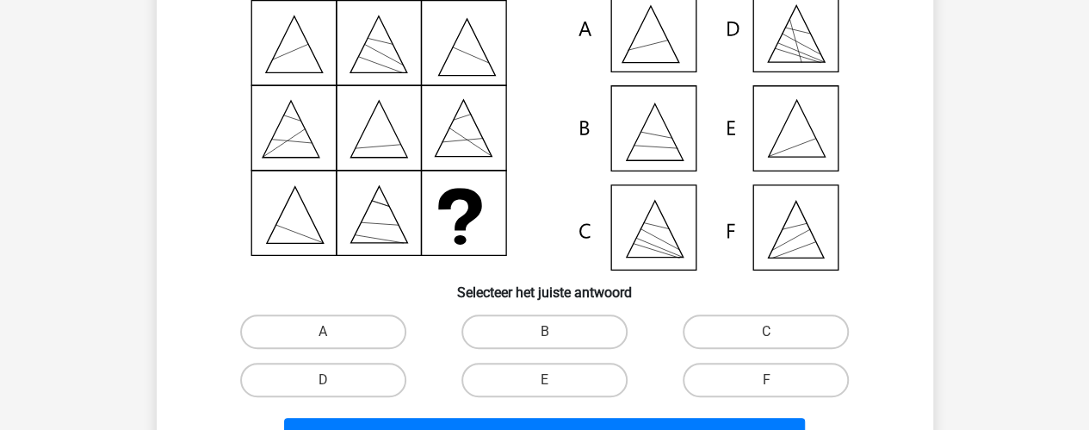
scroll to position [183, 0]
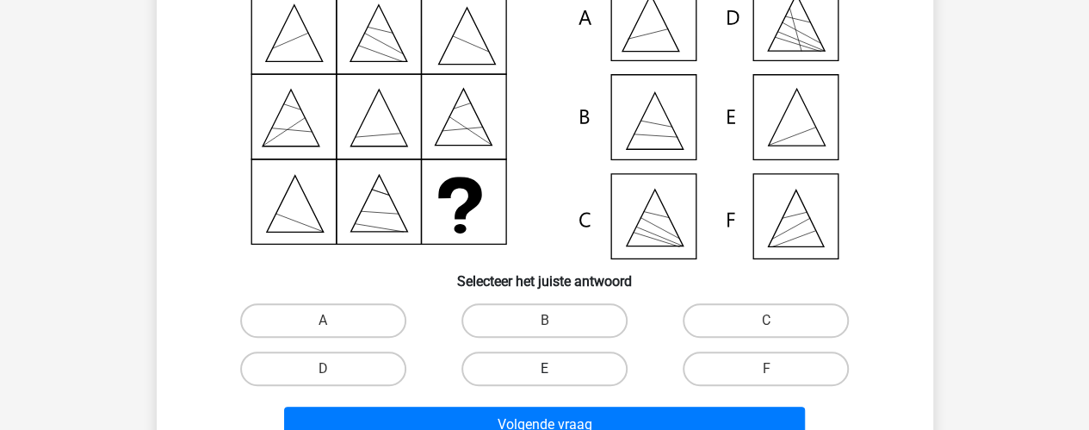
click at [535, 382] on label "E" at bounding box center [545, 368] width 166 height 34
click at [544, 380] on input "E" at bounding box center [549, 374] width 11 height 11
radio input "true"
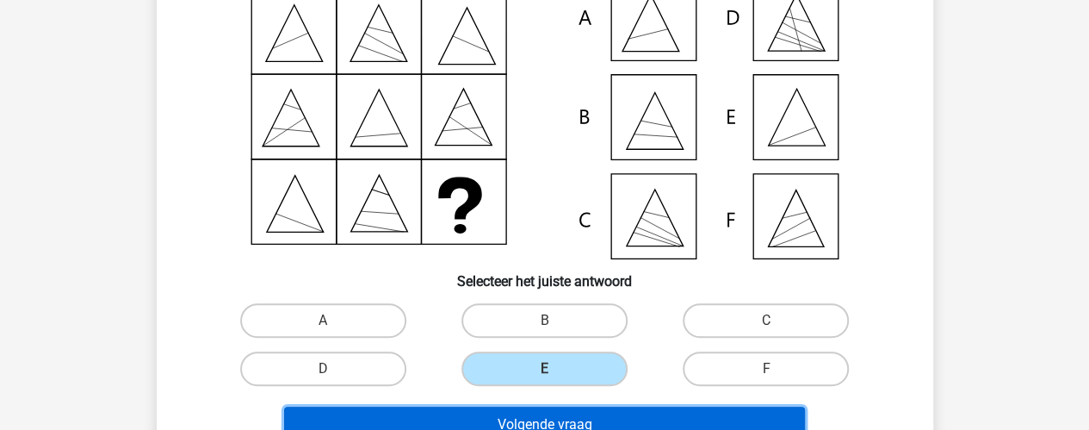
click at [554, 423] on button "Volgende vraag" at bounding box center [544, 424] width 521 height 36
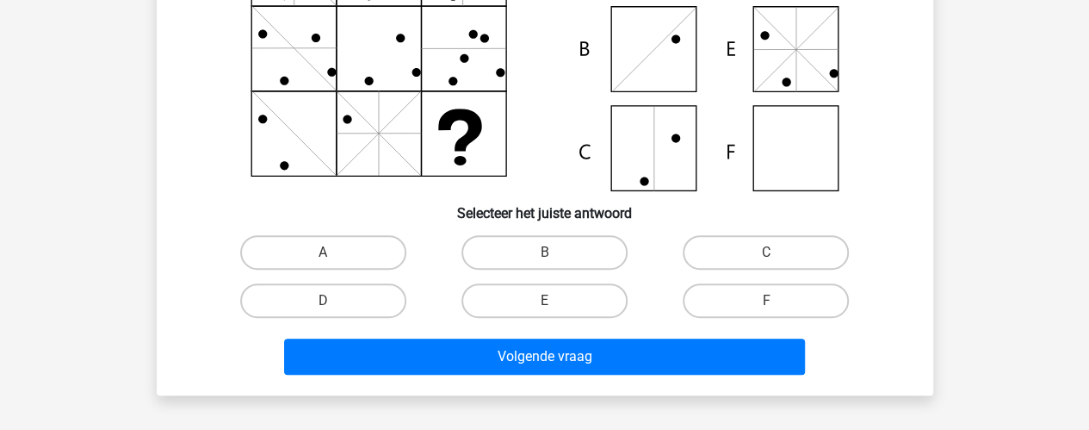
scroll to position [253, 0]
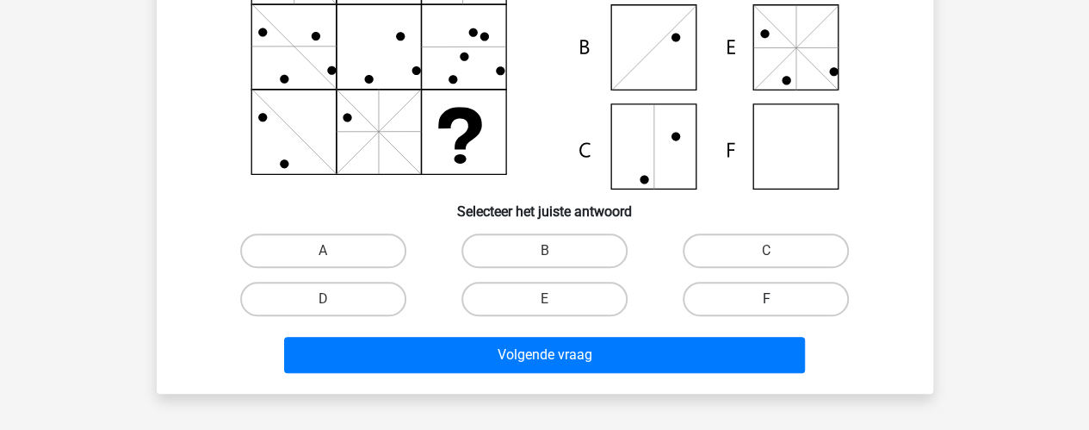
click at [752, 289] on label "F" at bounding box center [766, 299] width 166 height 34
click at [766, 299] on input "F" at bounding box center [771, 304] width 11 height 11
radio input "true"
click at [709, 335] on div "Volgende vraag" at bounding box center [545, 351] width 722 height 57
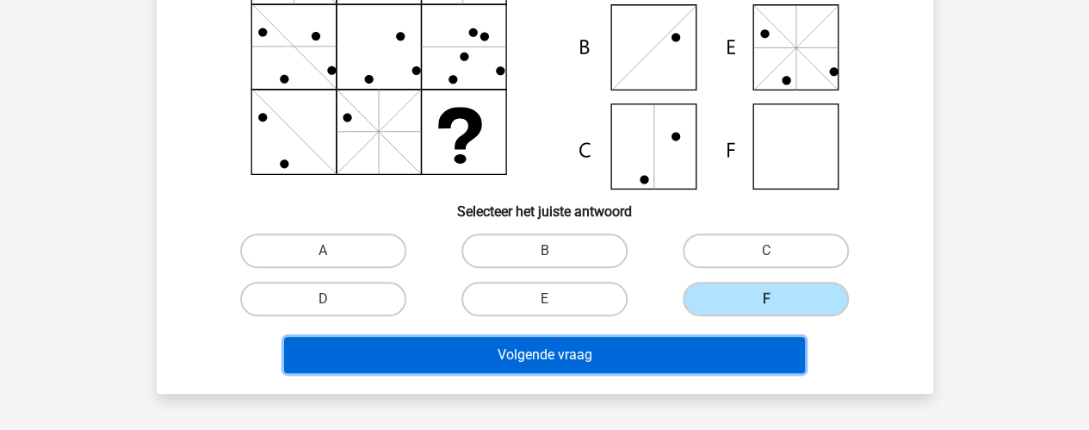
click at [703, 351] on button "Volgende vraag" at bounding box center [544, 355] width 521 height 36
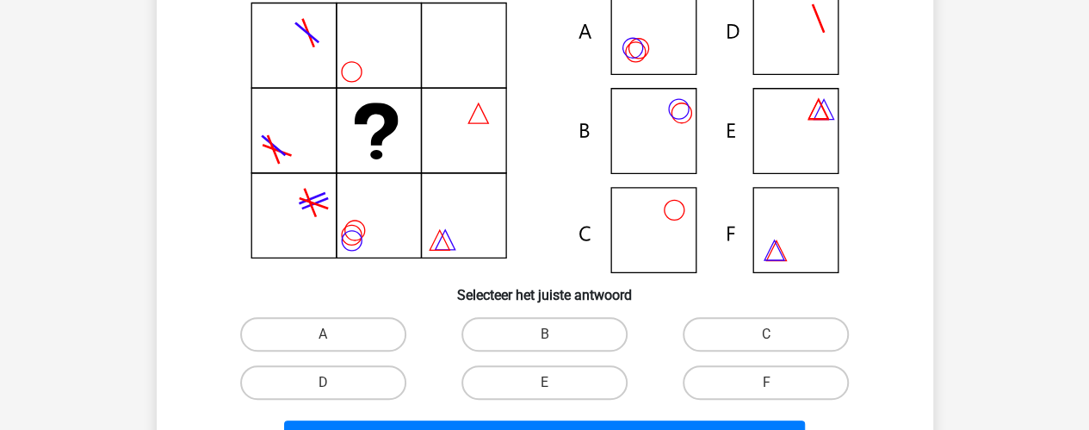
scroll to position [188, 0]
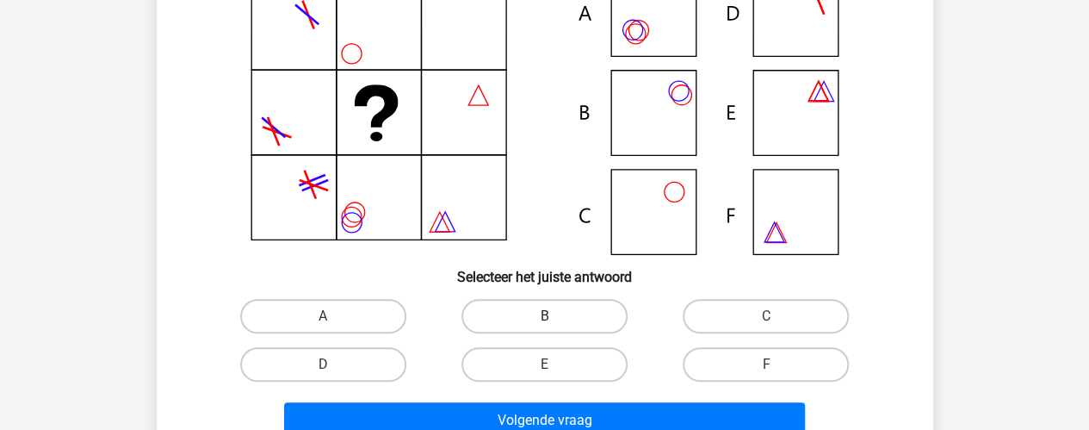
click at [531, 307] on label "B" at bounding box center [545, 316] width 166 height 34
click at [544, 316] on input "B" at bounding box center [549, 321] width 11 height 11
radio input "true"
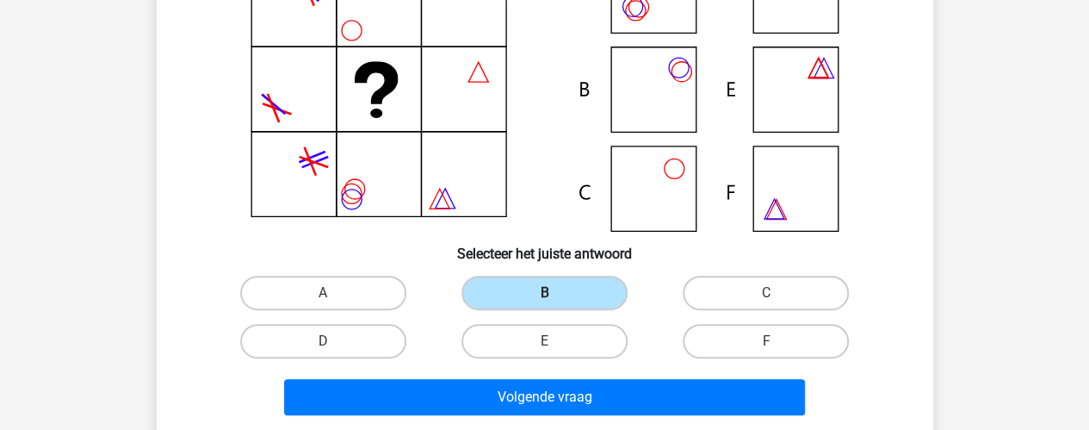
scroll to position [214, 0]
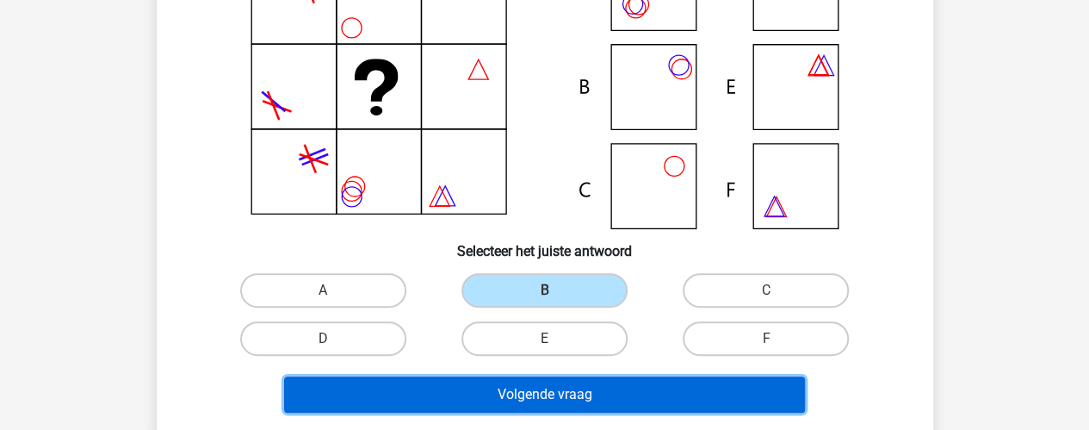
click at [584, 410] on button "Volgende vraag" at bounding box center [544, 394] width 521 height 36
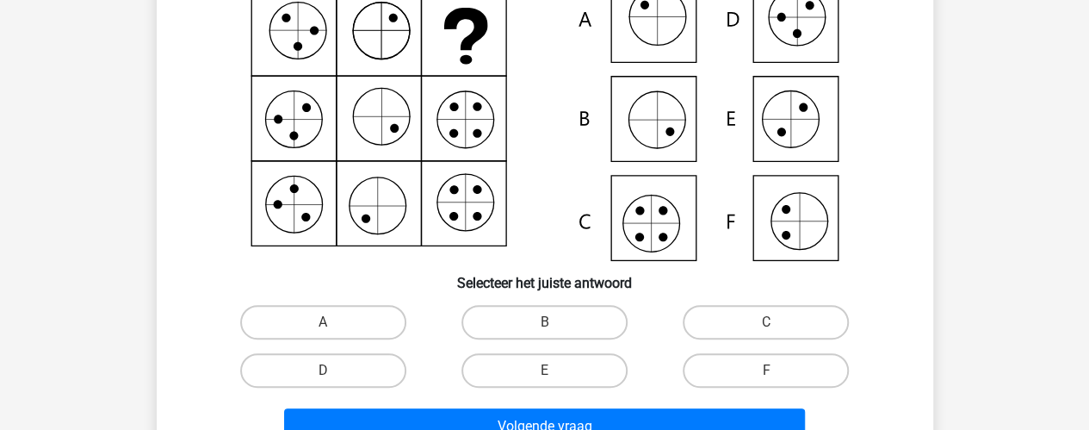
scroll to position [183, 0]
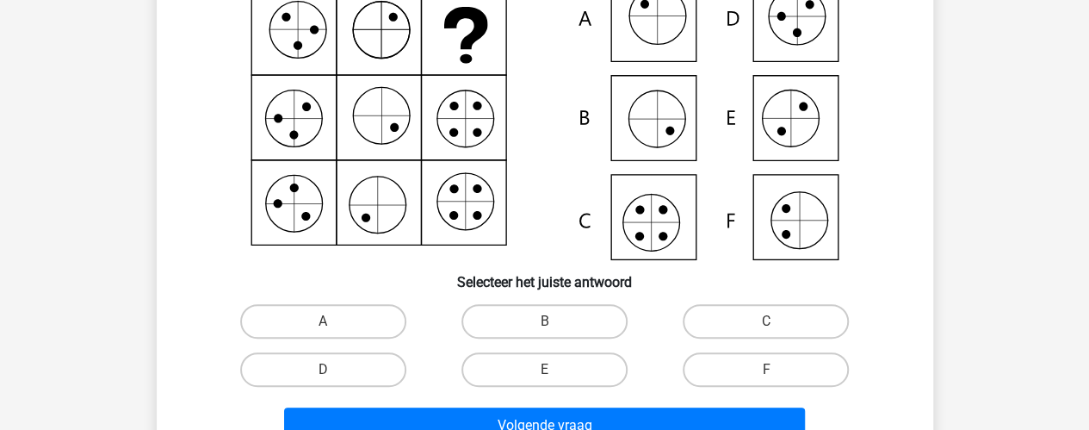
click at [740, 302] on div "C" at bounding box center [765, 321] width 221 height 48
click at [755, 314] on label "C" at bounding box center [766, 321] width 166 height 34
click at [766, 321] on input "C" at bounding box center [771, 326] width 11 height 11
radio input "true"
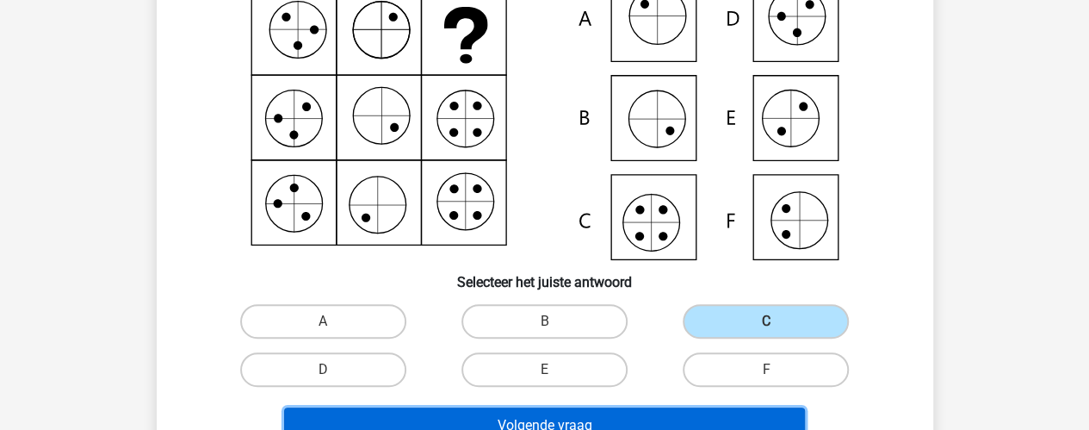
click at [667, 414] on button "Volgende vraag" at bounding box center [544, 425] width 521 height 36
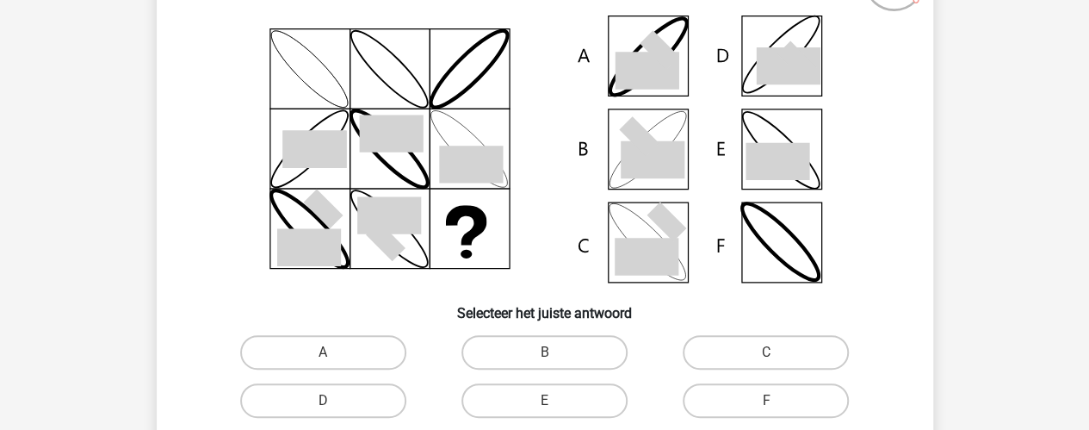
scroll to position [152, 0]
click at [543, 344] on label "B" at bounding box center [545, 351] width 166 height 34
click at [544, 351] on input "B" at bounding box center [549, 356] width 11 height 11
radio input "true"
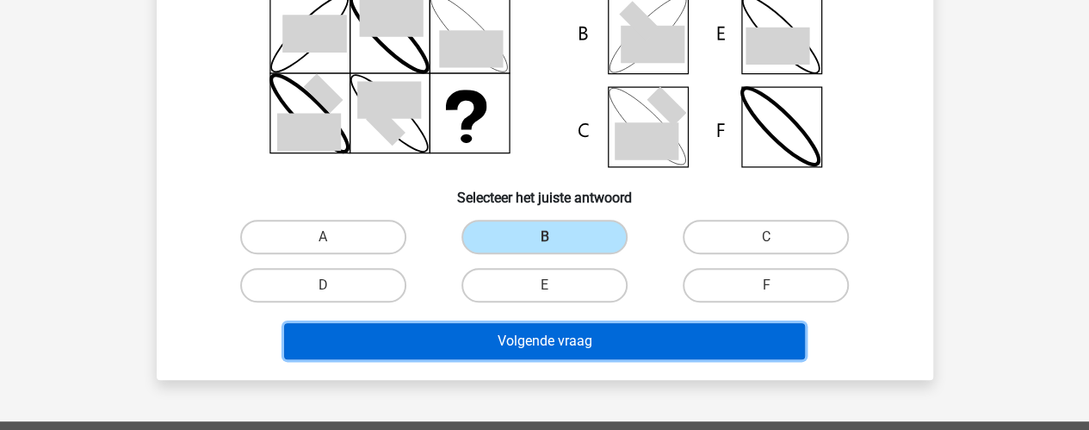
click at [616, 328] on button "Volgende vraag" at bounding box center [544, 341] width 521 height 36
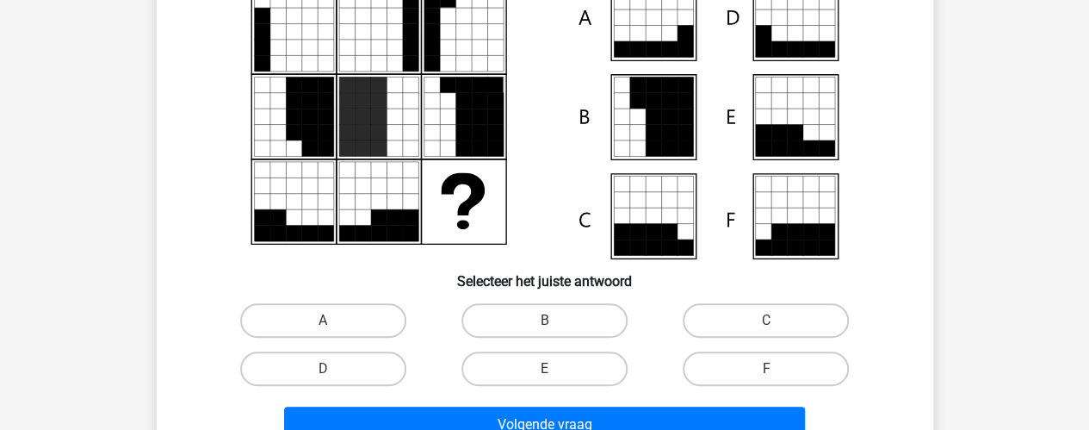
scroll to position [191, 0]
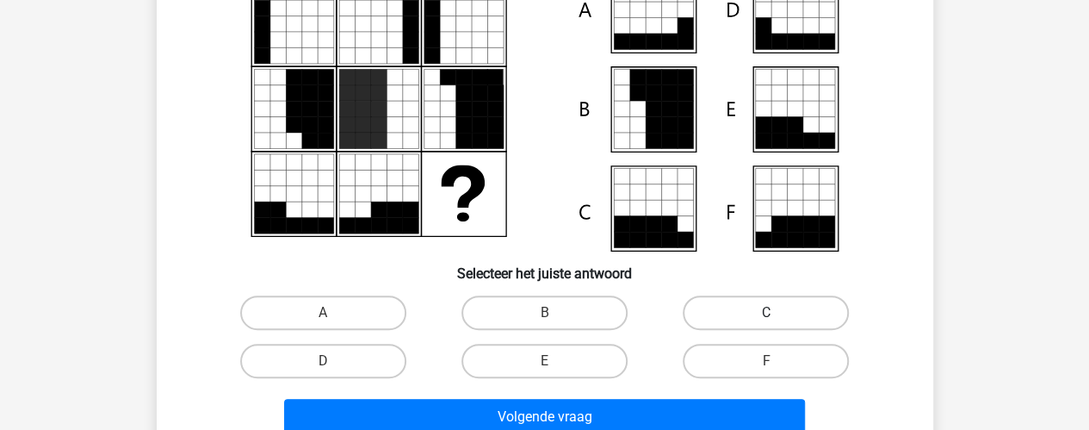
click at [749, 296] on label "C" at bounding box center [766, 312] width 166 height 34
click at [766, 313] on input "C" at bounding box center [771, 318] width 11 height 11
radio input "true"
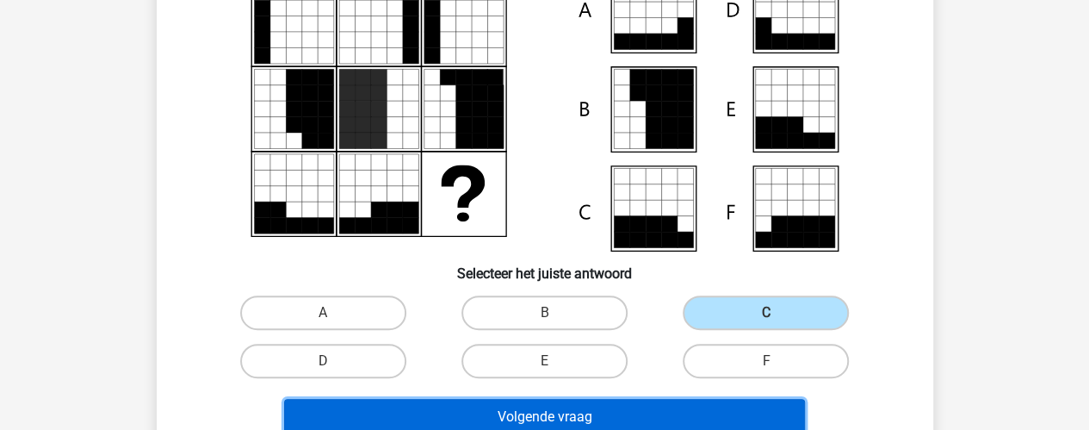
click at [636, 416] on button "Volgende vraag" at bounding box center [544, 417] width 521 height 36
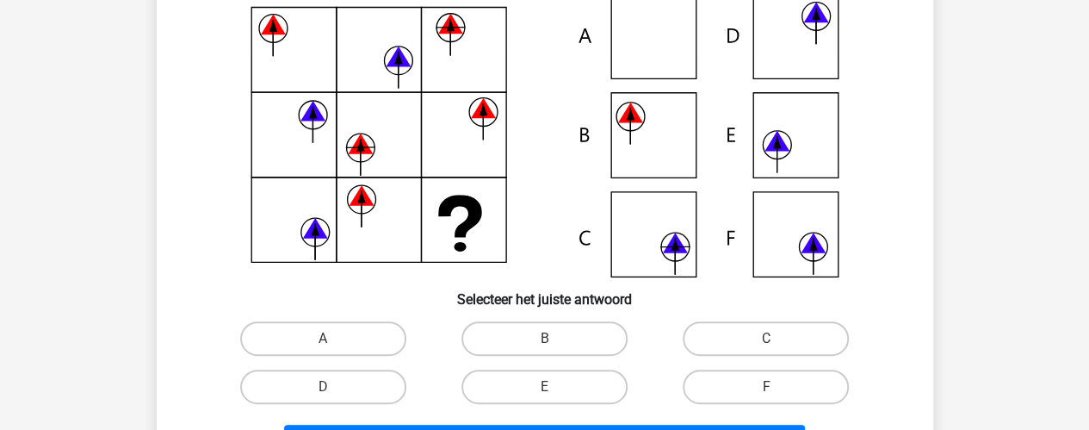
scroll to position [166, 0]
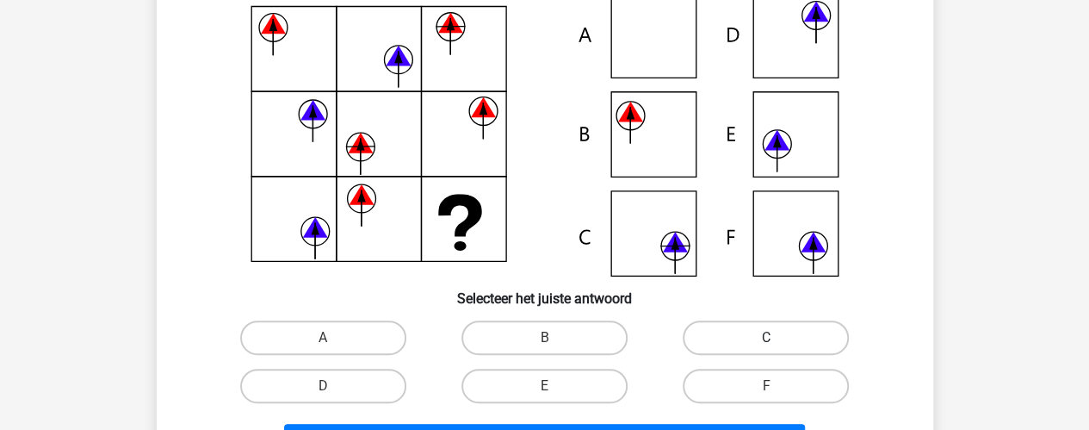
click at [720, 331] on label "C" at bounding box center [766, 337] width 166 height 34
click at [766, 338] on input "C" at bounding box center [771, 343] width 11 height 11
radio input "true"
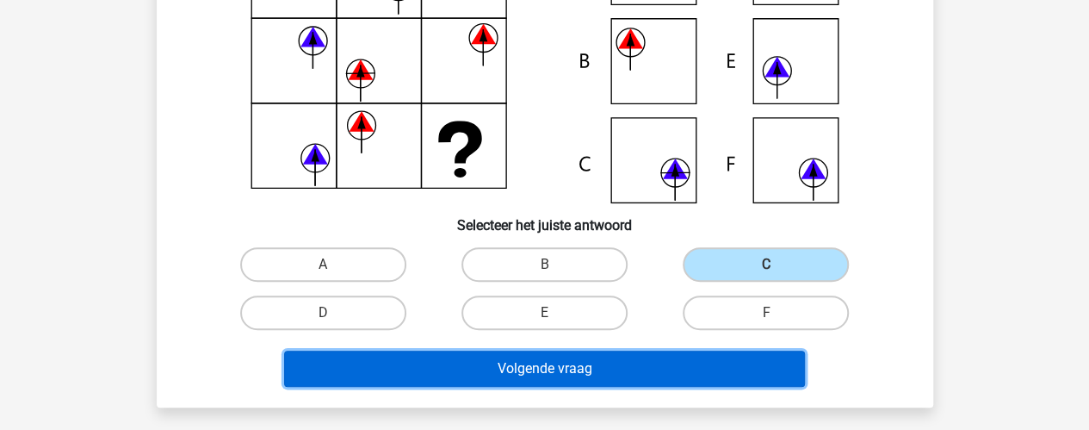
click at [657, 369] on button "Volgende vraag" at bounding box center [544, 368] width 521 height 36
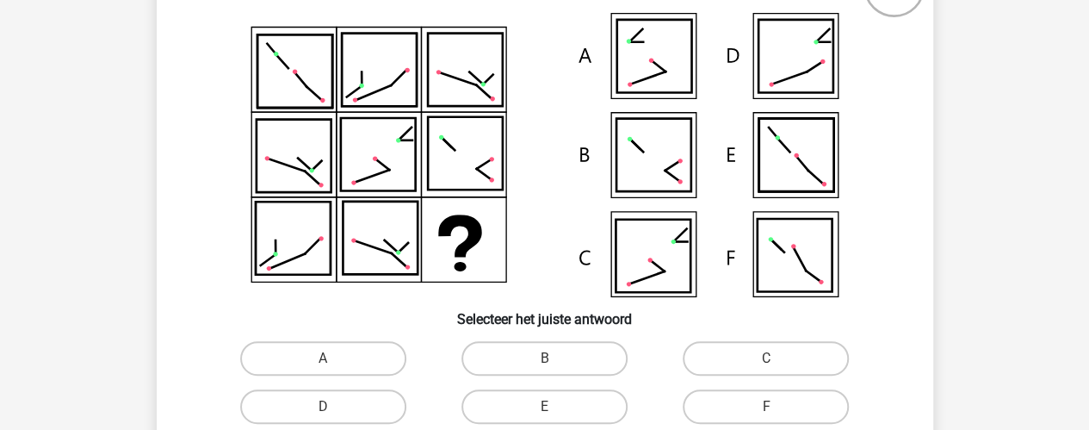
scroll to position [148, 0]
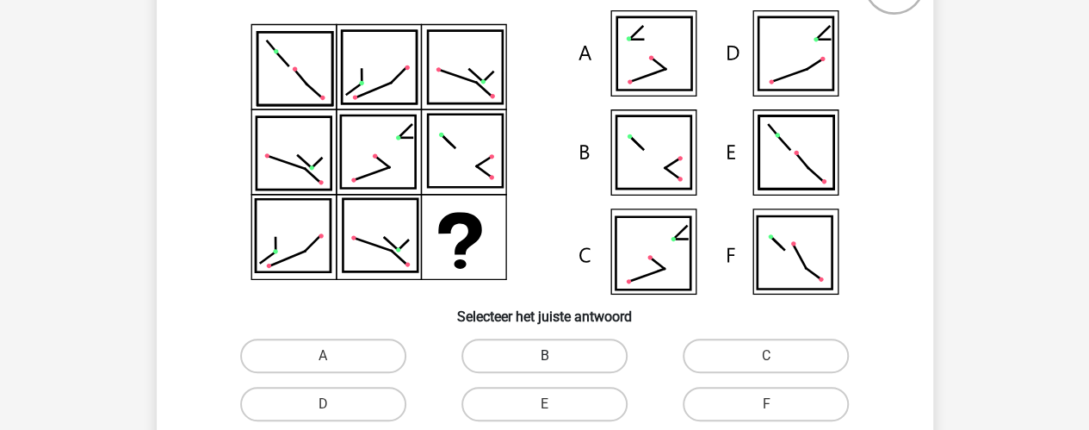
click at [558, 347] on label "B" at bounding box center [545, 355] width 166 height 34
click at [555, 356] on input "B" at bounding box center [549, 361] width 11 height 11
radio input "true"
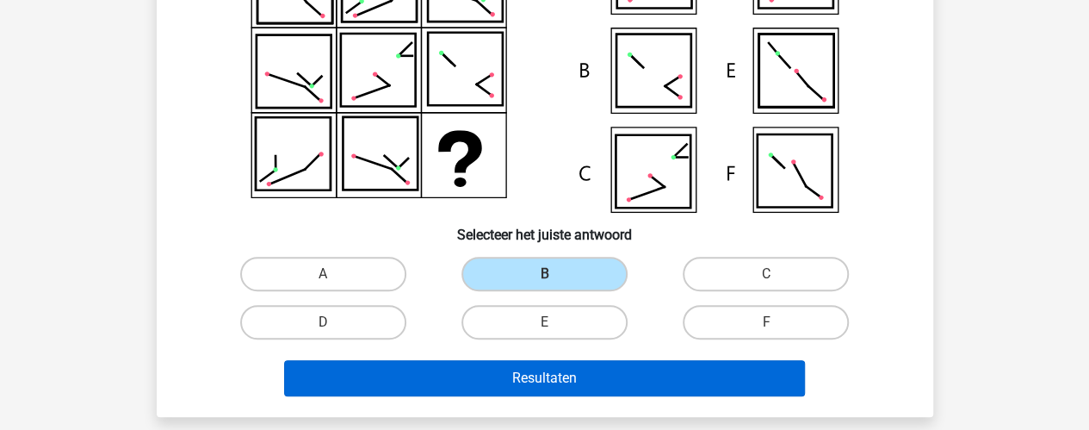
scroll to position [231, 0]
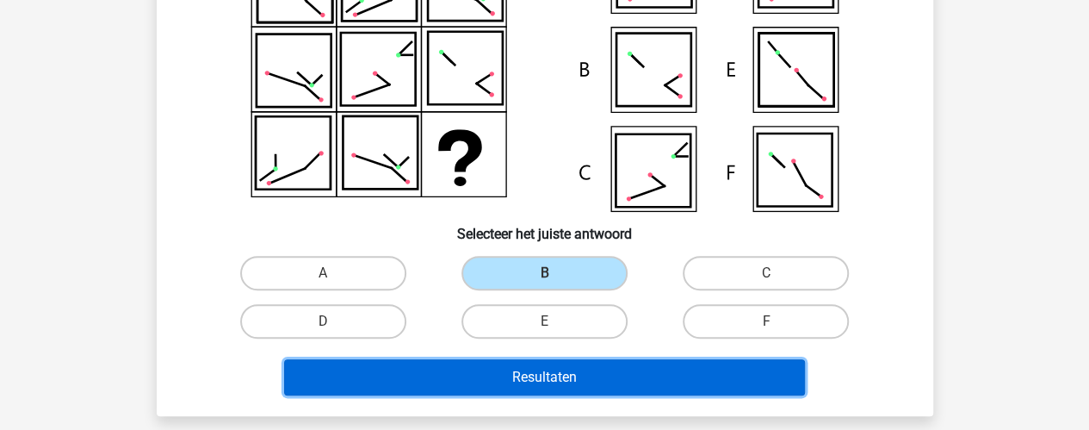
click at [604, 390] on button "Resultaten" at bounding box center [544, 377] width 521 height 36
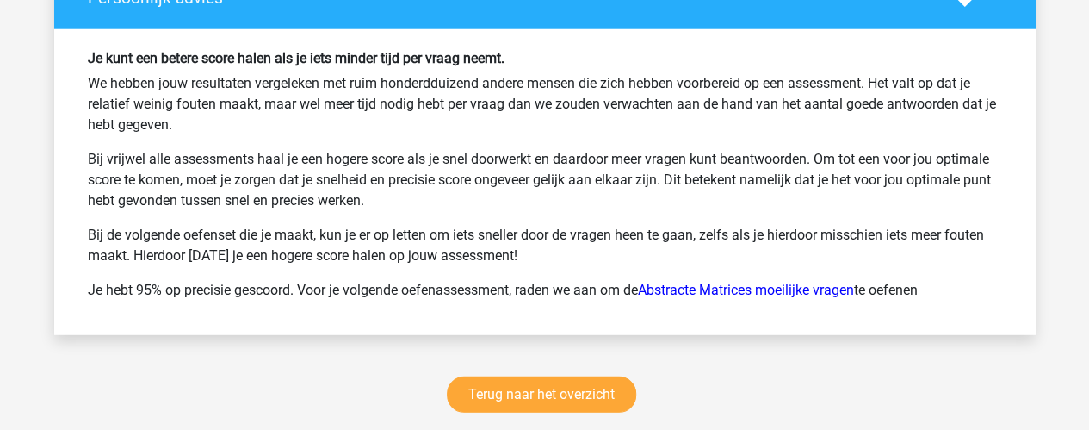
scroll to position [2280, 0]
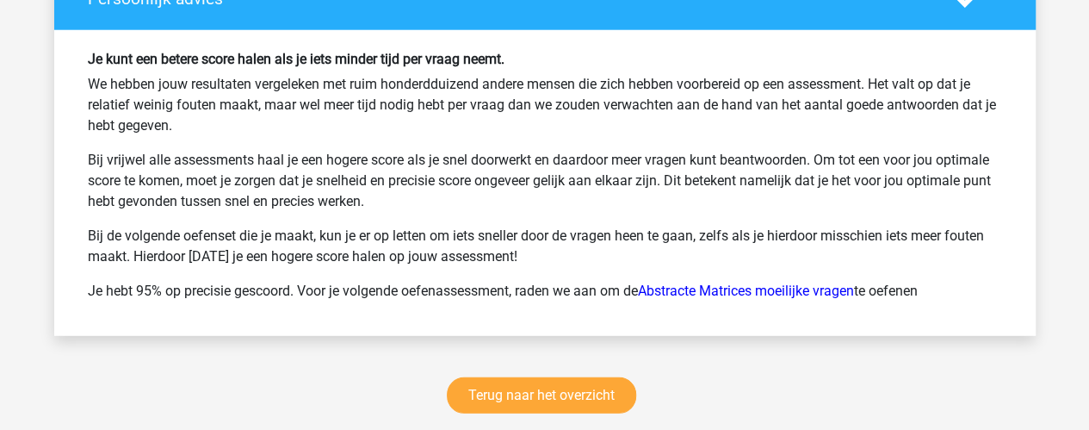
click at [335, 97] on p "We hebben jouw resultaten vergeleken met ruim honderdduizend andere mensen die …" at bounding box center [545, 105] width 914 height 62
click at [317, 97] on p "We hebben jouw resultaten vergeleken met ruim honderdduizend andere mensen die …" at bounding box center [545, 105] width 914 height 62
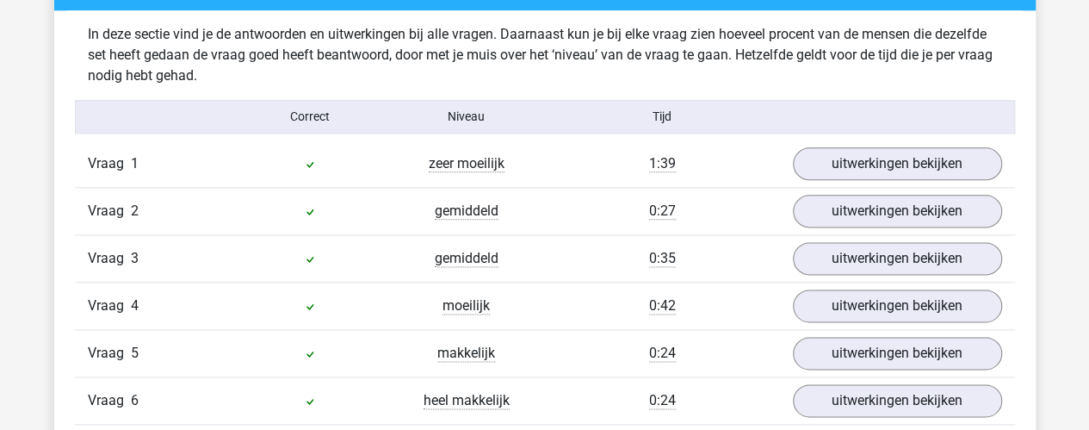
scroll to position [1024, 0]
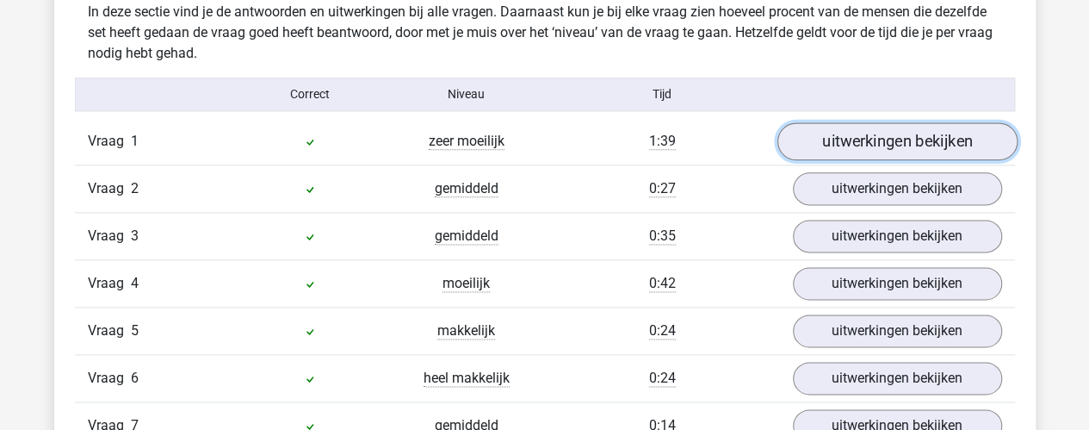
click at [851, 147] on link "uitwerkingen bekijken" at bounding box center [897, 141] width 240 height 38
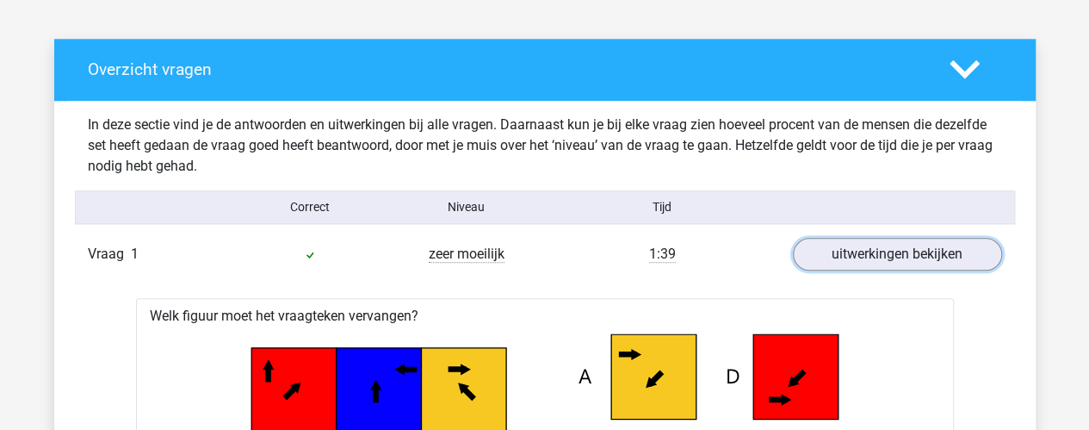
scroll to position [912, 0]
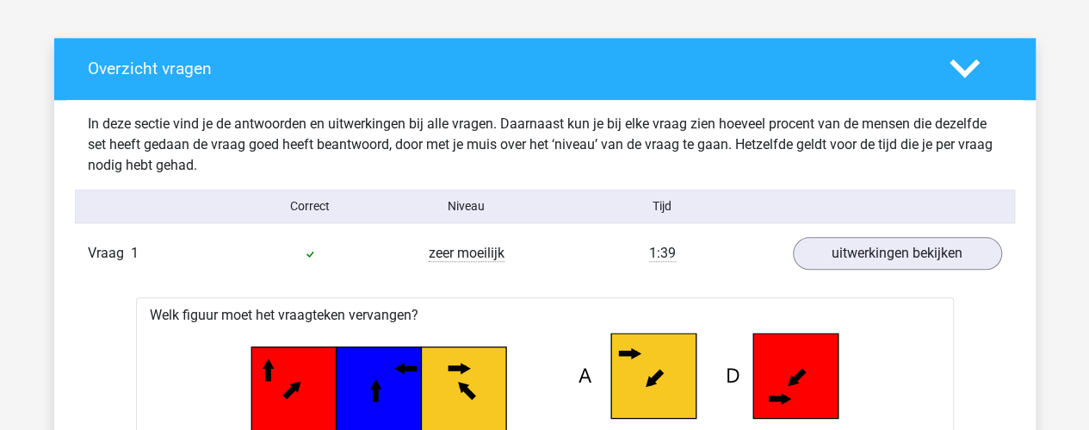
click at [968, 69] on polygon at bounding box center [965, 68] width 30 height 19
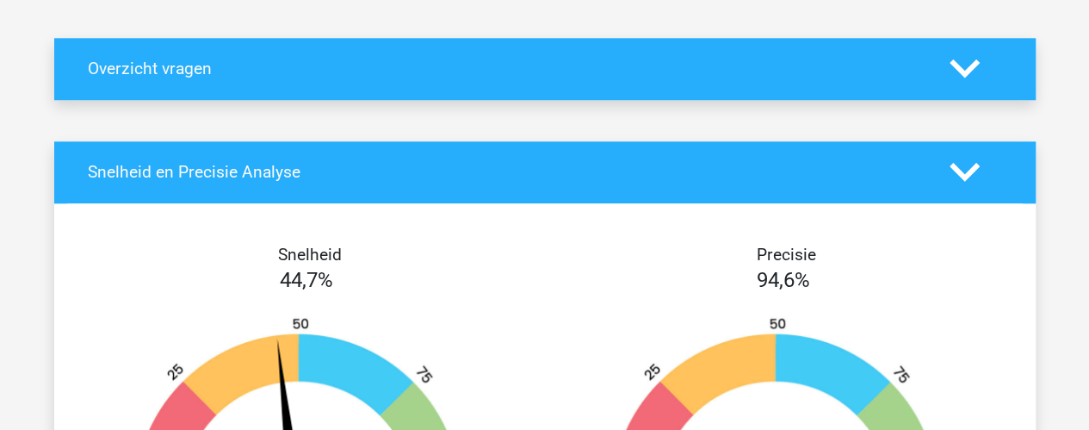
click at [961, 60] on icon at bounding box center [965, 68] width 30 height 30
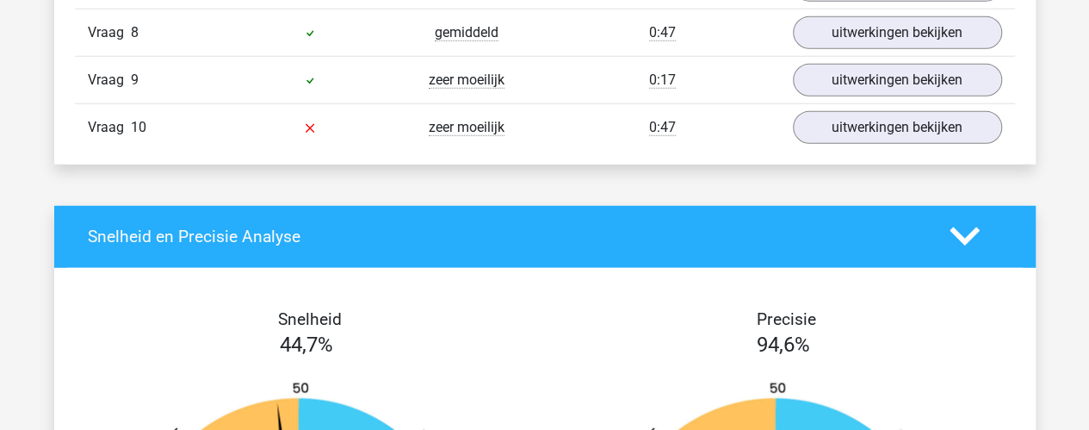
scroll to position [2252, 0]
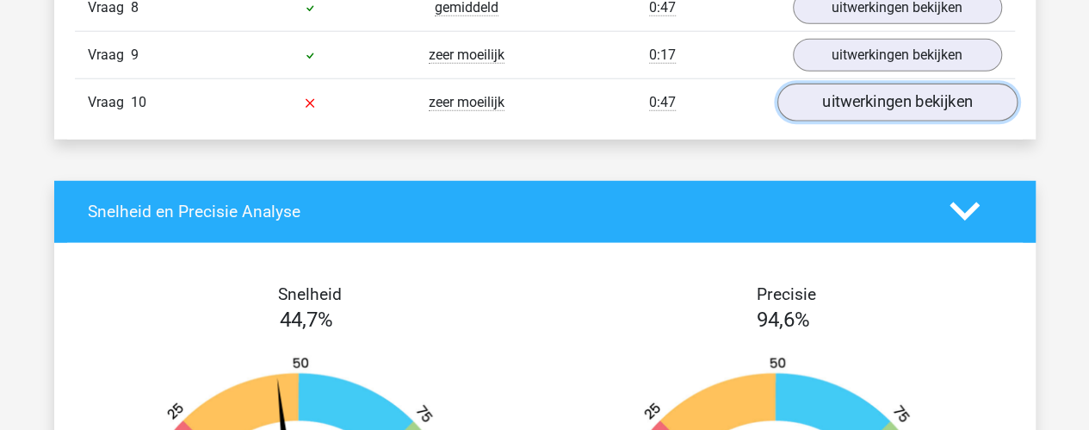
click at [858, 109] on link "uitwerkingen bekijken" at bounding box center [897, 103] width 240 height 38
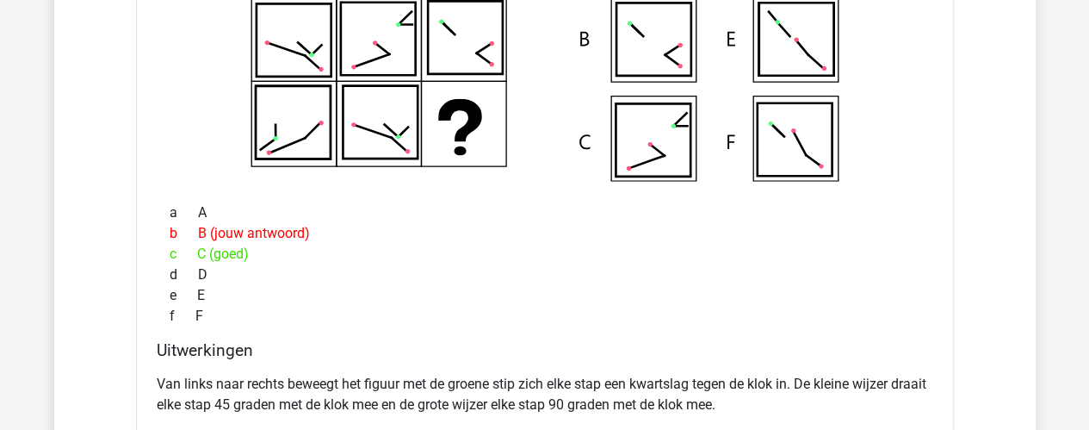
scroll to position [2537, 0]
